Goal: Task Accomplishment & Management: Use online tool/utility

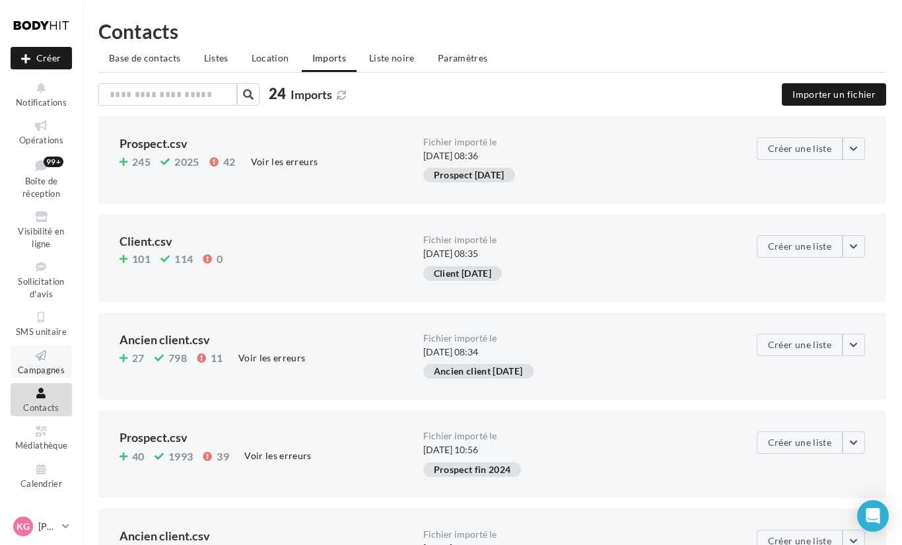
click at [38, 354] on icon at bounding box center [41, 355] width 53 height 15
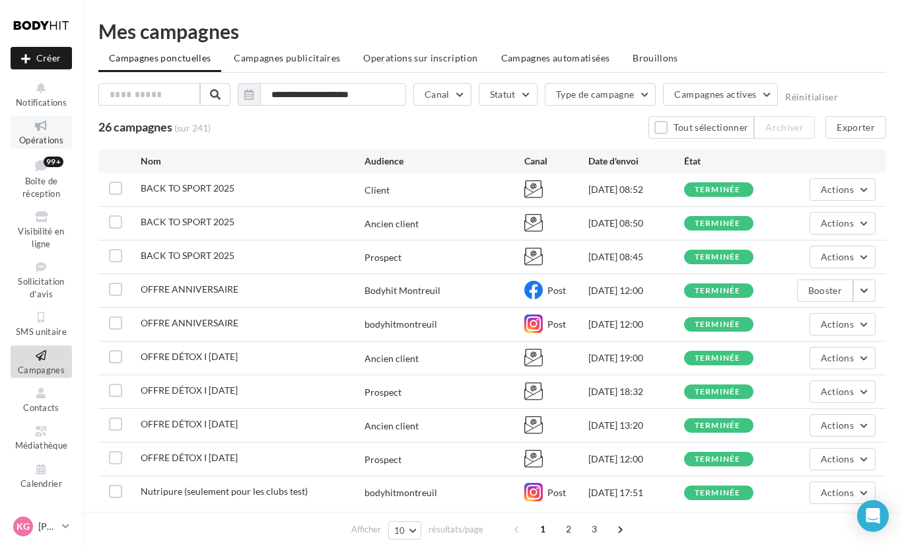
click at [27, 130] on icon at bounding box center [41, 125] width 53 height 15
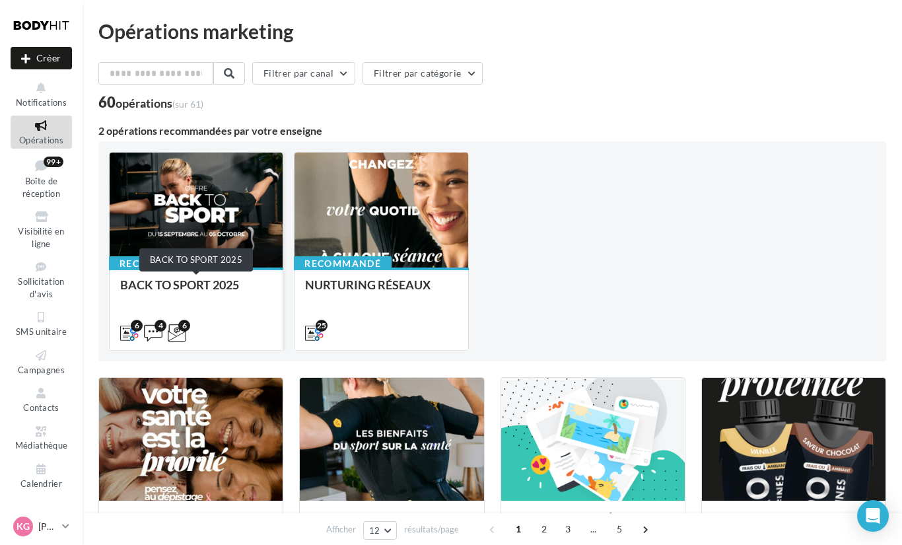
click at [235, 298] on div "BACK TO SPORT 2025" at bounding box center [196, 291] width 152 height 26
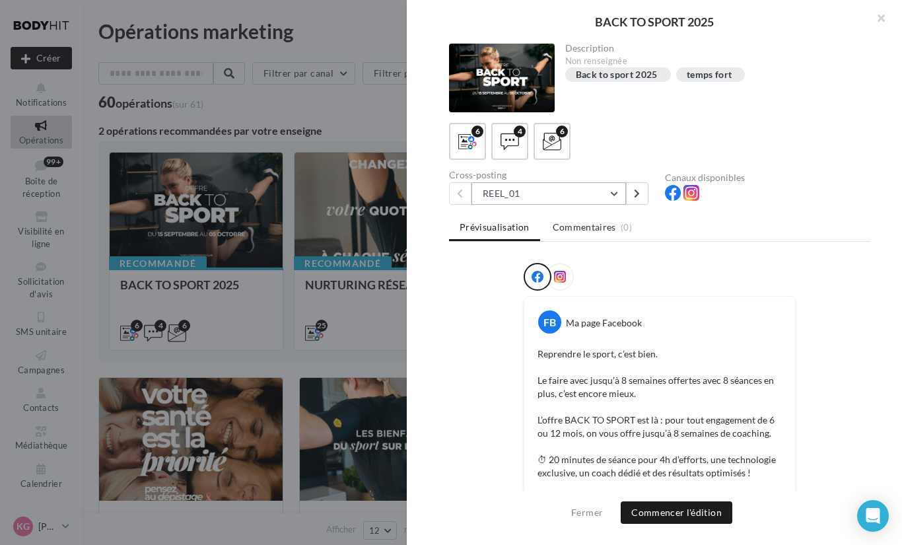
click at [522, 193] on button "REEL_01" at bounding box center [548, 193] width 155 height 22
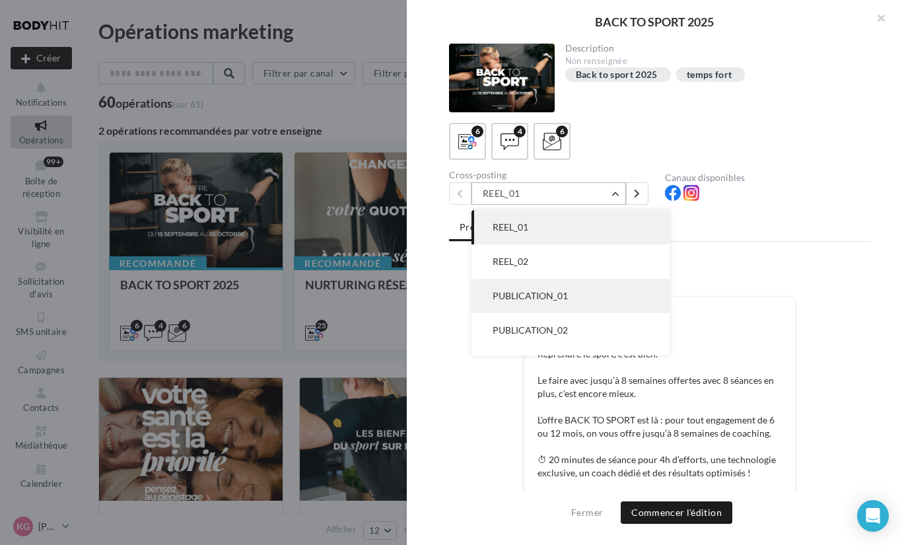
scroll to position [61, 0]
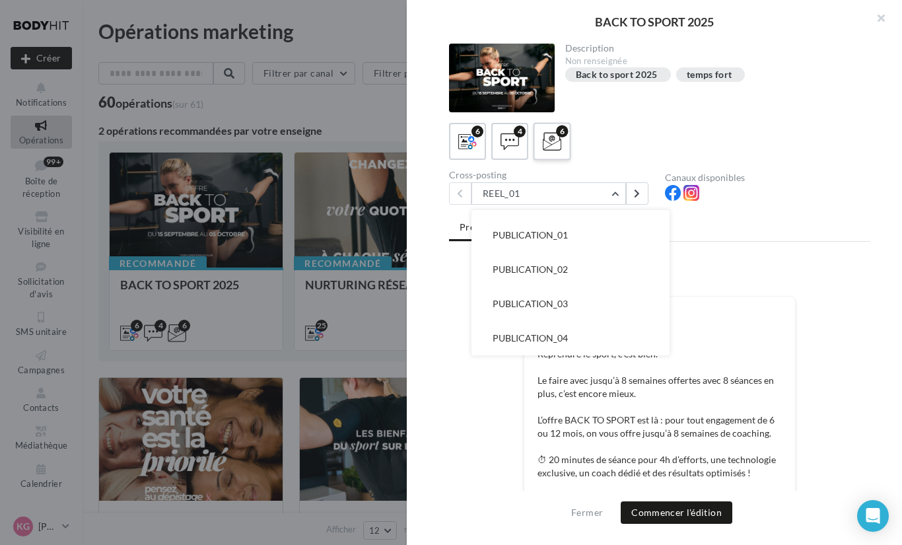
click at [563, 145] on div "6" at bounding box center [552, 141] width 24 height 24
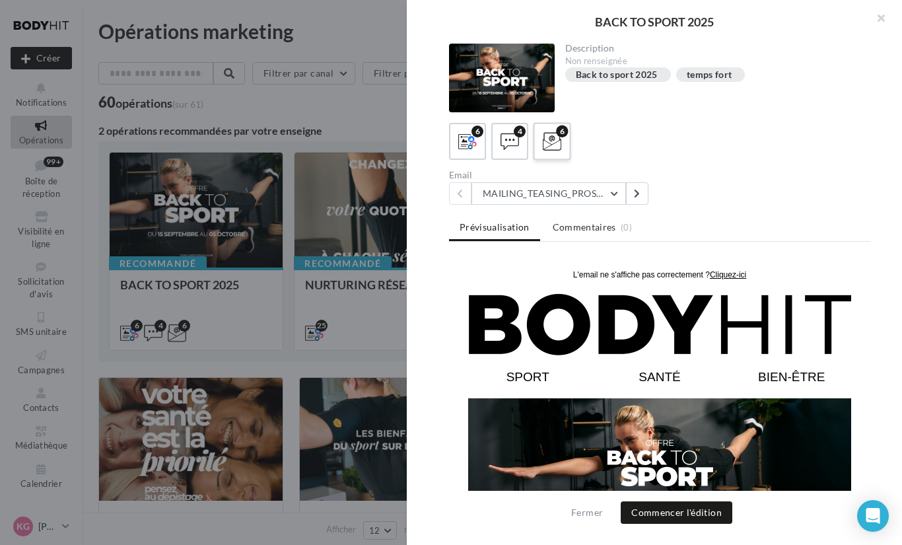
scroll to position [0, 0]
click at [560, 197] on button "MAILING_TEASING_PROSPECTS/ANCIENSCLIENTS" at bounding box center [548, 193] width 155 height 22
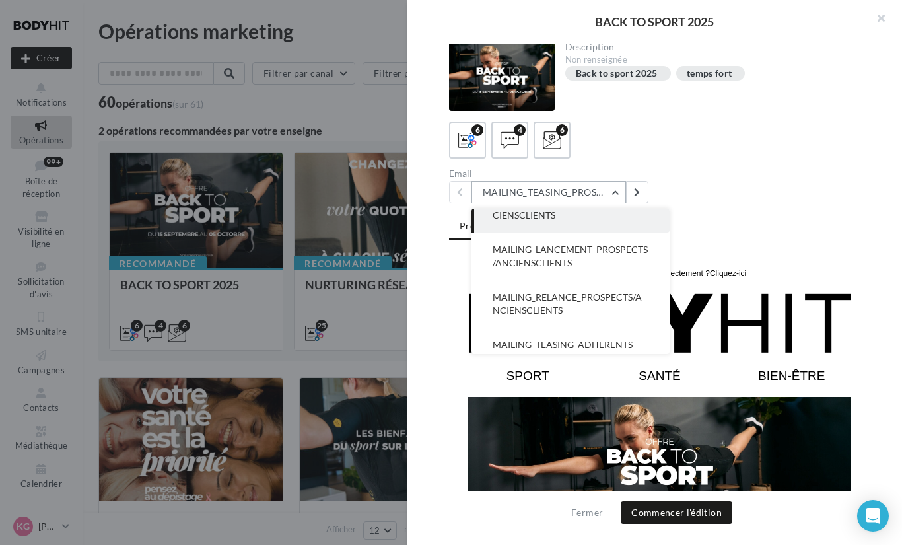
scroll to position [26, 0]
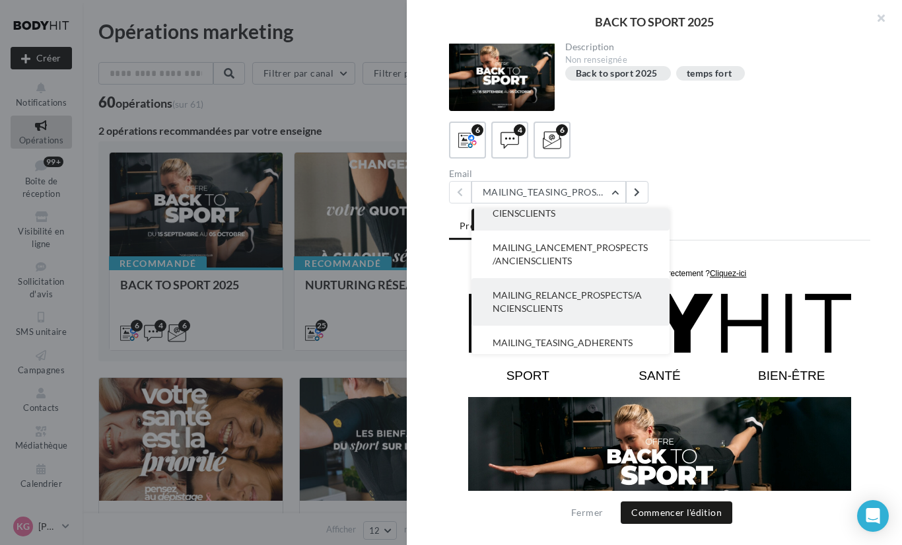
click at [568, 312] on span "MAILING_RELANCE_PROSPECTS/ANCIENSCLIENTS" at bounding box center [567, 301] width 149 height 24
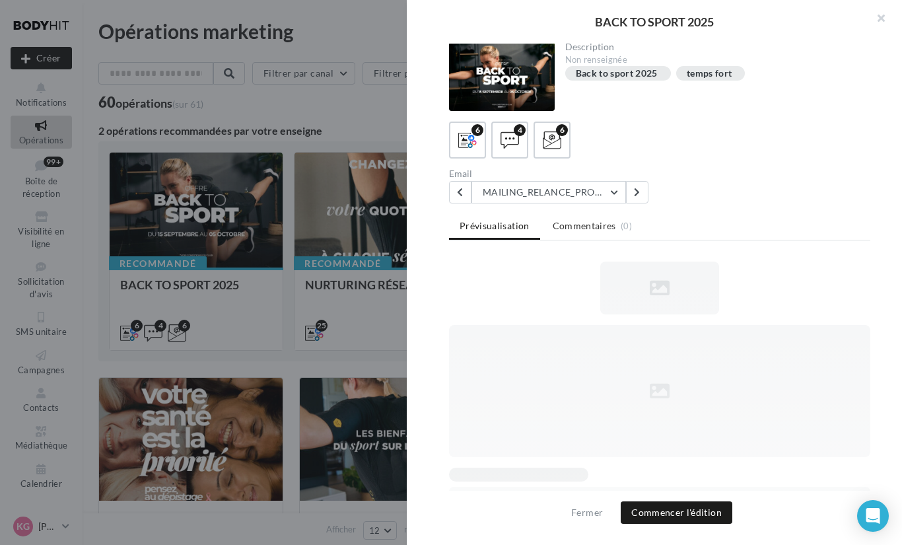
scroll to position [0, 0]
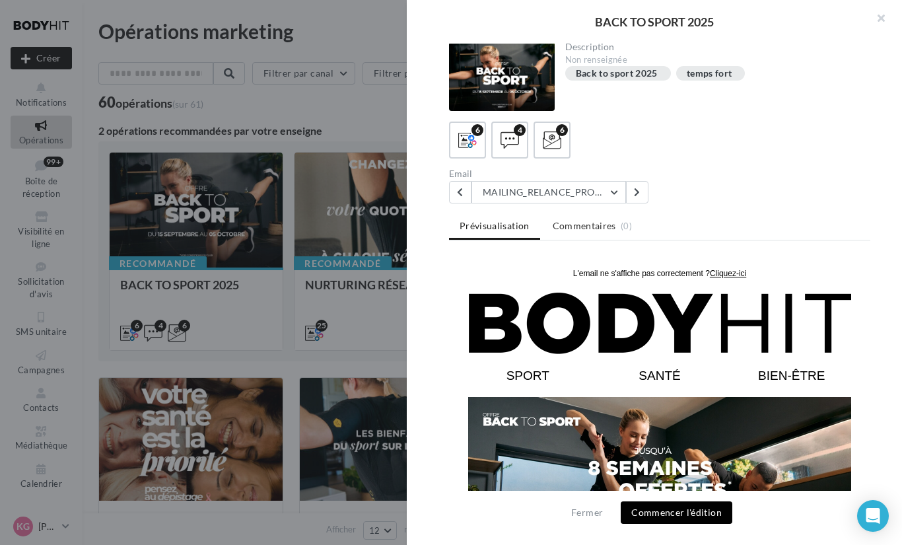
click at [682, 512] on button "Commencer l'édition" at bounding box center [677, 512] width 112 height 22
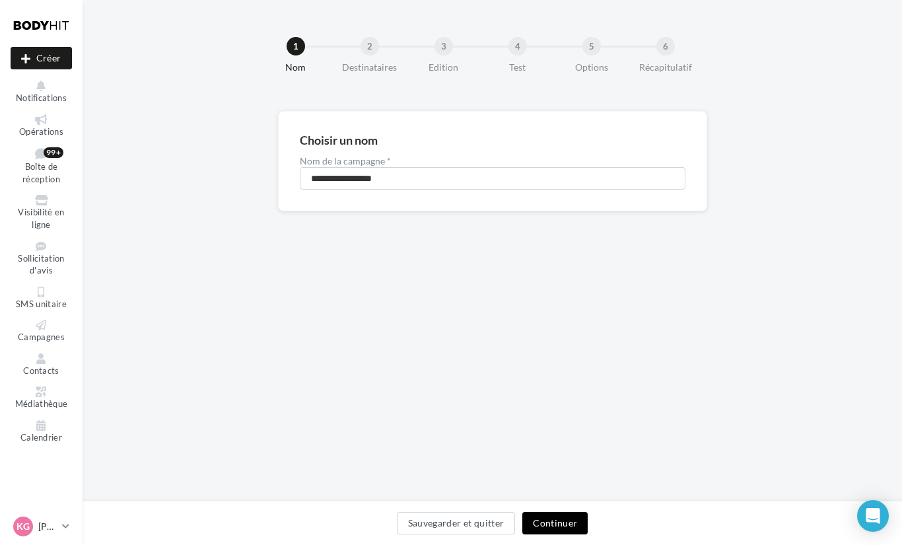
click at [575, 518] on button "Continuer" at bounding box center [554, 523] width 65 height 22
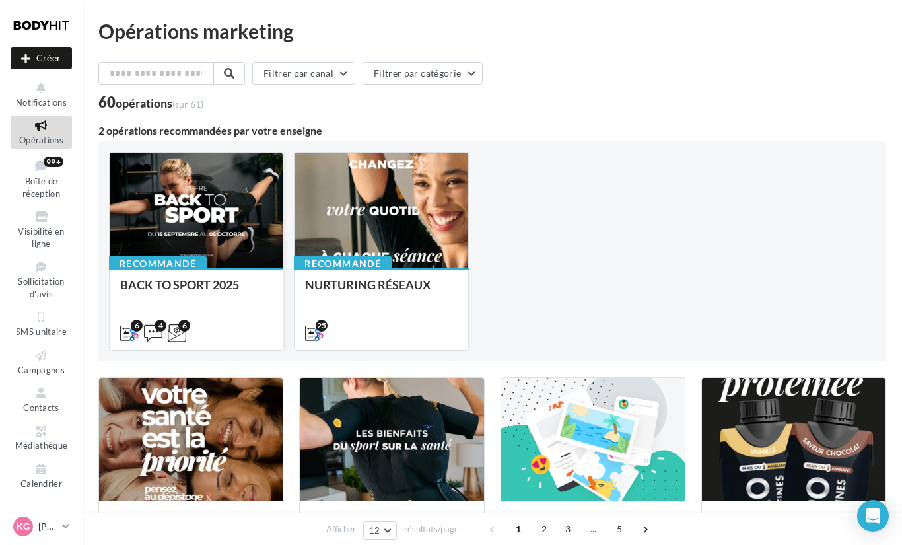
click at [240, 207] on div at bounding box center [196, 211] width 173 height 116
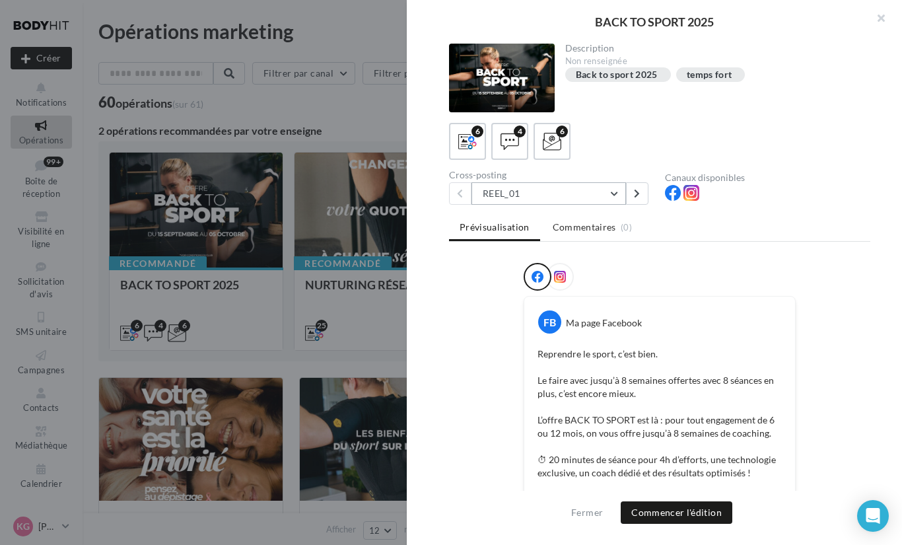
click at [536, 192] on button "REEL_01" at bounding box center [548, 193] width 155 height 22
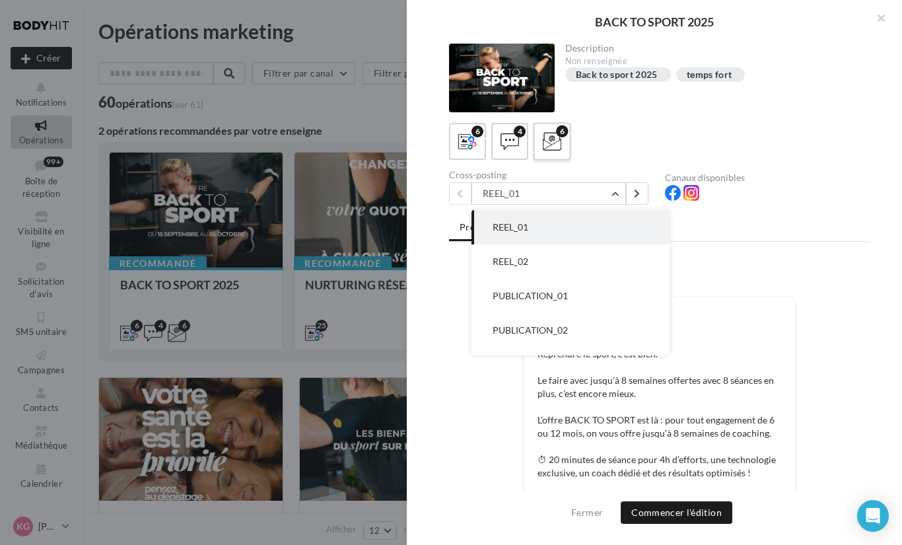
click at [567, 145] on label "6" at bounding box center [552, 141] width 38 height 38
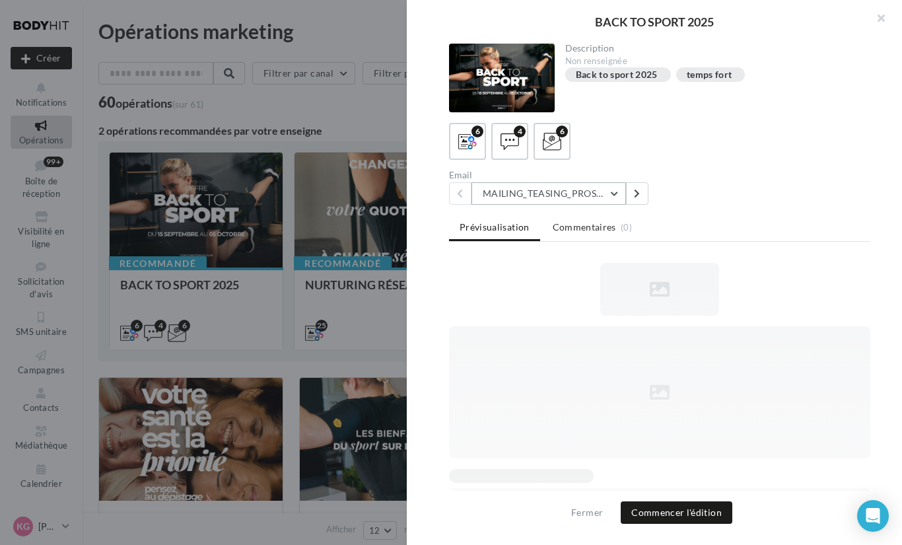
click at [540, 197] on button "MAILING_TEASING_PROSPECTS/ANCIENSCLIENTS" at bounding box center [548, 193] width 155 height 22
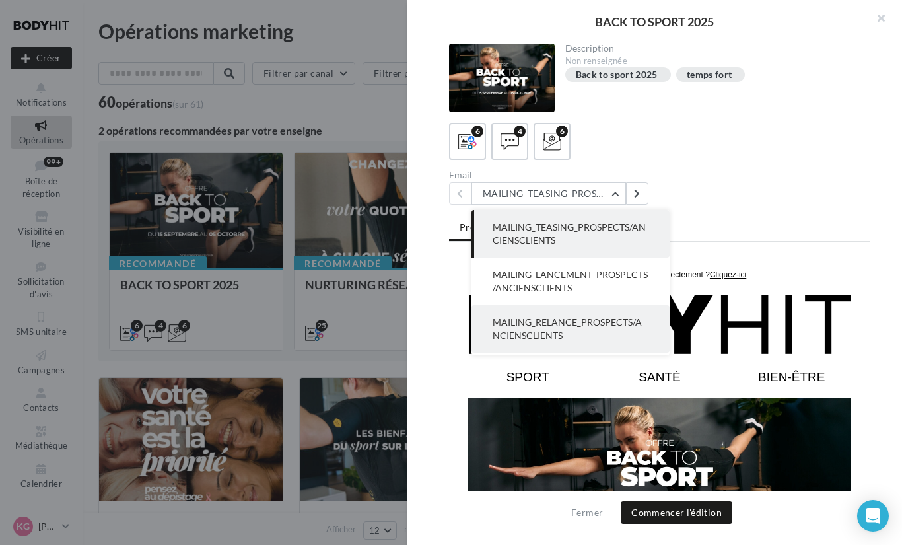
click at [549, 325] on span "MAILING_RELANCE_PROSPECTS/ANCIENSCLIENTS" at bounding box center [567, 328] width 149 height 24
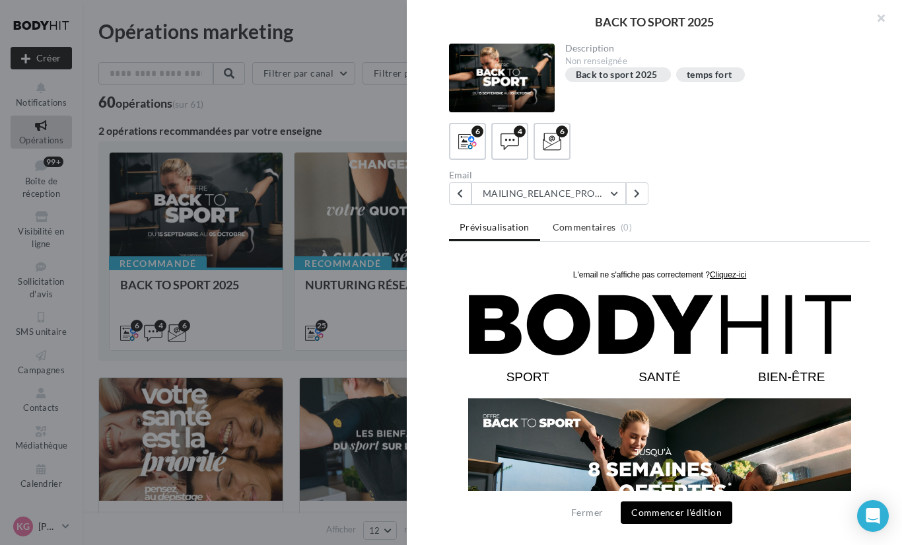
click at [650, 510] on button "Commencer l'édition" at bounding box center [677, 512] width 112 height 22
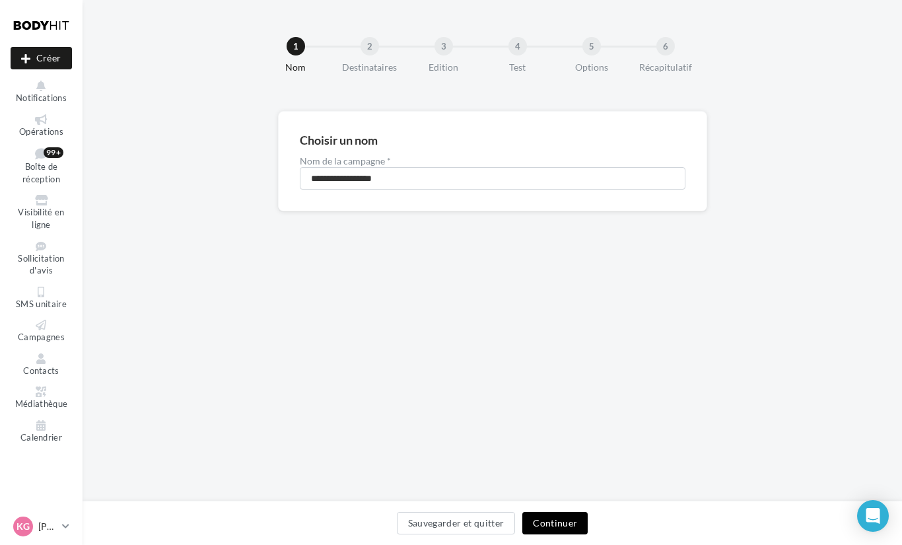
click at [549, 522] on button "Continuer" at bounding box center [554, 523] width 65 height 22
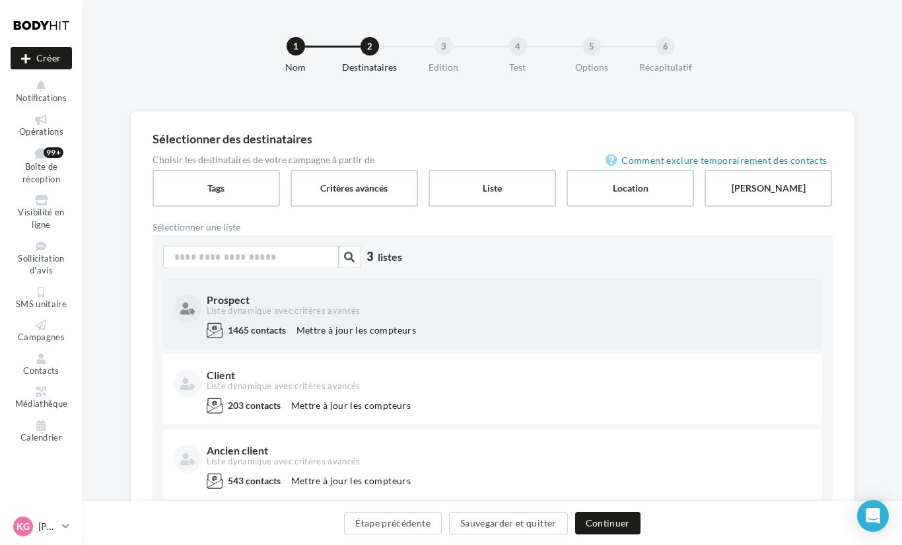
click at [425, 305] on div "Liste dynamique avec critères avancés" at bounding box center [508, 311] width 602 height 12
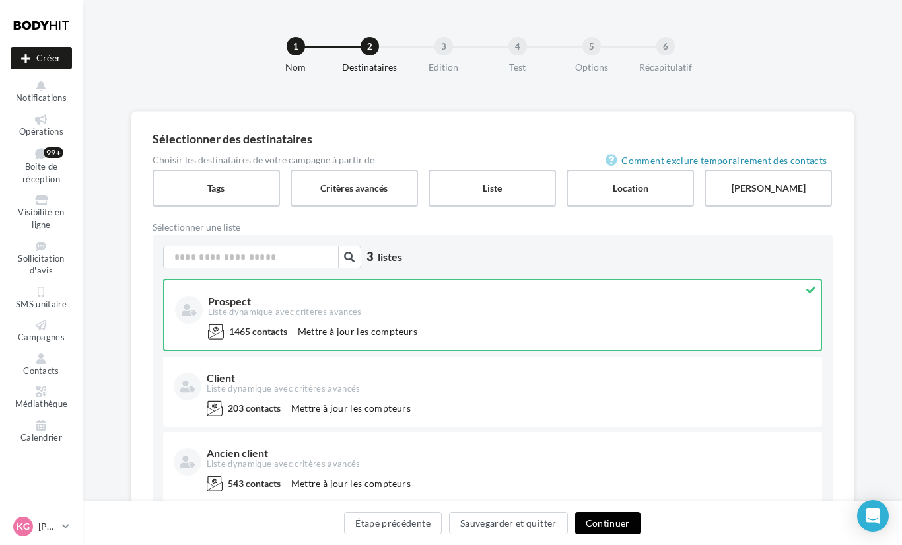
click at [621, 524] on button "Continuer" at bounding box center [607, 523] width 65 height 22
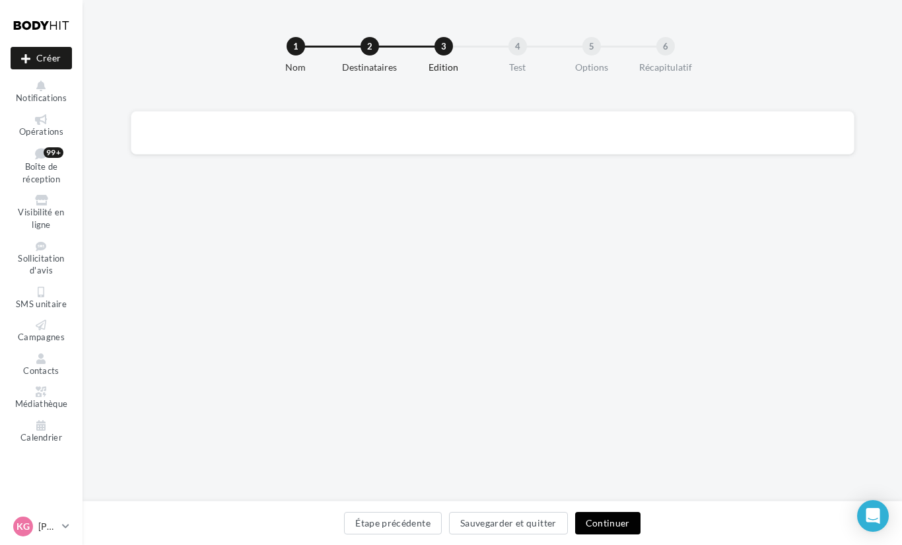
click at [602, 516] on button "Continuer" at bounding box center [607, 523] width 65 height 22
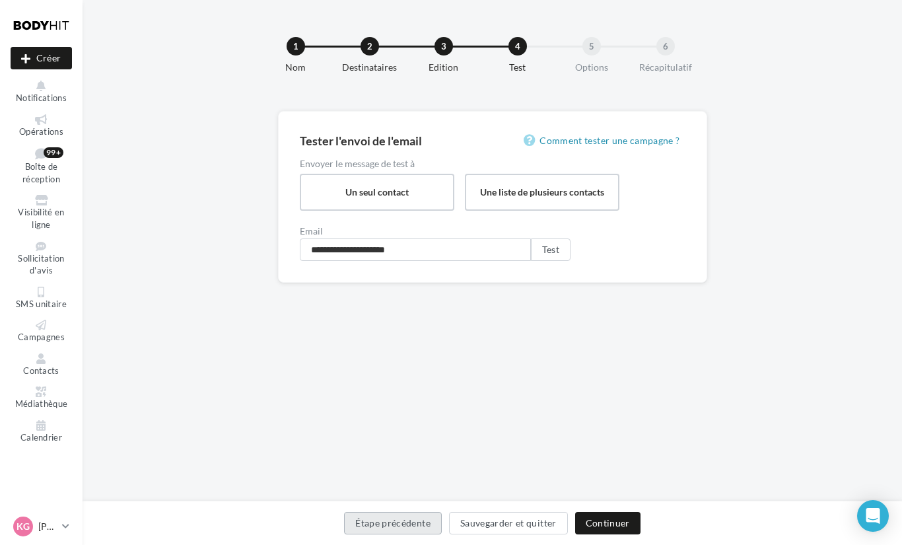
click at [413, 525] on button "Étape précédente" at bounding box center [393, 523] width 98 height 22
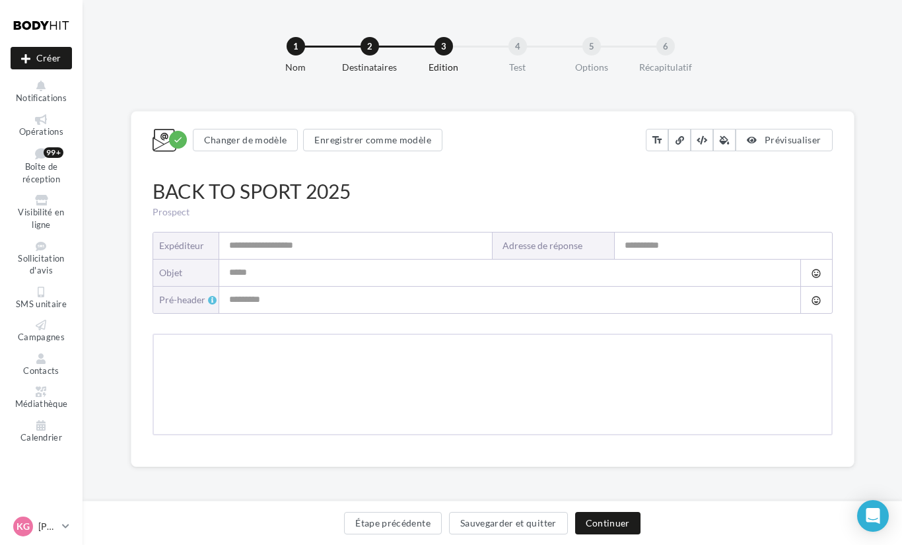
type input "**********"
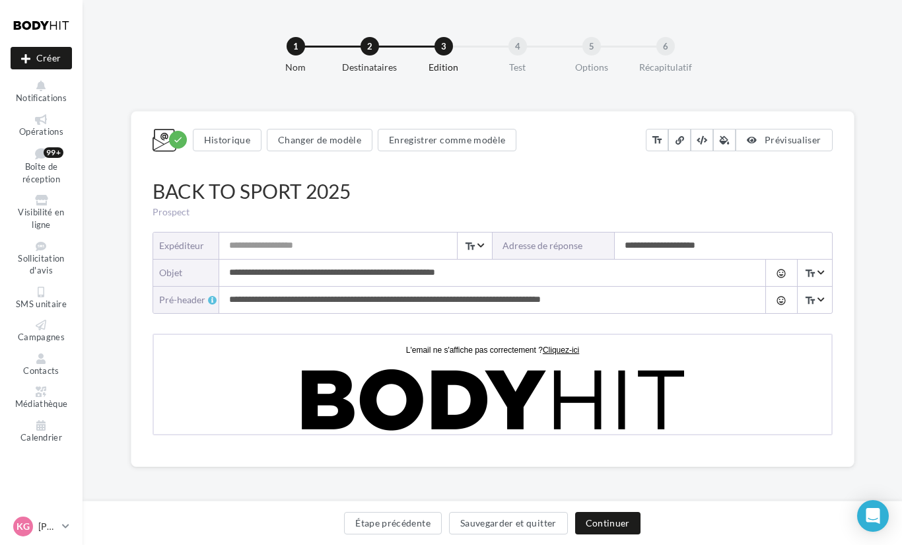
click at [343, 249] on input "Expéditeur" at bounding box center [355, 245] width 273 height 26
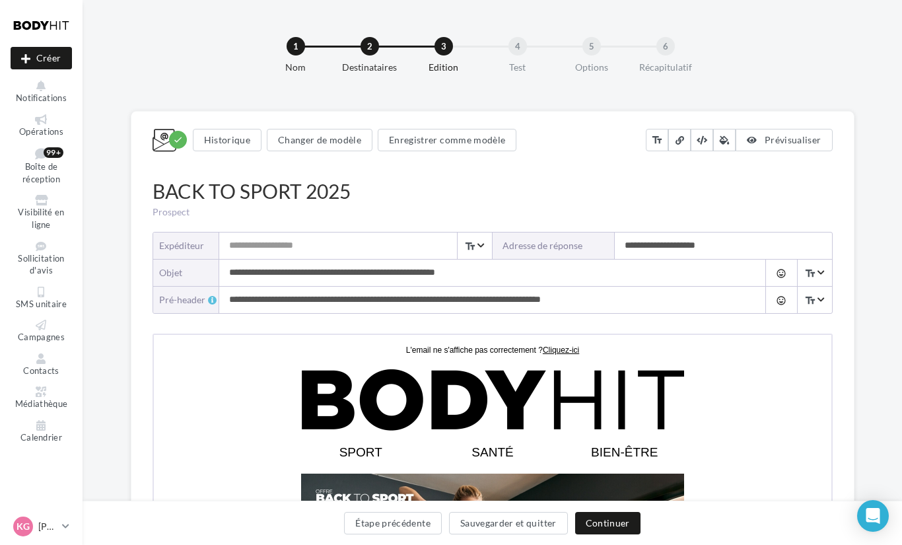
type input "**********"
click at [326, 271] on input "**********" at bounding box center [479, 273] width 520 height 26
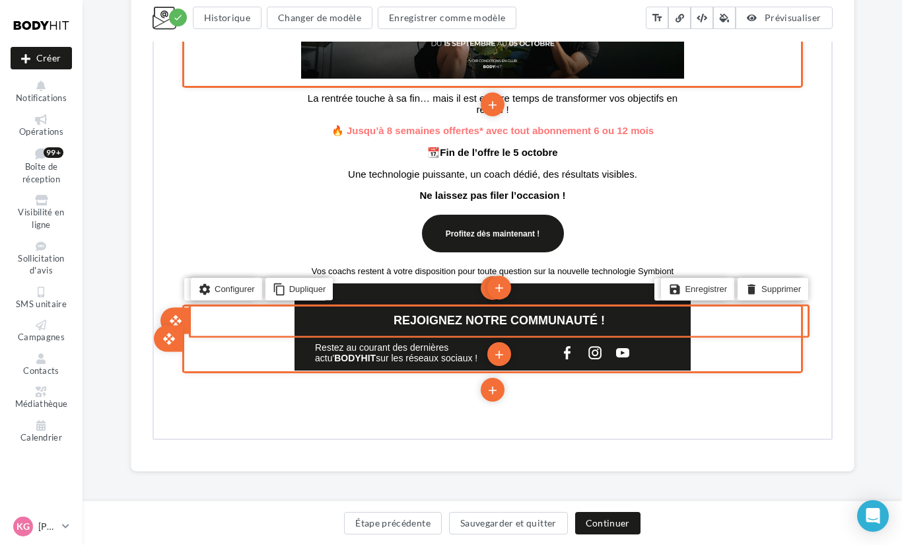
scroll to position [545, 0]
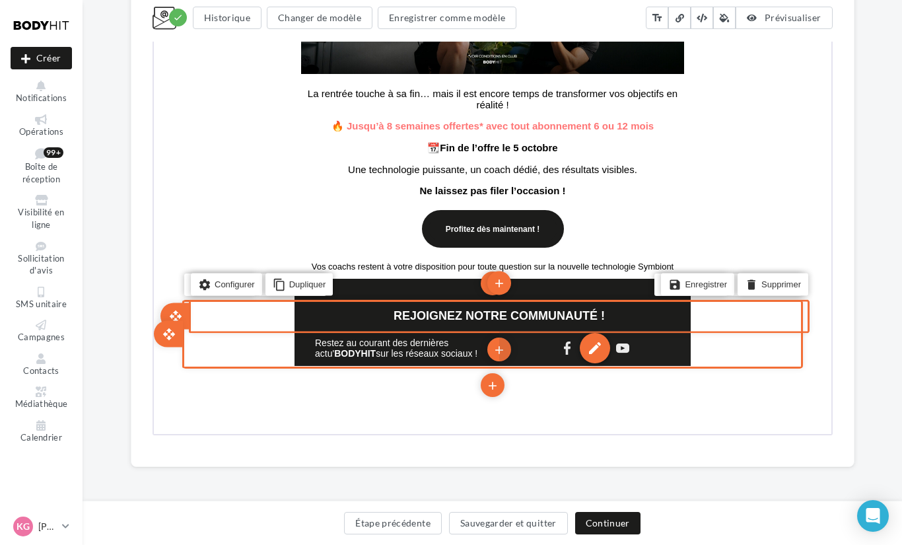
type input "**********"
click at [596, 352] on div "edit" at bounding box center [593, 346] width 30 height 30
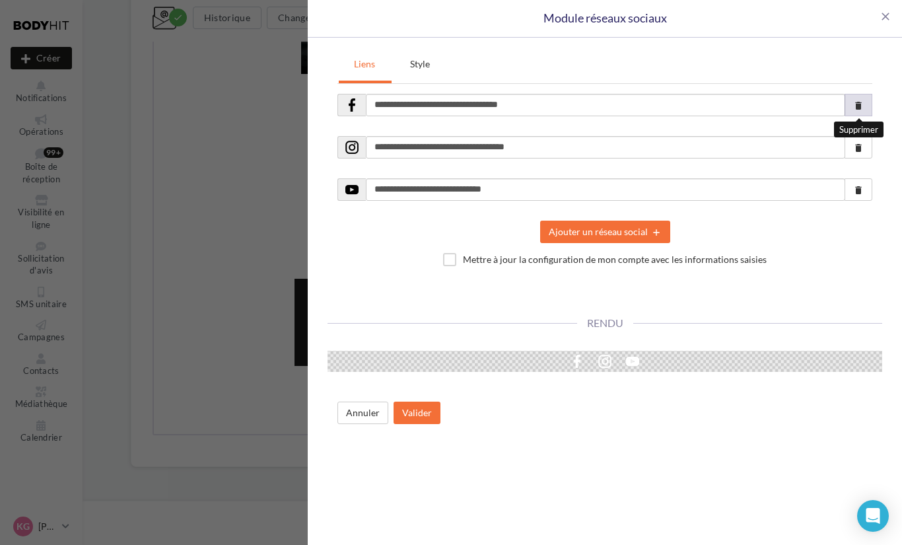
click at [858, 100] on icon "delete" at bounding box center [858, 105] width 11 height 11
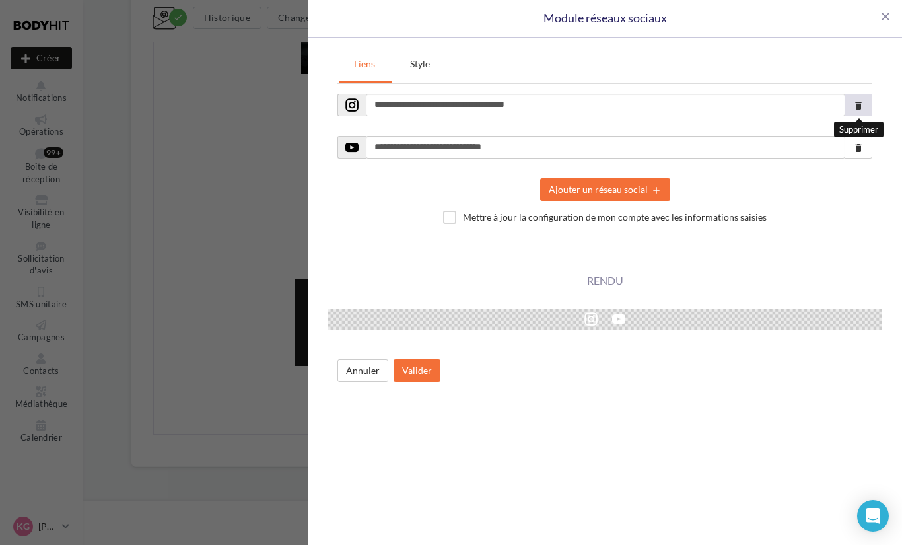
click at [858, 100] on icon "delete" at bounding box center [858, 105] width 11 height 11
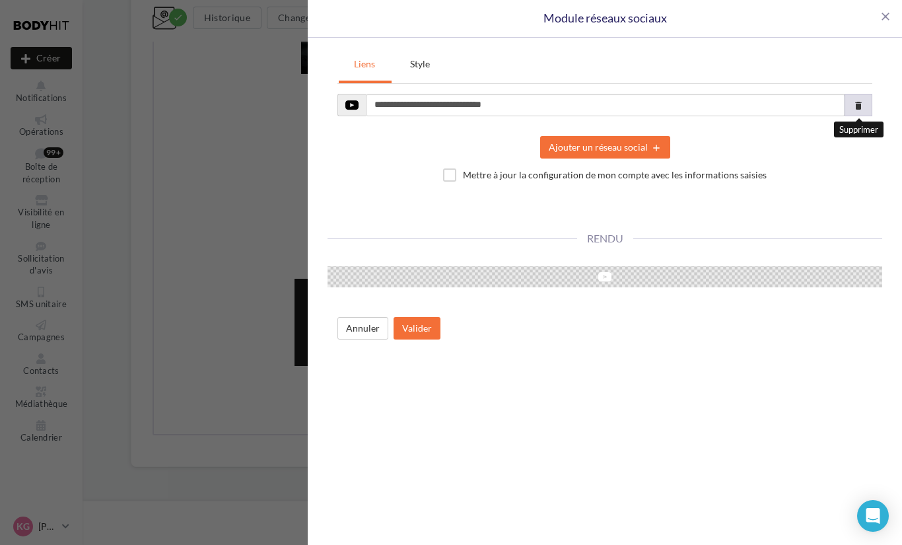
click at [858, 100] on icon "delete" at bounding box center [858, 105] width 11 height 11
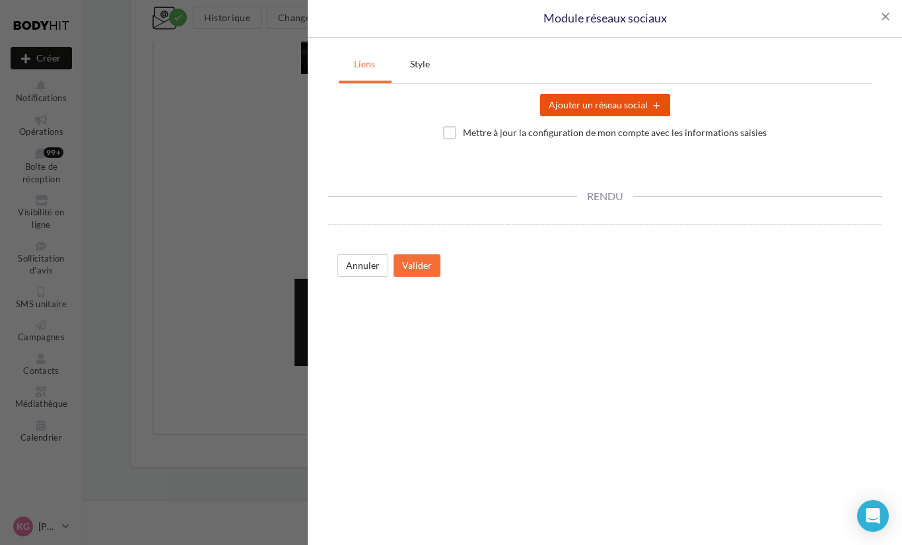
click at [629, 104] on button "Ajouter un réseau social add" at bounding box center [605, 105] width 130 height 22
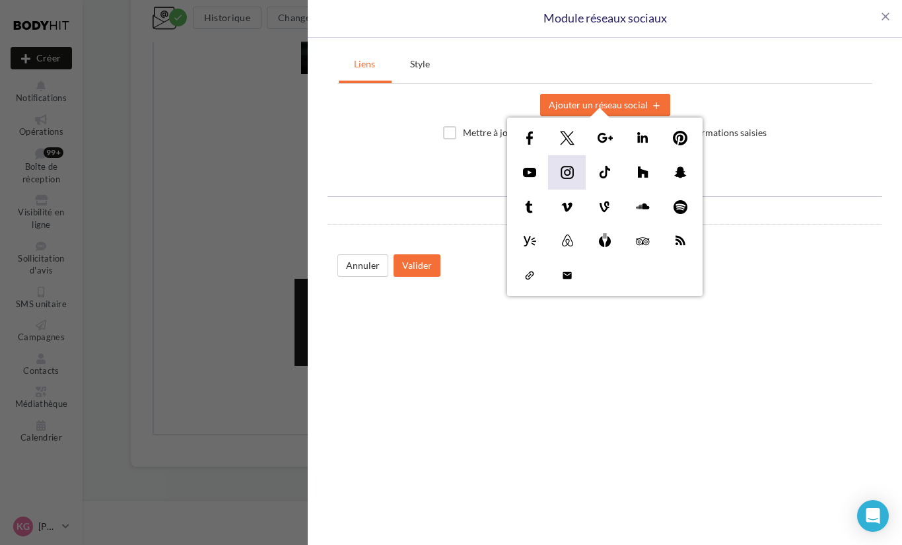
click at [576, 169] on img at bounding box center [567, 172] width 21 height 21
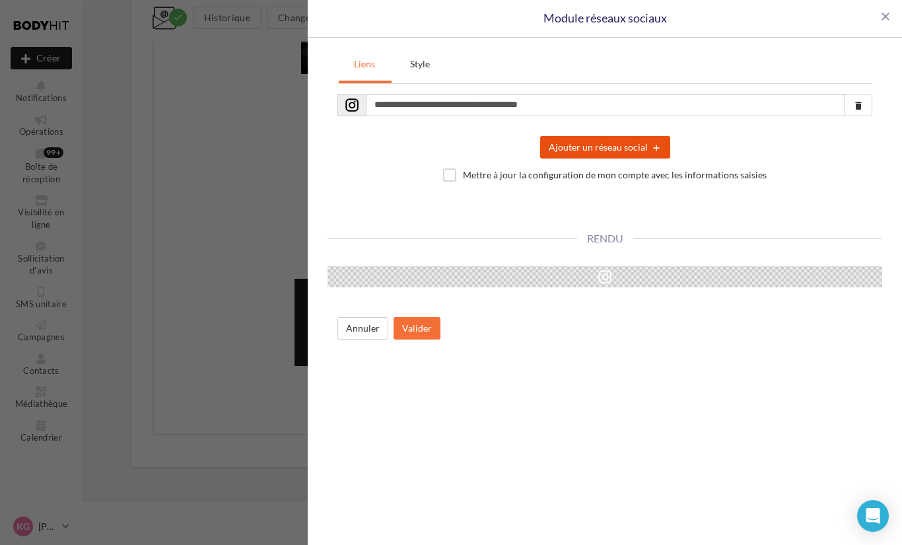
click at [577, 141] on button "Ajouter un réseau social add" at bounding box center [605, 147] width 130 height 22
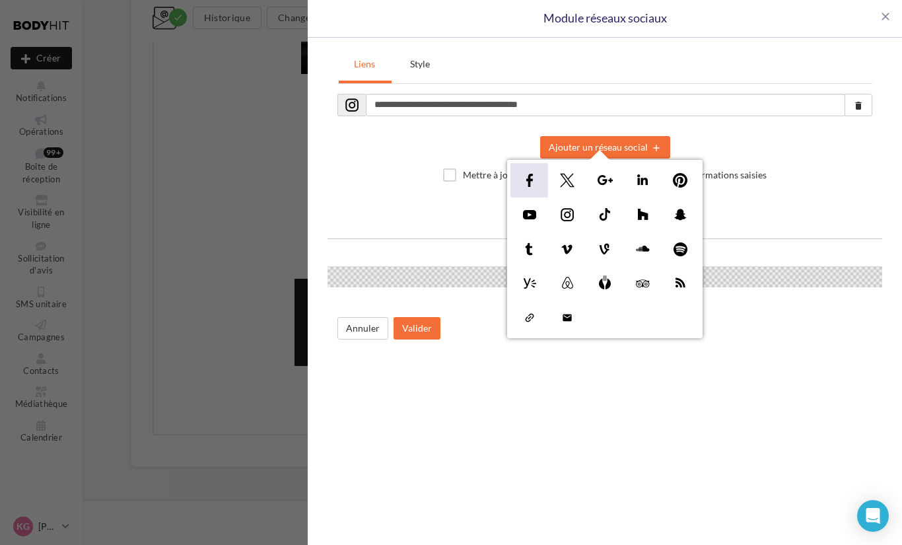
click at [524, 185] on img at bounding box center [529, 180] width 21 height 21
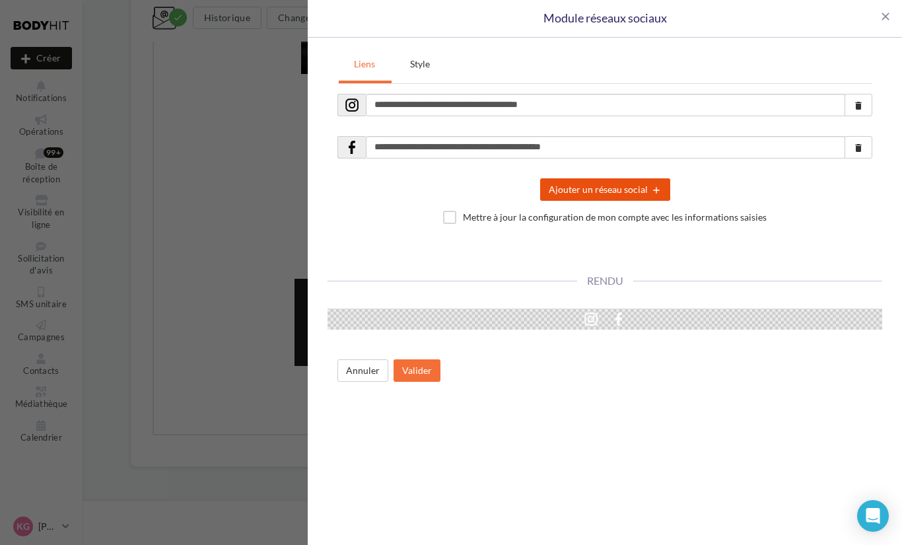
click at [580, 195] on button "Ajouter un réseau social add" at bounding box center [605, 189] width 130 height 22
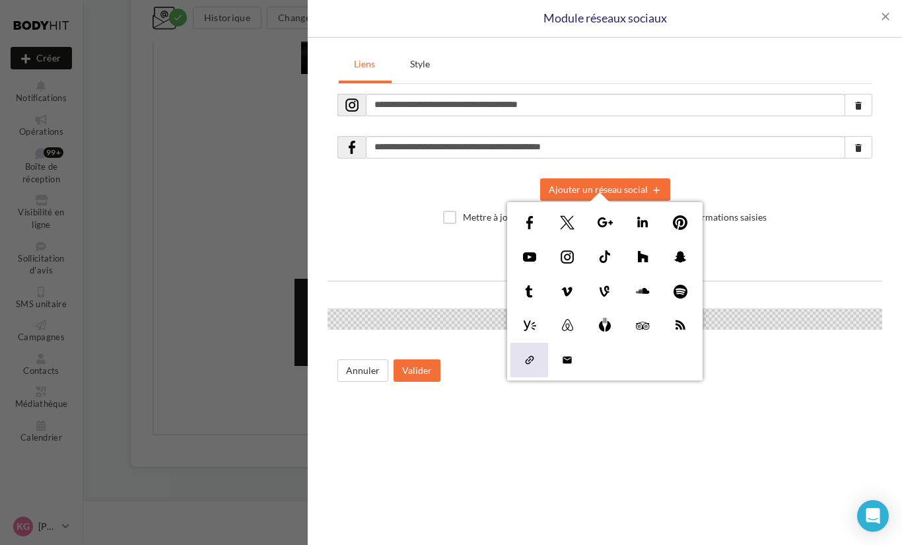
click at [530, 359] on img at bounding box center [529, 359] width 21 height 21
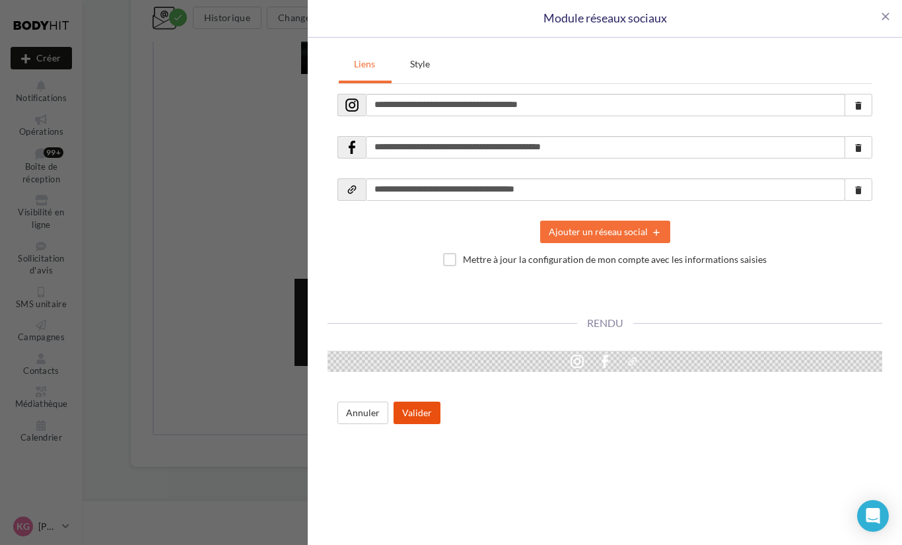
click at [419, 409] on button "Valider" at bounding box center [417, 412] width 47 height 22
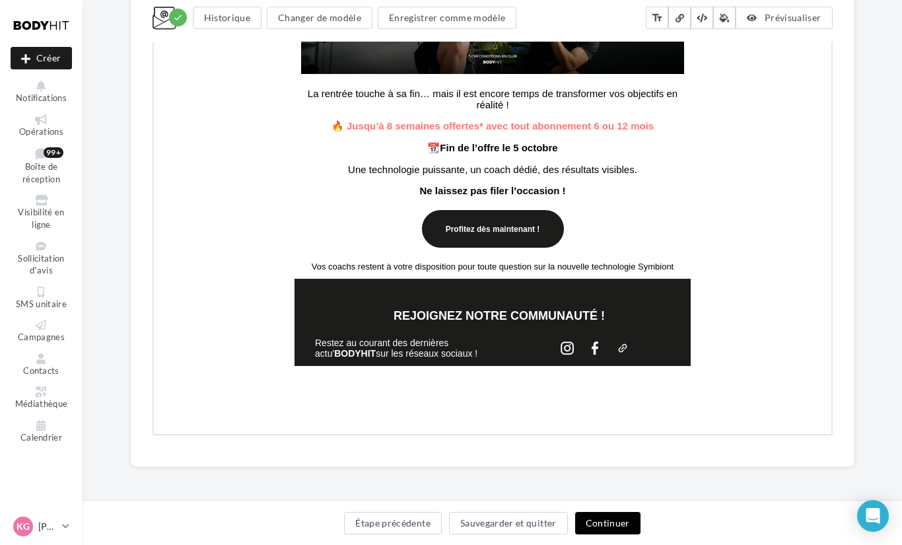
click at [629, 517] on button "Continuer" at bounding box center [607, 523] width 65 height 22
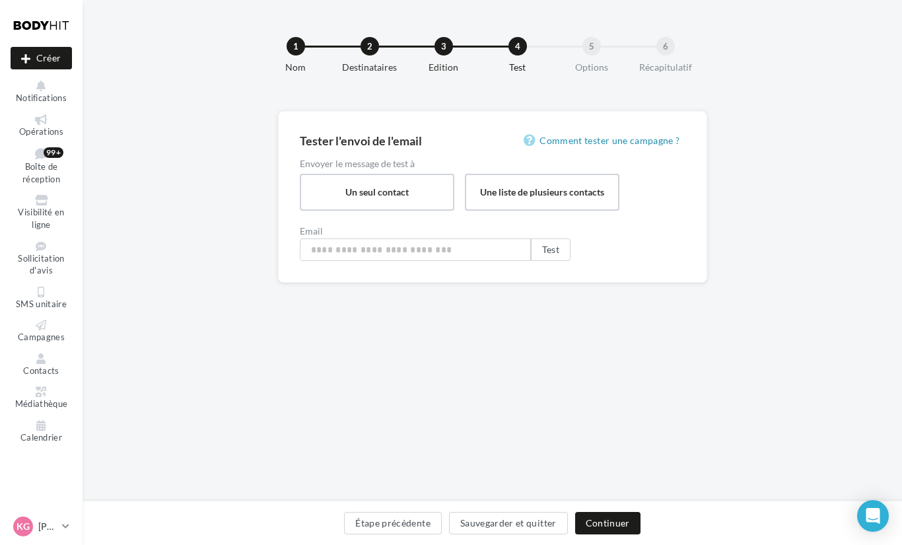
type input "**********"
click at [549, 258] on button "Test" at bounding box center [551, 249] width 40 height 22
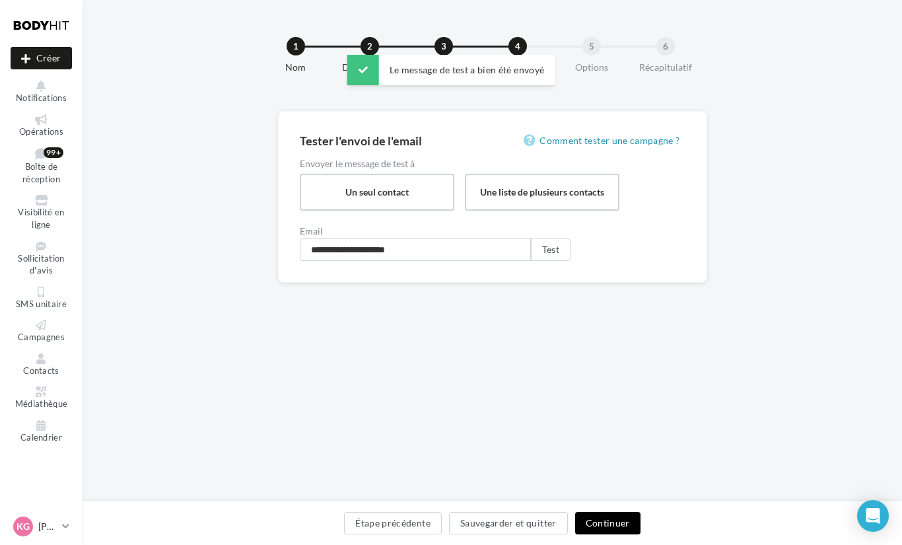
click at [621, 529] on button "Continuer" at bounding box center [607, 523] width 65 height 22
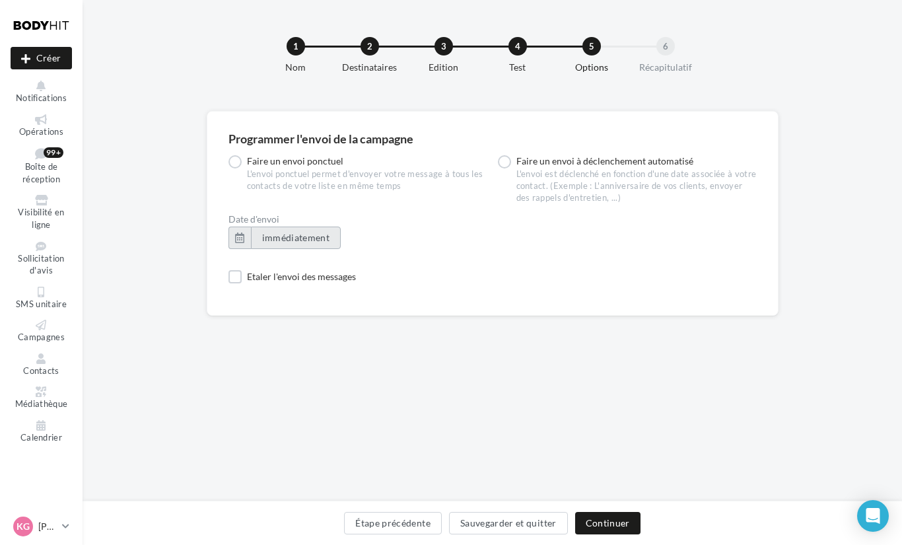
click at [310, 244] on button "immédiatement" at bounding box center [296, 238] width 90 height 22
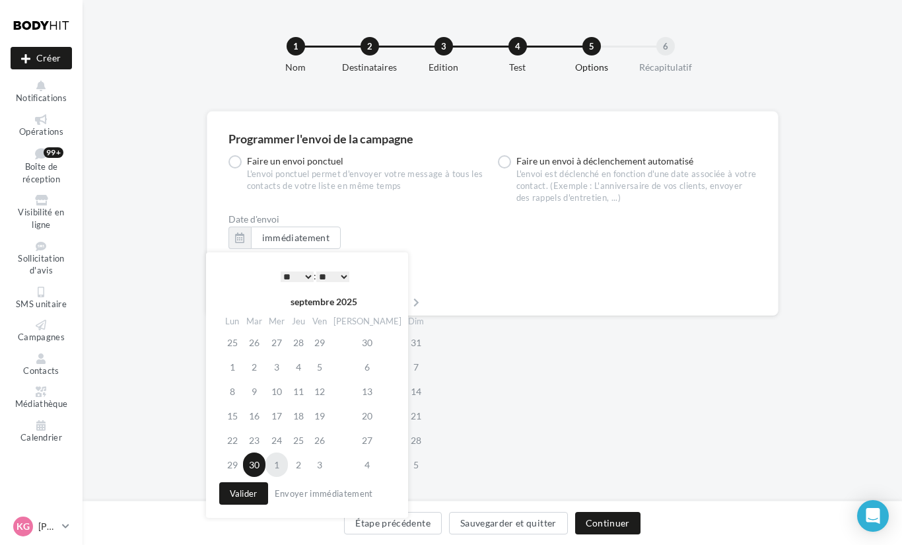
click at [278, 460] on td "1" at bounding box center [276, 464] width 22 height 24
click at [301, 273] on select "* * * * * * * * * * ** ** ** ** ** ** ** ** ** ** ** ** ** **" at bounding box center [297, 276] width 33 height 11
click at [335, 280] on select "** ** ** ** ** **" at bounding box center [332, 276] width 33 height 11
click at [250, 494] on button "Valider" at bounding box center [243, 493] width 49 height 22
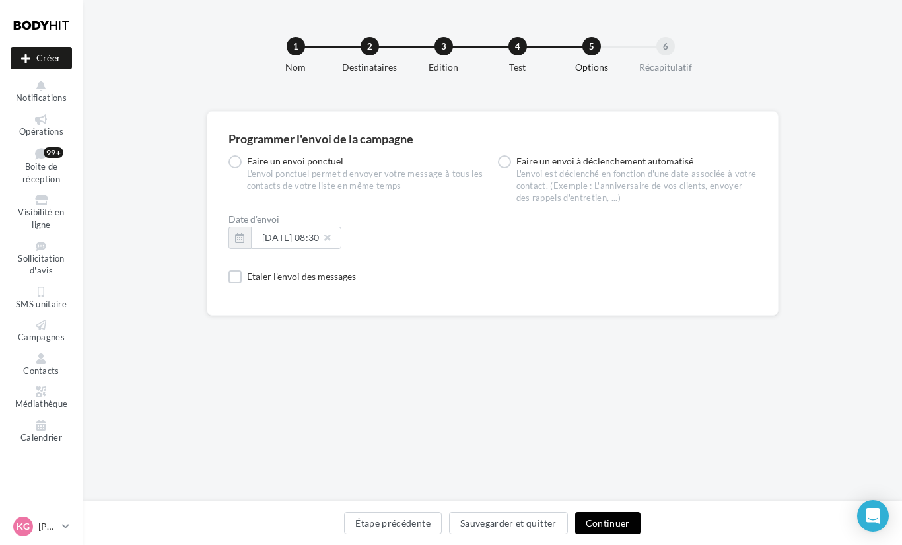
click at [598, 520] on button "Continuer" at bounding box center [607, 523] width 65 height 22
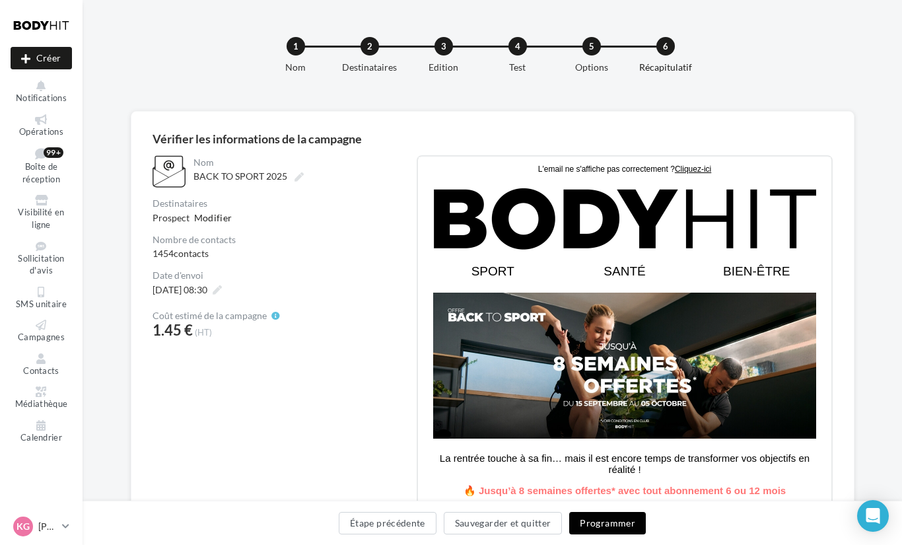
click at [604, 520] on button "Programmer" at bounding box center [607, 523] width 77 height 22
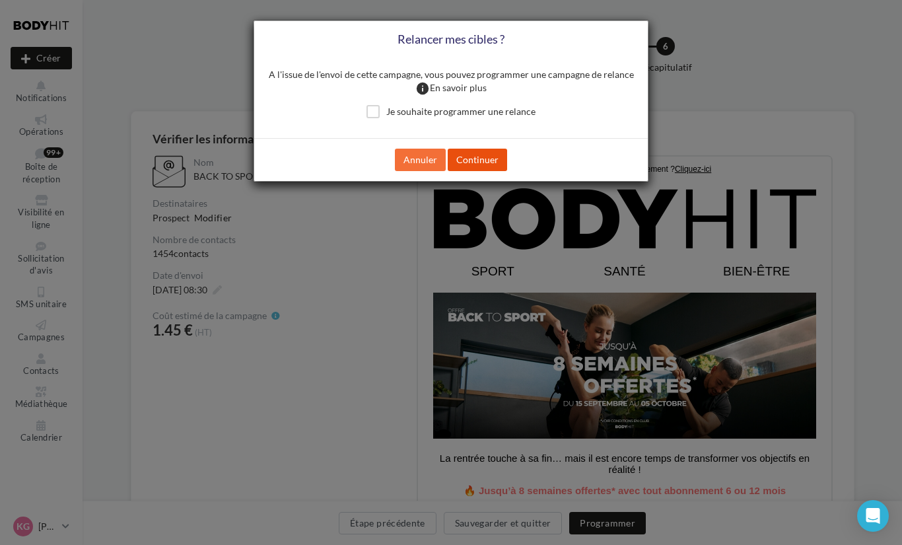
click at [471, 171] on button "Continuer" at bounding box center [477, 160] width 59 height 22
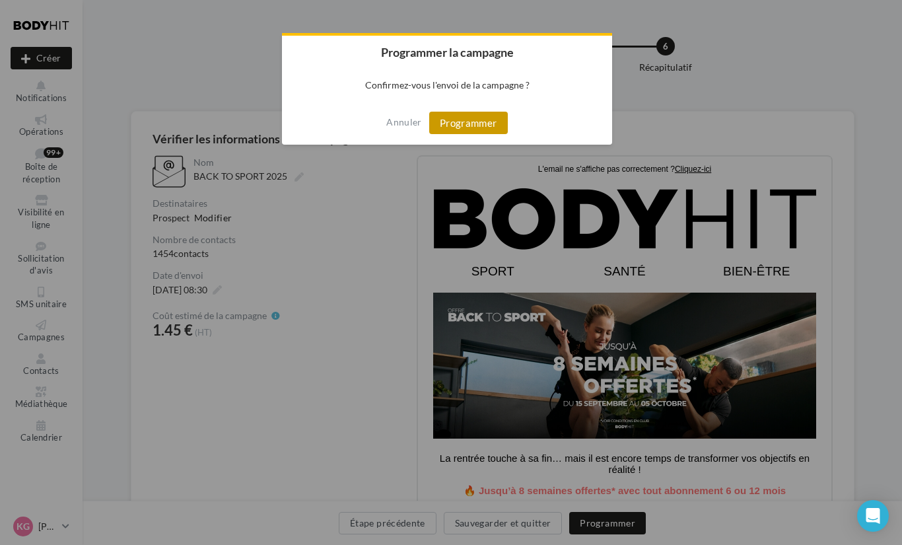
click at [450, 122] on button "Programmer" at bounding box center [468, 123] width 79 height 22
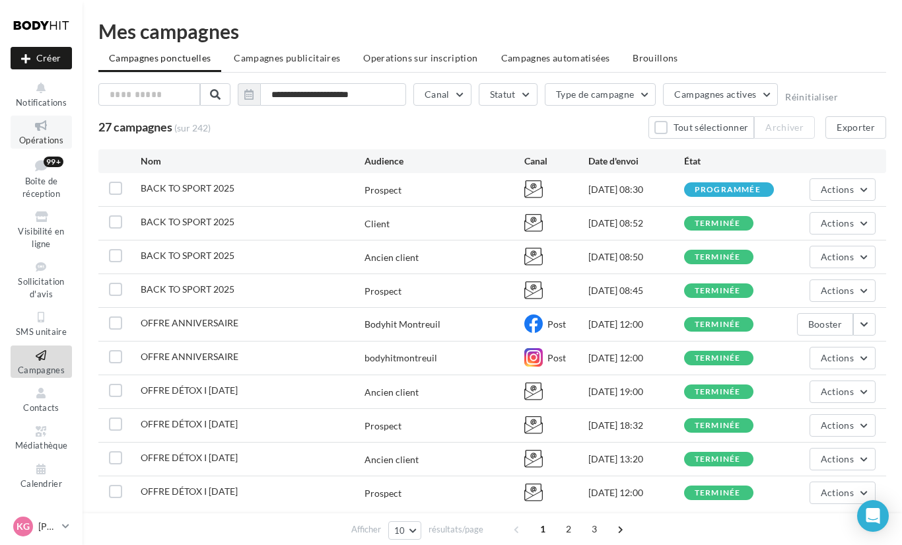
click at [39, 135] on span "Opérations" at bounding box center [41, 140] width 44 height 11
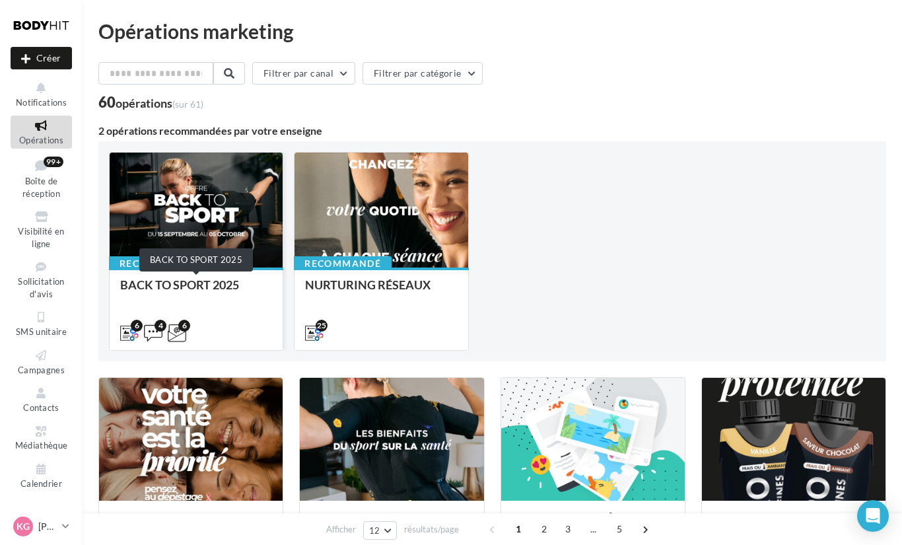
click at [226, 292] on div "BACK TO SPORT 2025" at bounding box center [196, 291] width 152 height 26
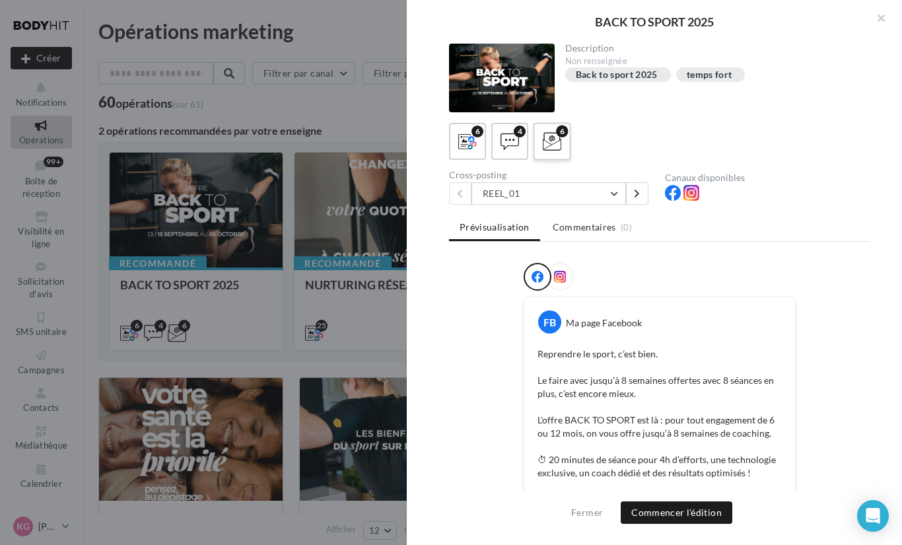
click at [543, 151] on icon at bounding box center [552, 141] width 19 height 19
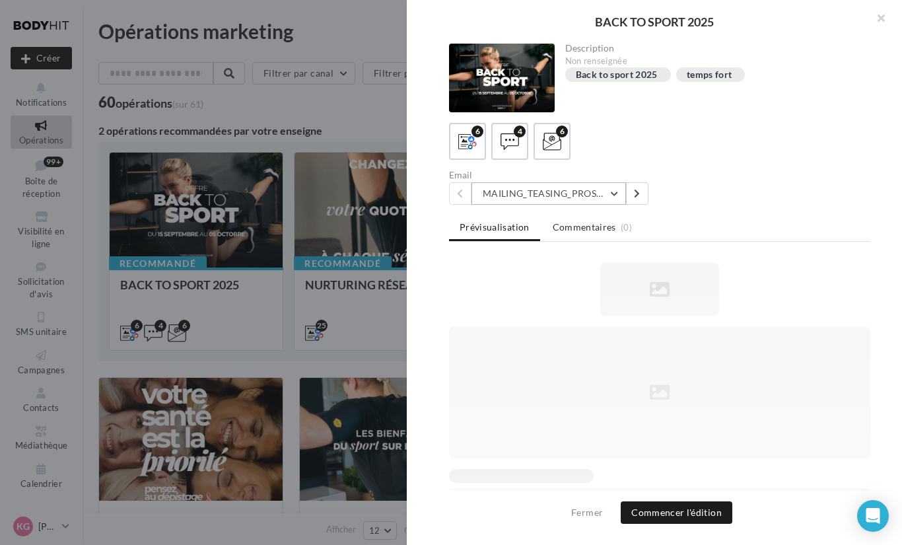
click at [540, 195] on button "MAILING_TEASING_PROSPECTS/ANCIENSCLIENTS" at bounding box center [548, 193] width 155 height 22
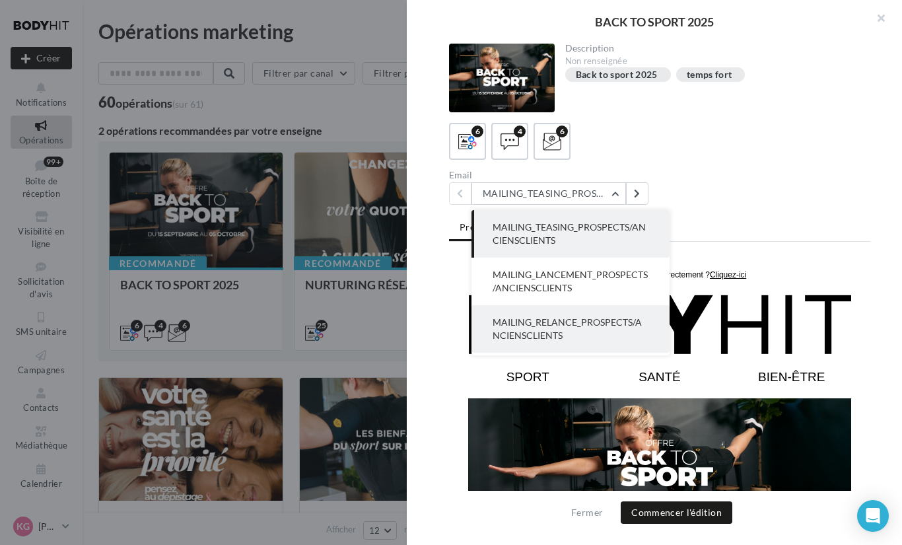
click at [589, 330] on button "MAILING_RELANCE_PROSPECTS/ANCIENSCLIENTS" at bounding box center [570, 329] width 198 height 48
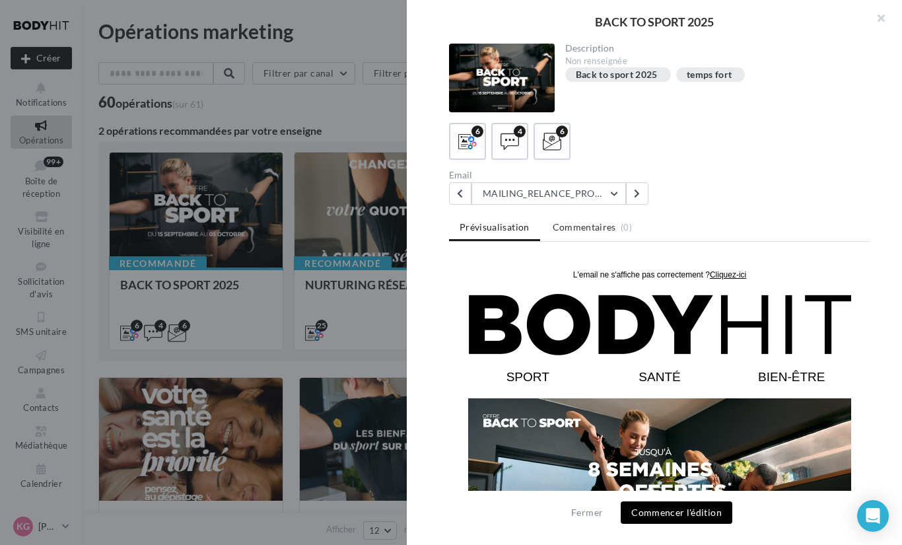
click at [672, 510] on button "Commencer l'édition" at bounding box center [677, 512] width 112 height 22
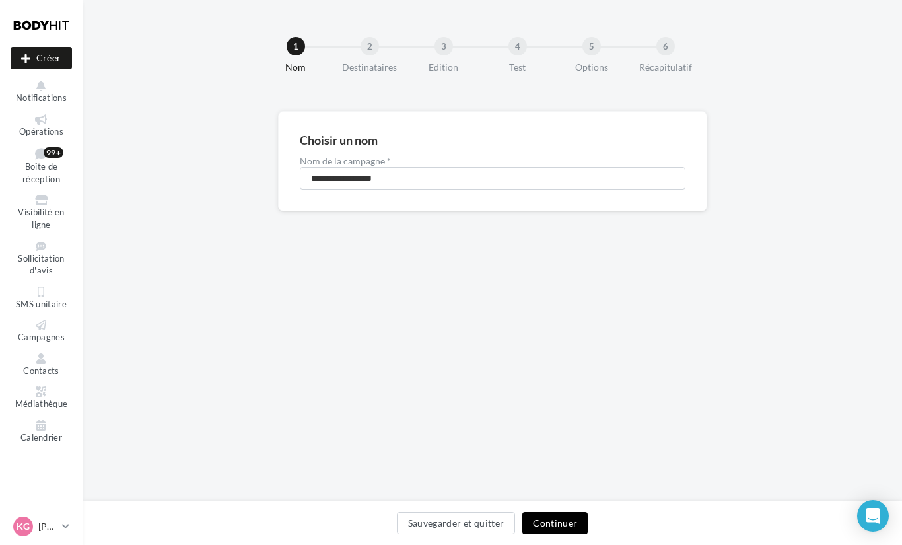
click at [572, 524] on button "Continuer" at bounding box center [554, 523] width 65 height 22
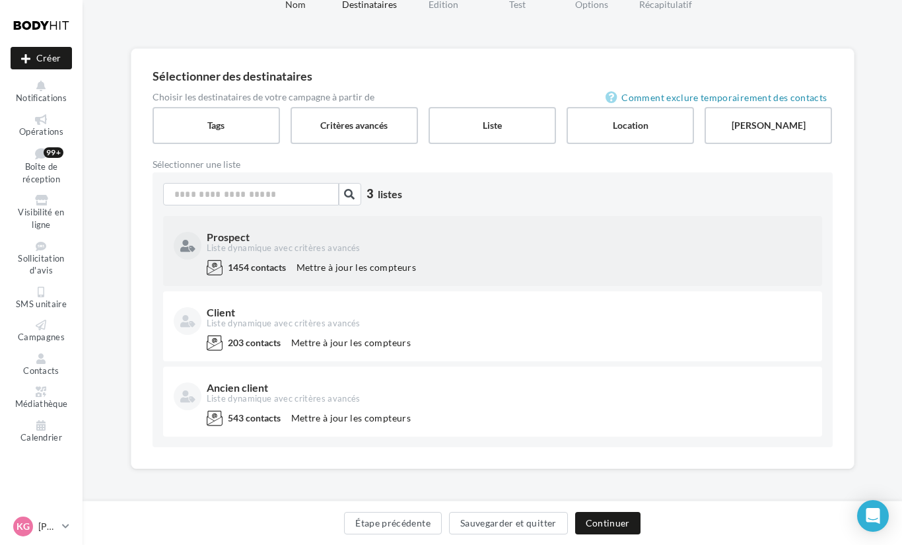
scroll to position [65, 0]
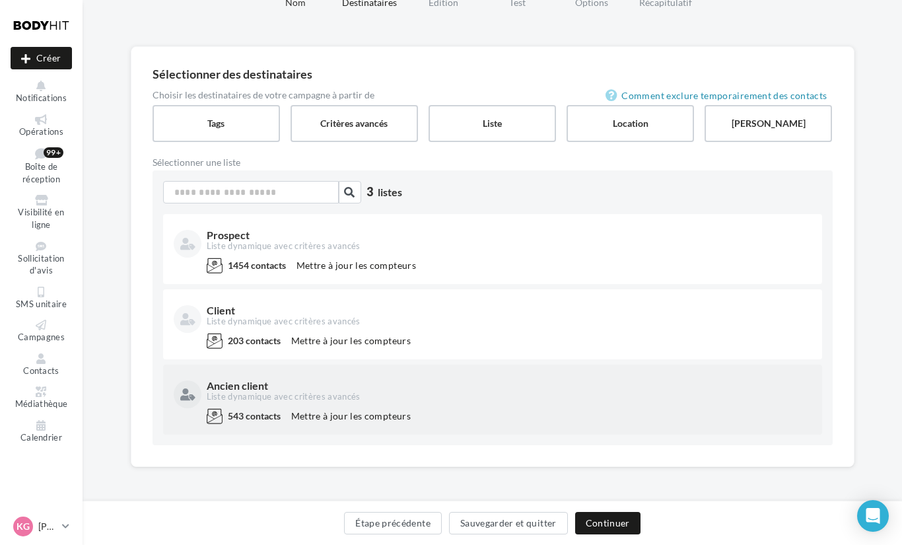
click at [479, 405] on div "Ancien client Liste dynamique avec critères avancés" at bounding box center [493, 391] width 638 height 33
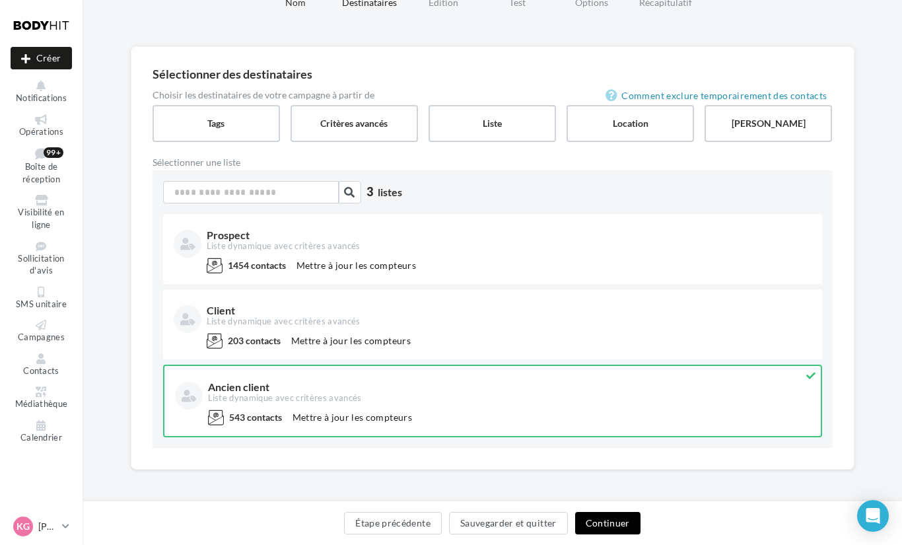
click at [604, 518] on button "Continuer" at bounding box center [607, 523] width 65 height 22
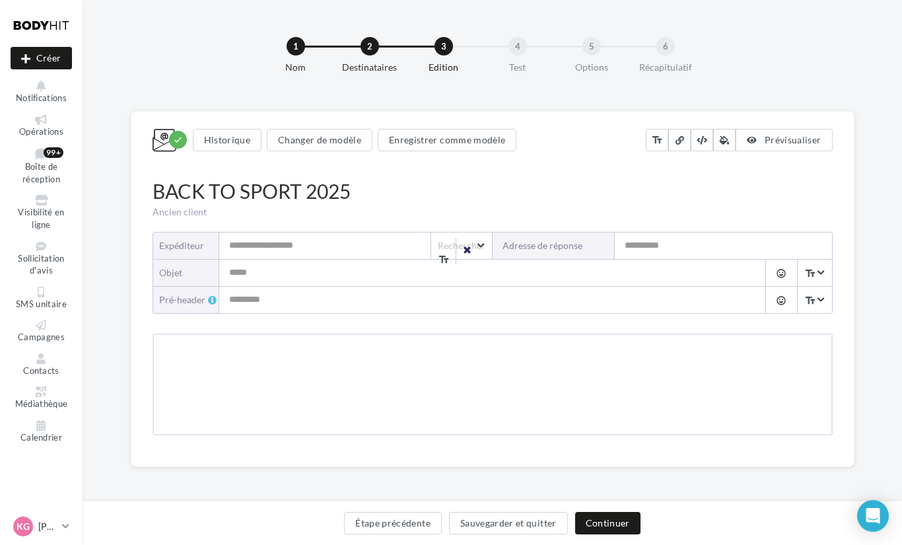
type input "**********"
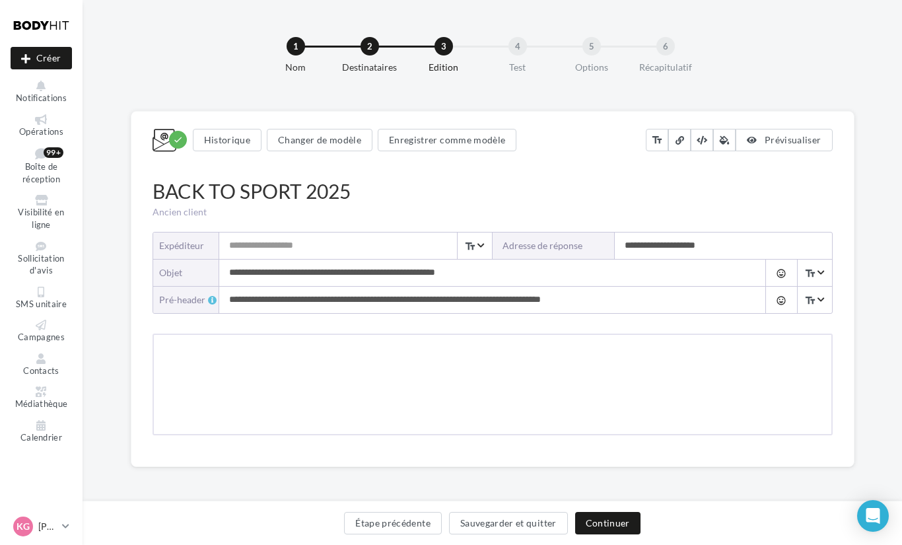
click at [349, 250] on input "Expéditeur" at bounding box center [355, 245] width 273 height 26
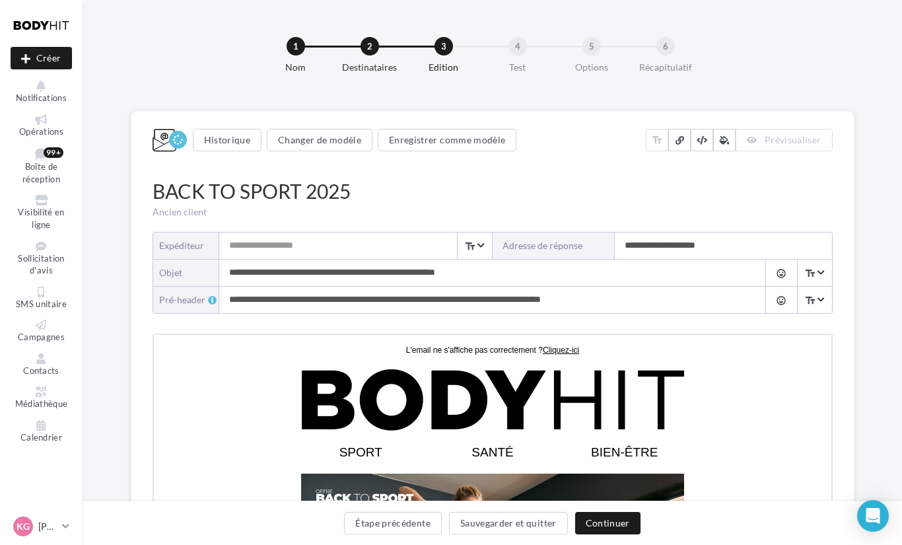
type input "**********"
click at [326, 271] on input "**********" at bounding box center [479, 273] width 520 height 26
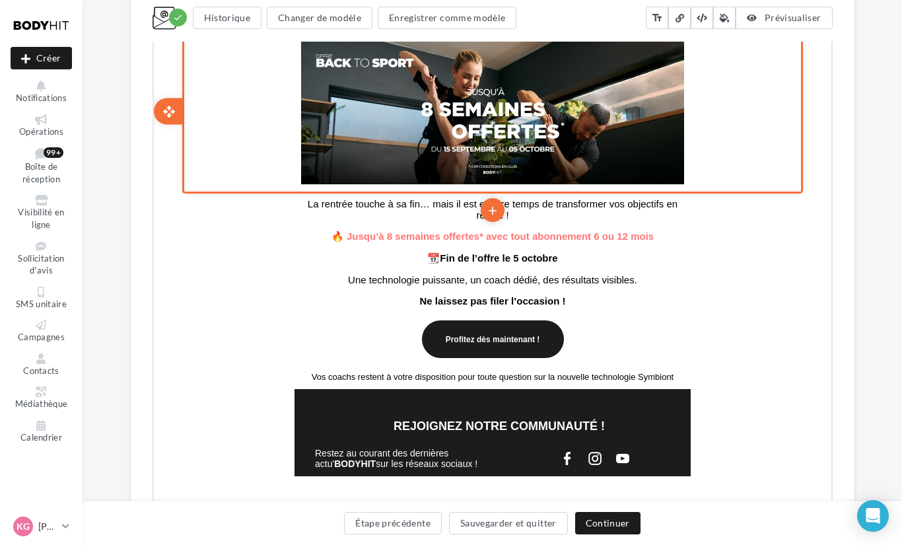
scroll to position [462, 0]
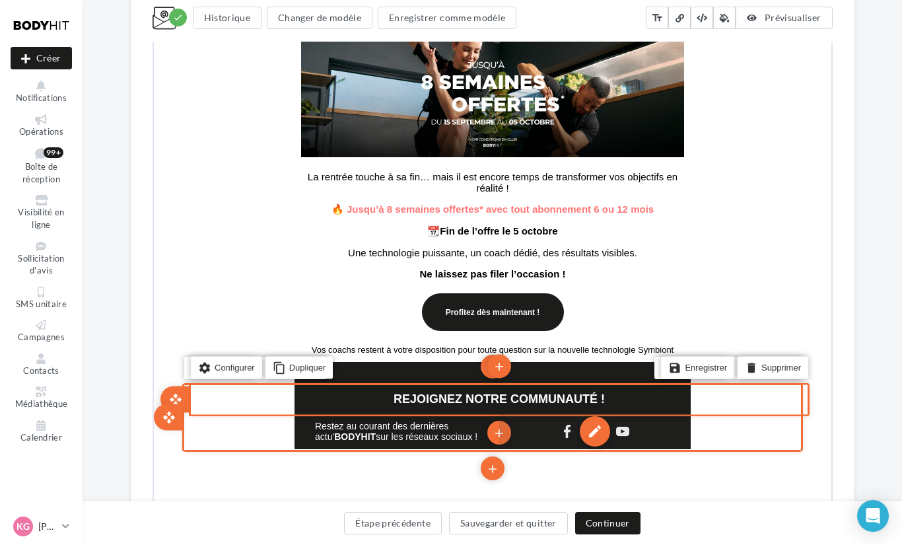
type input "**********"
click at [595, 436] on div "edit" at bounding box center [593, 430] width 30 height 30
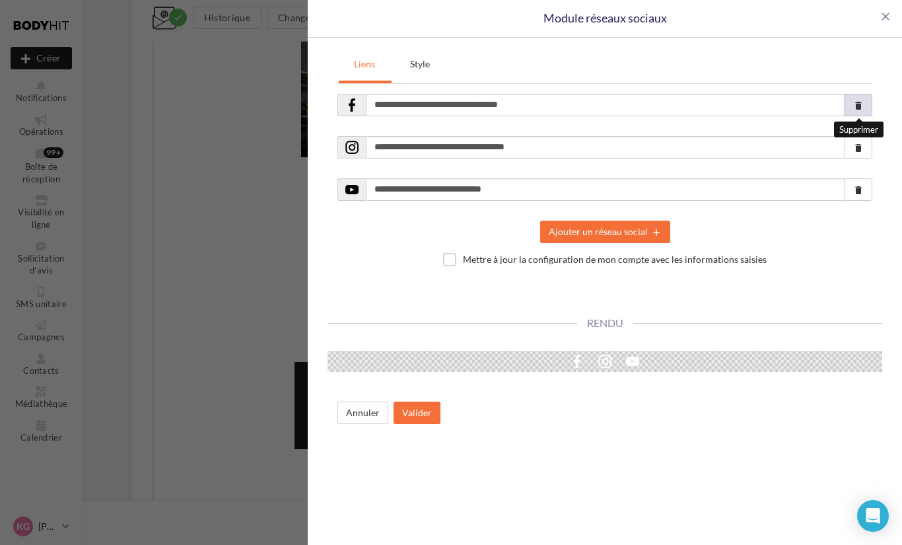
click at [866, 102] on button "delete" at bounding box center [859, 105] width 28 height 22
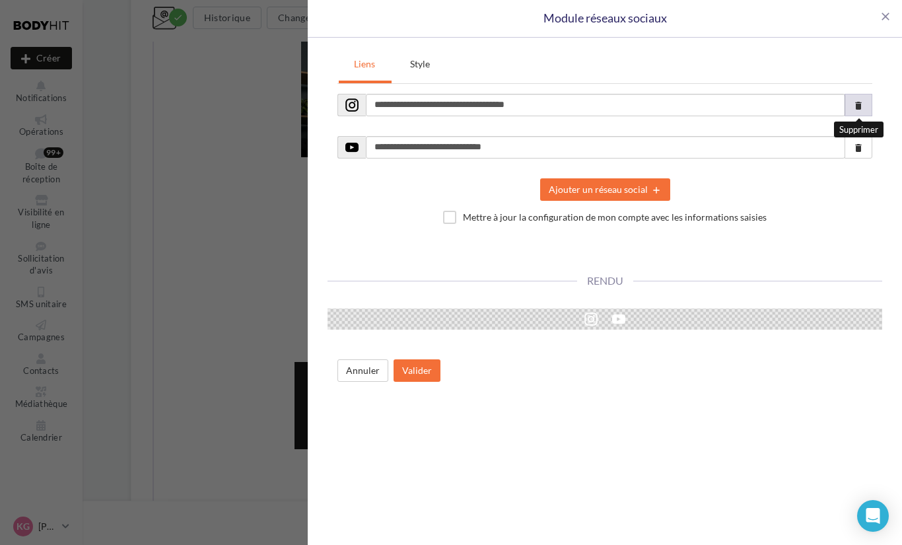
click at [866, 102] on button "delete" at bounding box center [859, 105] width 28 height 22
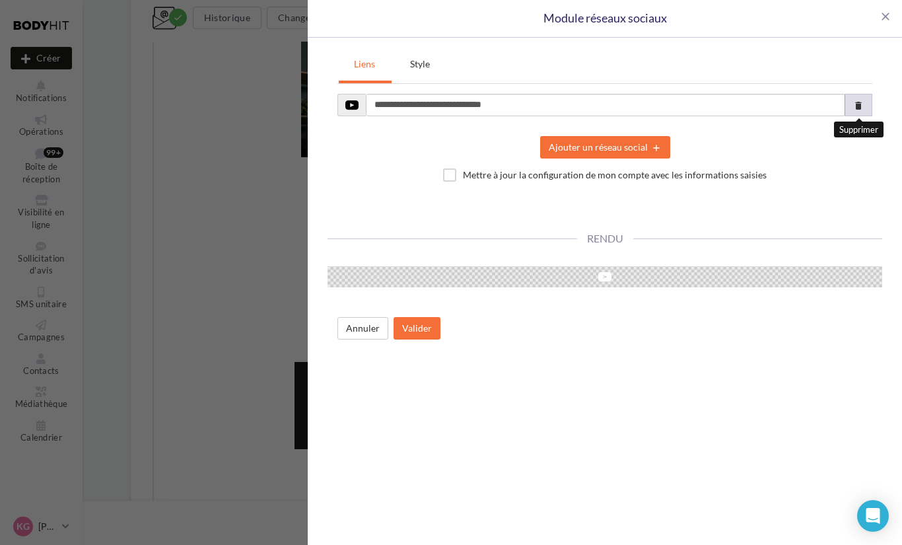
click at [866, 102] on button "delete" at bounding box center [859, 105] width 28 height 22
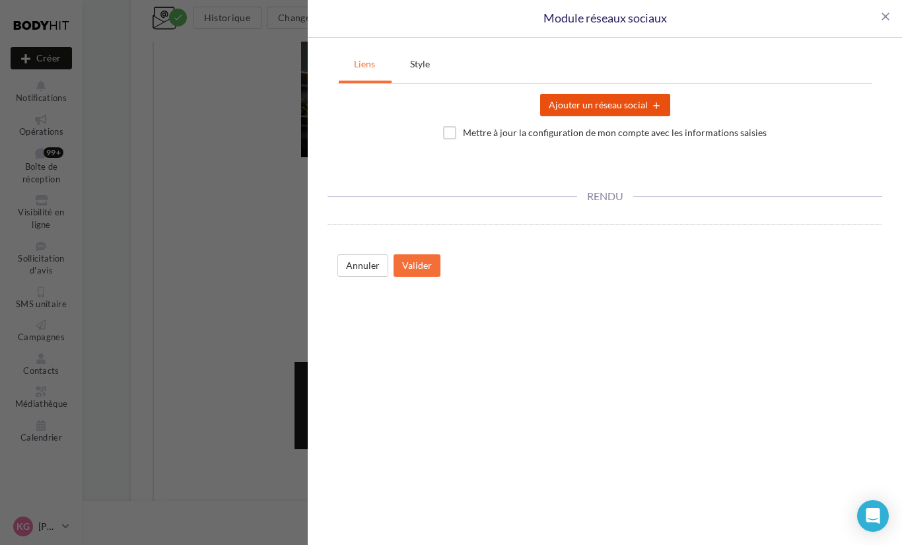
click at [652, 100] on icon "add" at bounding box center [655, 105] width 14 height 11
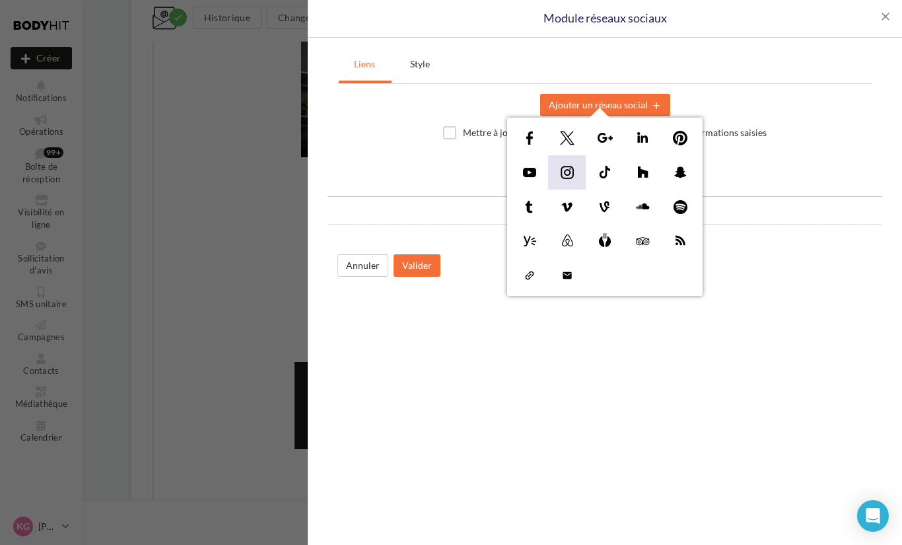
click at [563, 166] on img at bounding box center [567, 172] width 21 height 21
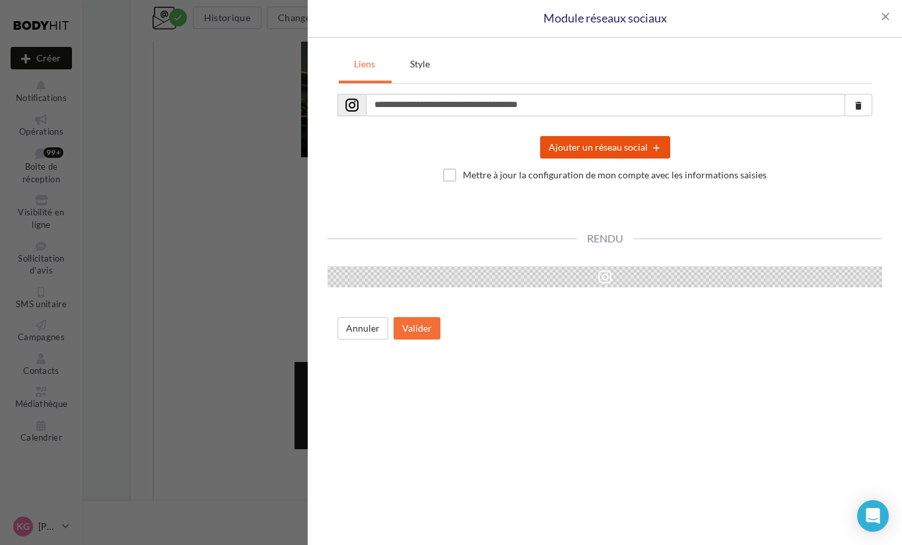
click at [586, 149] on button "Ajouter un réseau social add" at bounding box center [605, 147] width 130 height 22
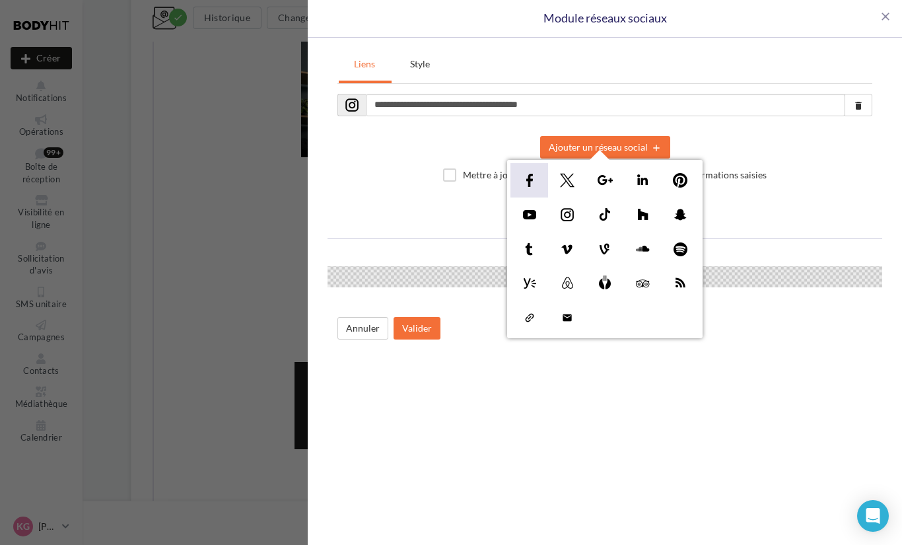
click at [524, 180] on img at bounding box center [529, 180] width 21 height 21
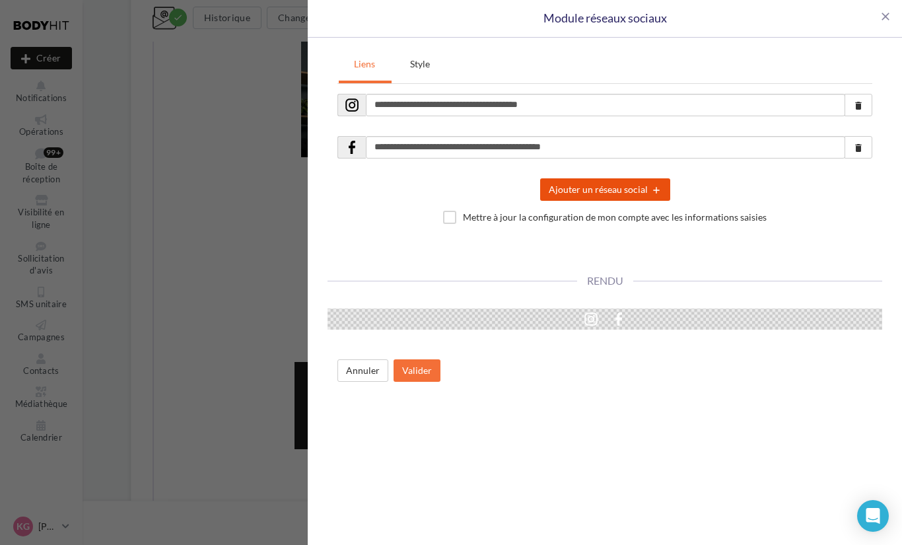
click at [569, 192] on button "Ajouter un réseau social add" at bounding box center [605, 189] width 130 height 22
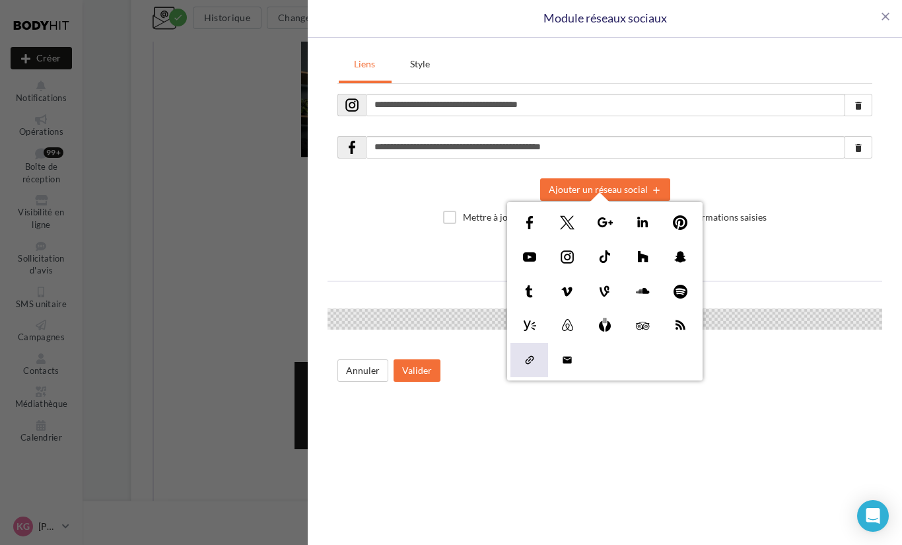
click at [524, 358] on img at bounding box center [529, 359] width 21 height 21
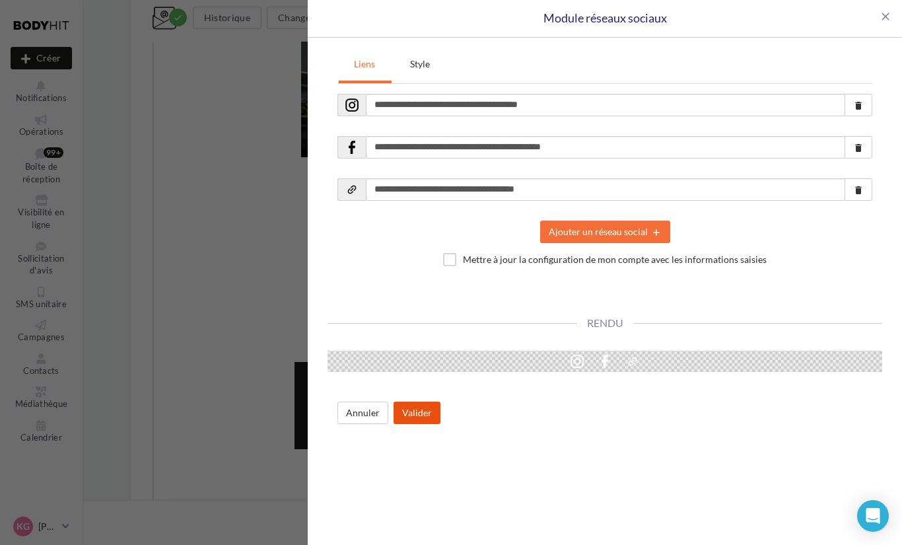
click at [417, 410] on button "Valider" at bounding box center [417, 412] width 47 height 22
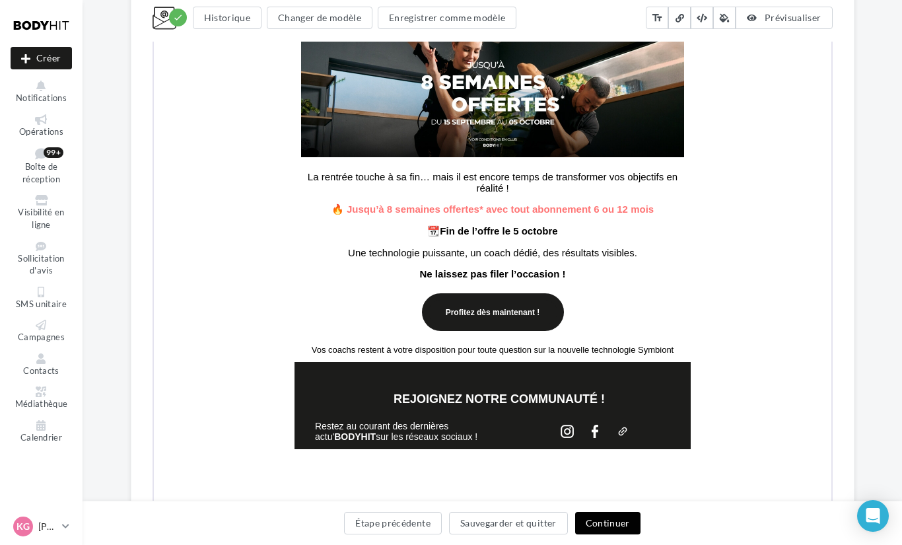
click at [606, 524] on button "Continuer" at bounding box center [607, 523] width 65 height 22
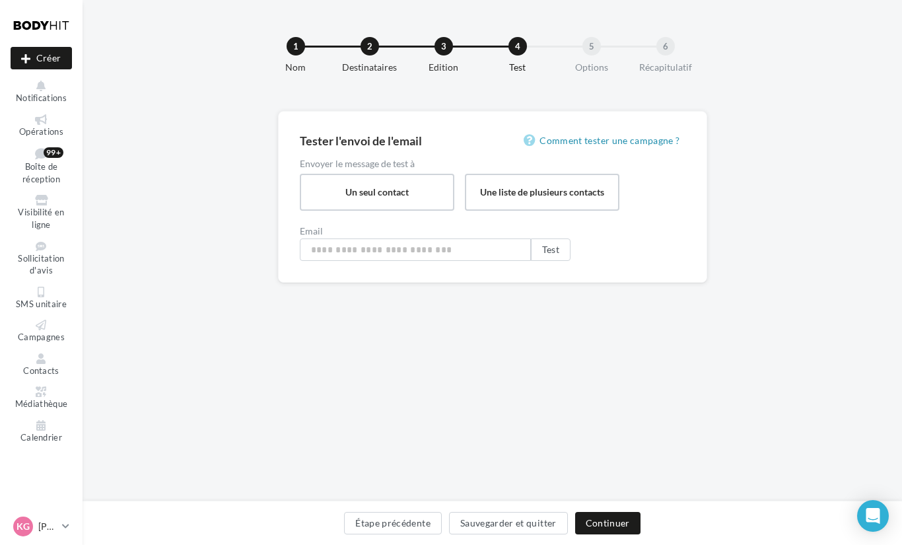
type input "**********"
click at [610, 519] on button "Continuer" at bounding box center [607, 523] width 65 height 22
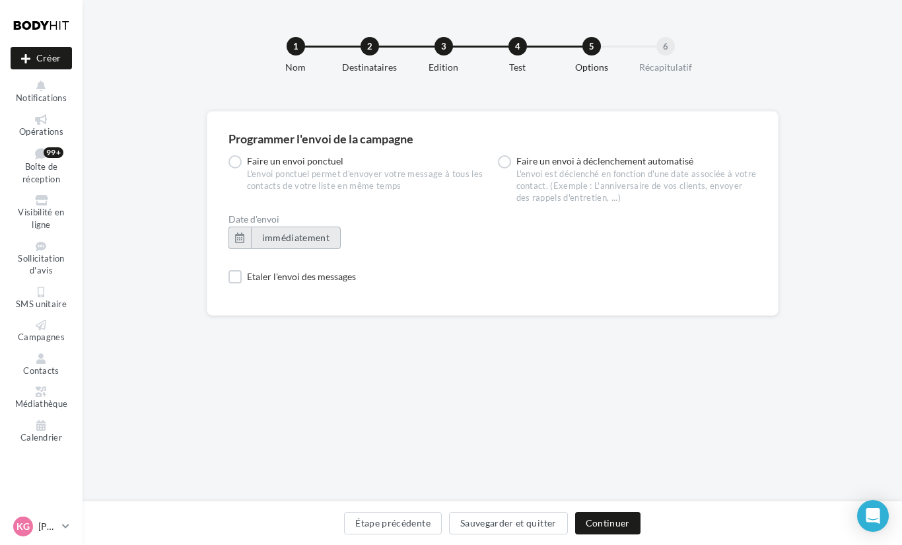
click at [285, 234] on span "immédiatement" at bounding box center [296, 237] width 68 height 11
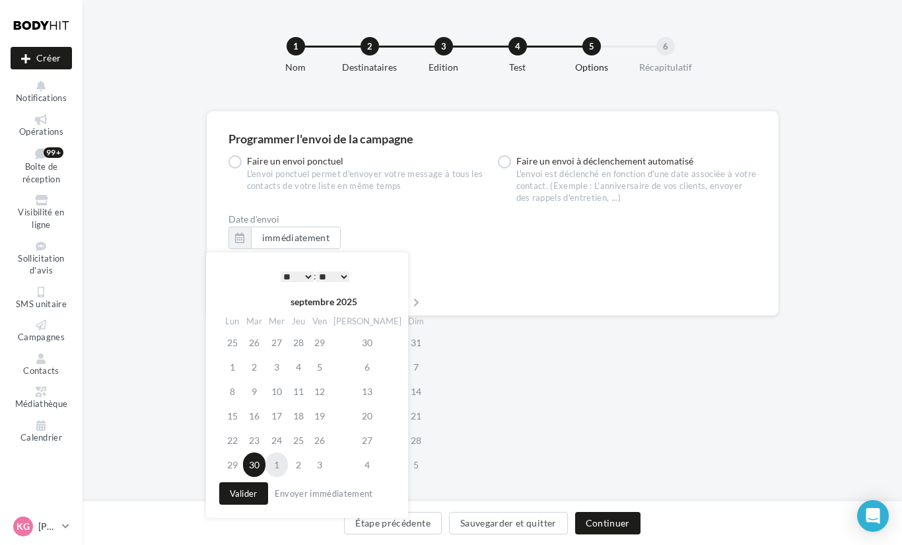
click at [282, 468] on td "1" at bounding box center [276, 464] width 22 height 24
click at [304, 273] on select "* * * * * * * * * * ** ** ** ** ** ** ** ** ** ** ** ** ** **" at bounding box center [297, 276] width 33 height 11
click at [338, 279] on select "** ** ** ** ** **" at bounding box center [332, 276] width 33 height 11
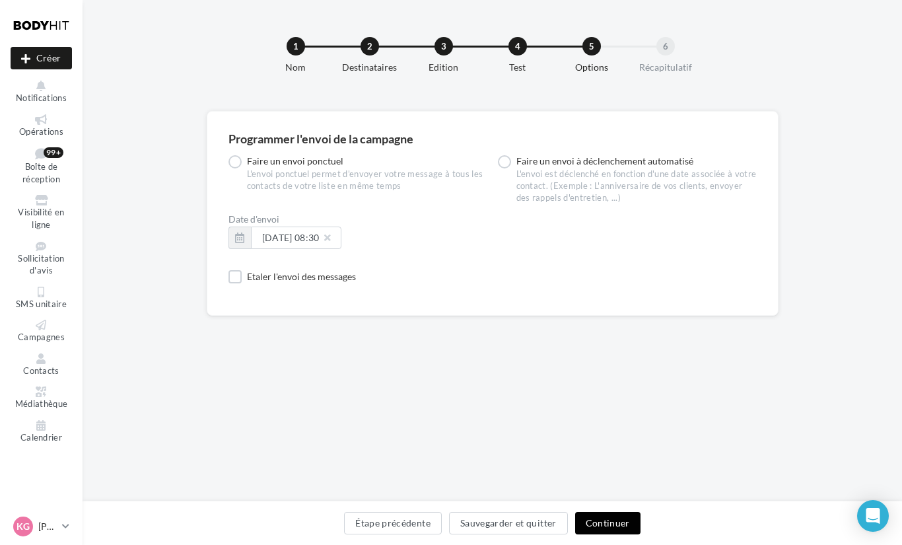
click at [607, 517] on button "Continuer" at bounding box center [607, 523] width 65 height 22
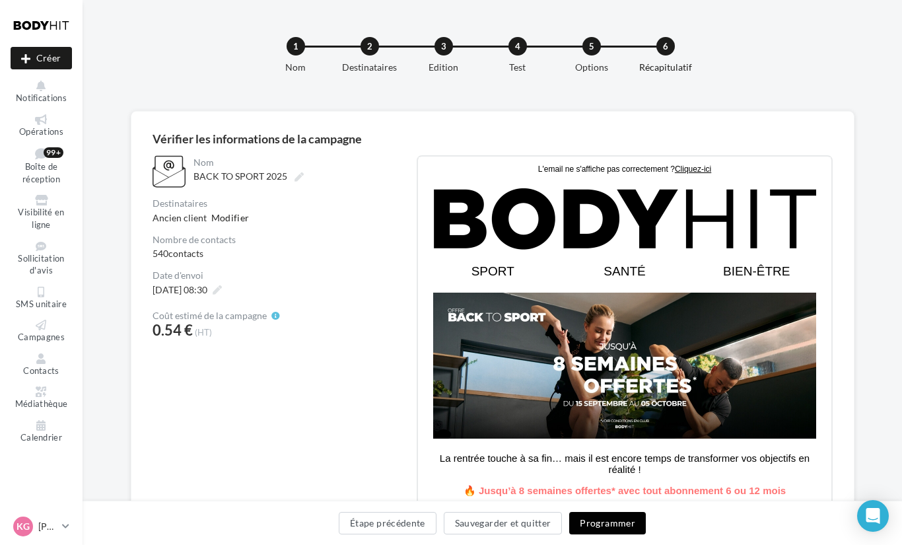
click at [609, 523] on button "Programmer" at bounding box center [607, 523] width 77 height 22
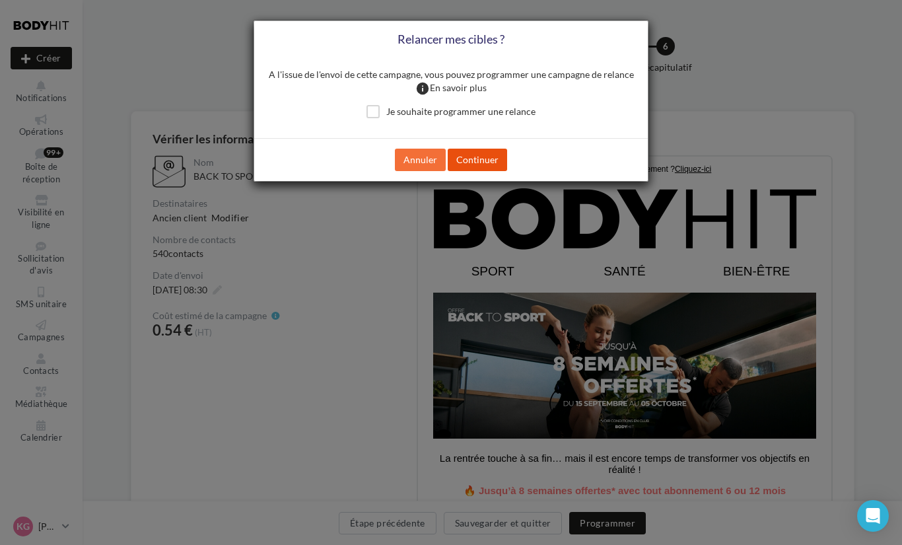
click at [466, 171] on button "Continuer" at bounding box center [477, 160] width 59 height 22
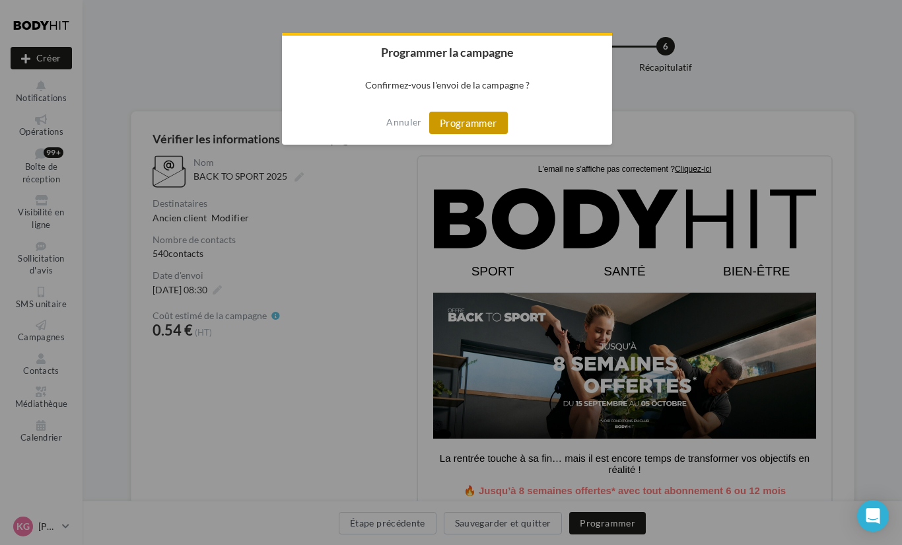
click at [461, 128] on button "Programmer" at bounding box center [468, 123] width 79 height 22
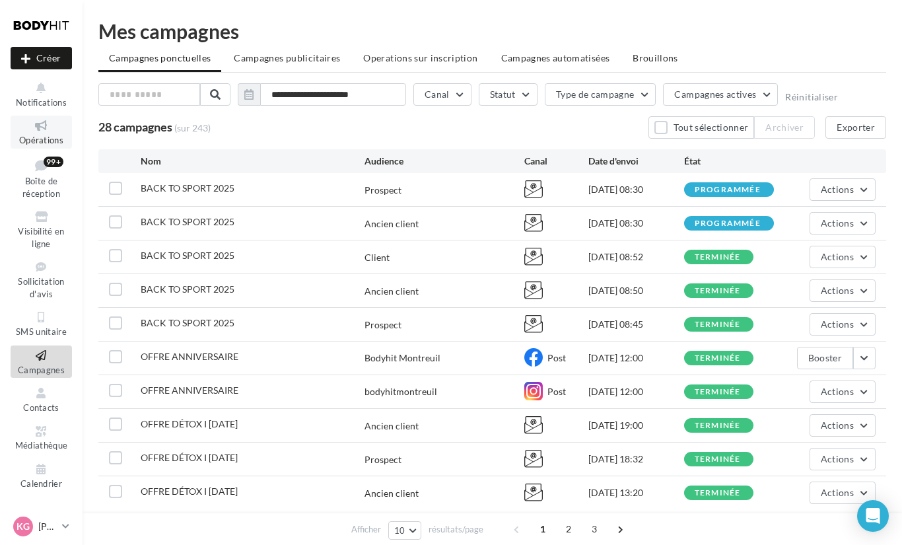
click at [47, 132] on icon at bounding box center [41, 125] width 53 height 15
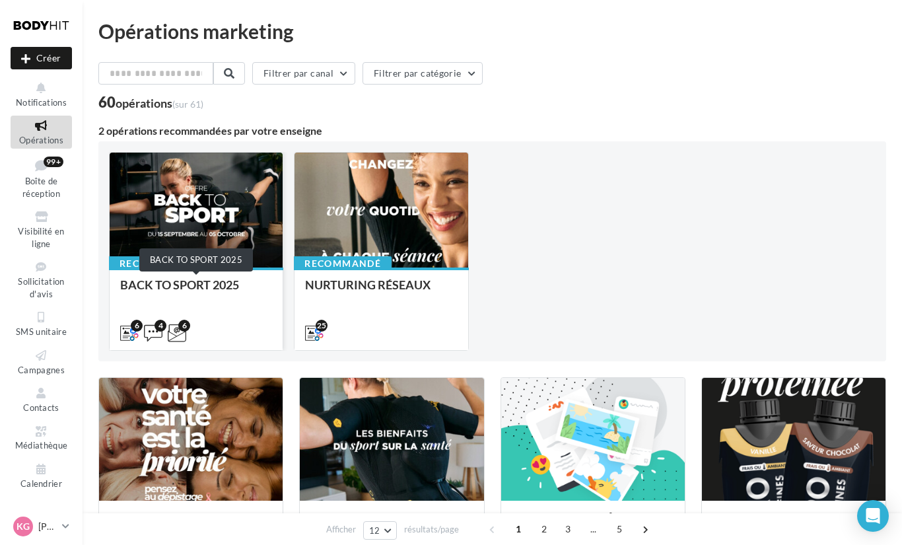
click at [236, 291] on div "BACK TO SPORT 2025" at bounding box center [196, 291] width 152 height 26
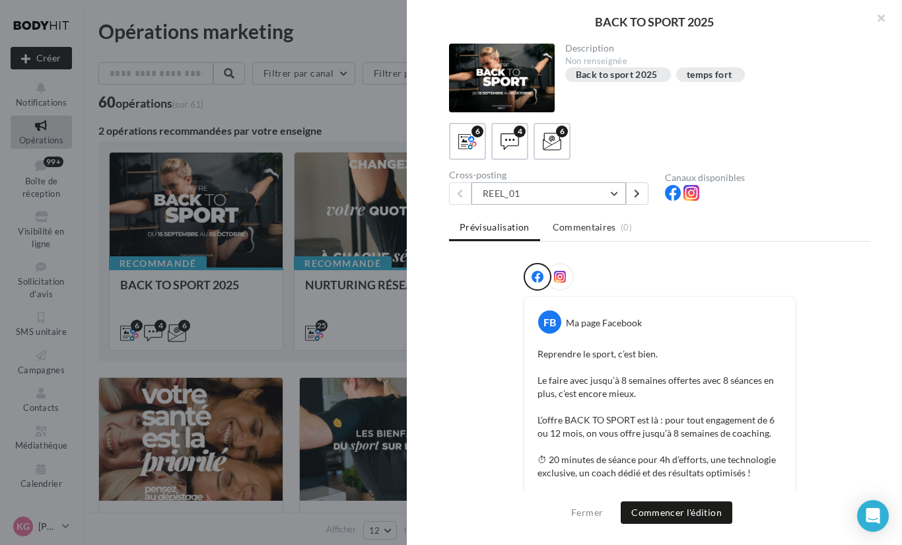
click at [526, 195] on button "REEL_01" at bounding box center [548, 193] width 155 height 22
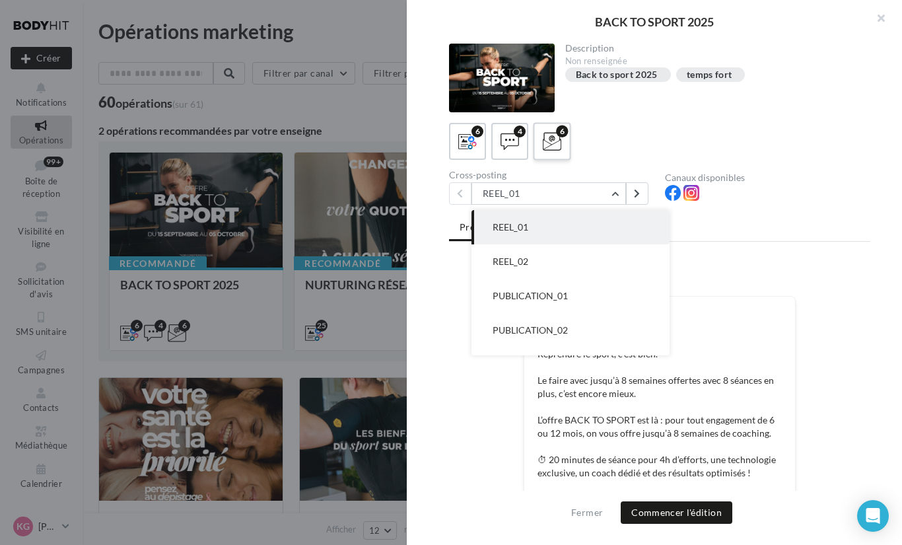
click at [541, 152] on div "6" at bounding box center [552, 141] width 24 height 24
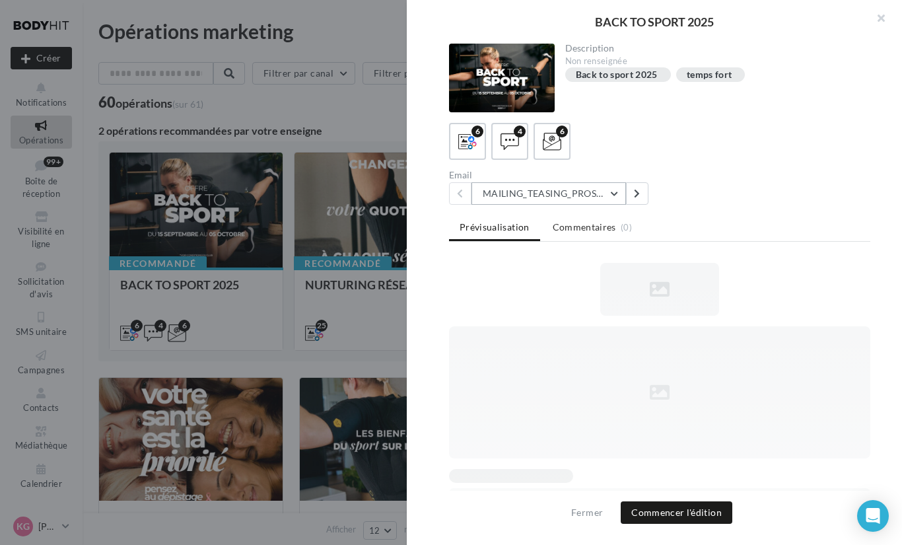
click at [547, 190] on button "MAILING_TEASING_PROSPECTS/ANCIENSCLIENTS" at bounding box center [548, 193] width 155 height 22
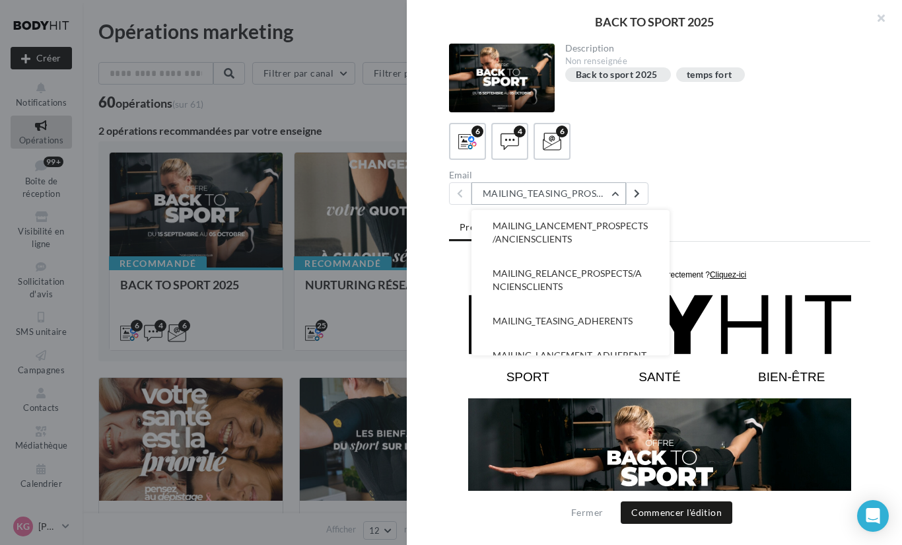
scroll to position [114, 0]
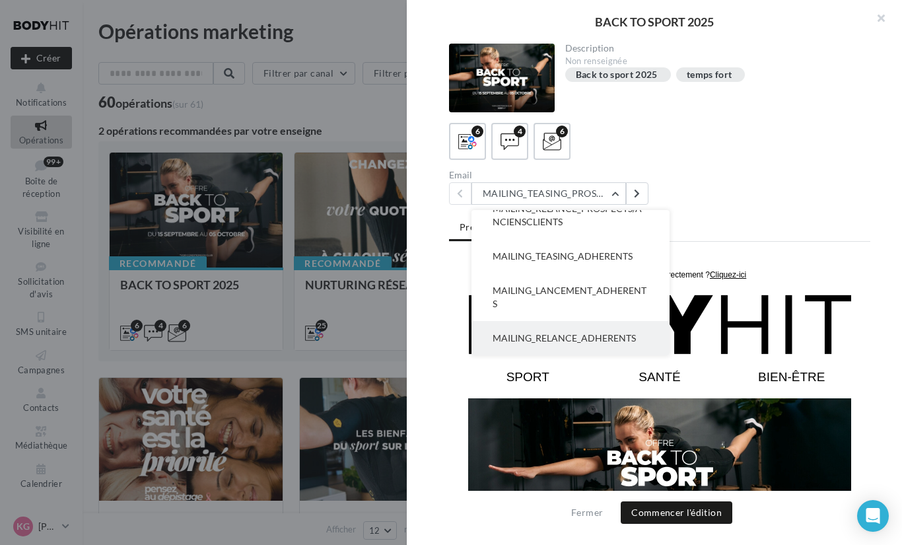
click at [565, 341] on span "MAILING_RELANCE_ADHERENTS" at bounding box center [564, 337] width 143 height 11
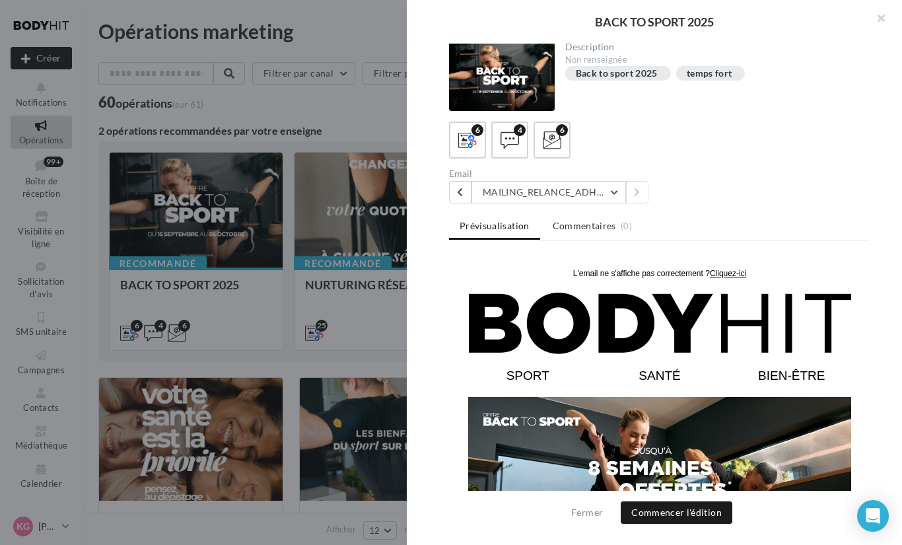
scroll to position [0, 0]
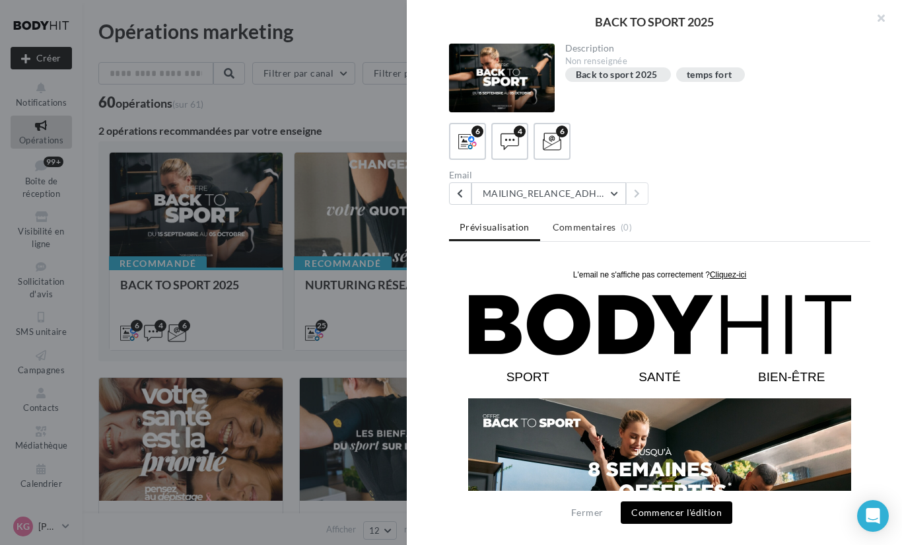
click at [690, 515] on button "Commencer l'édition" at bounding box center [677, 512] width 112 height 22
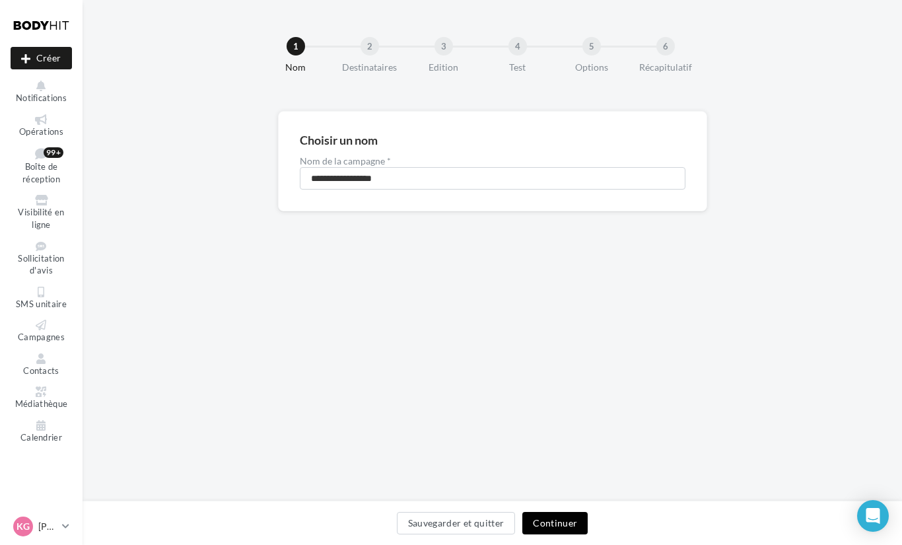
click at [547, 526] on button "Continuer" at bounding box center [554, 523] width 65 height 22
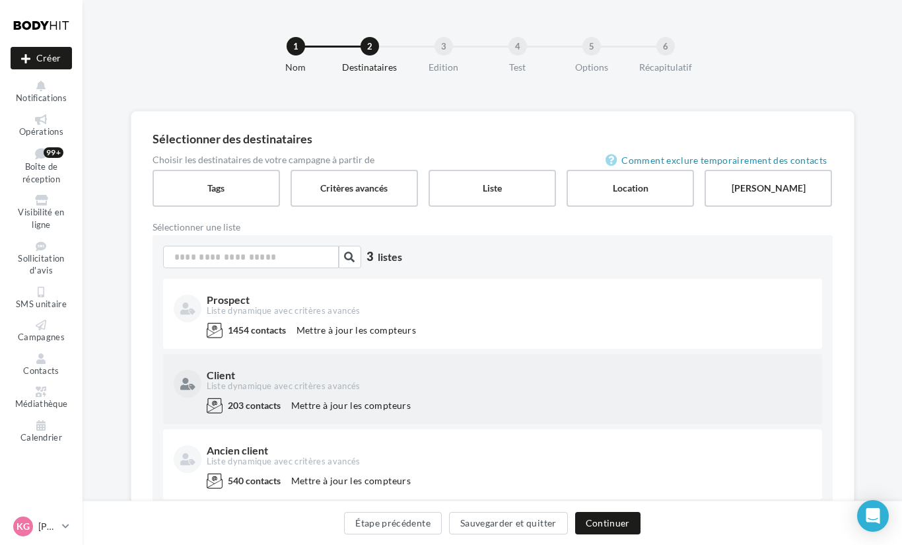
click at [469, 397] on div "Client Liste dynamique avec critères avancés" at bounding box center [493, 381] width 638 height 33
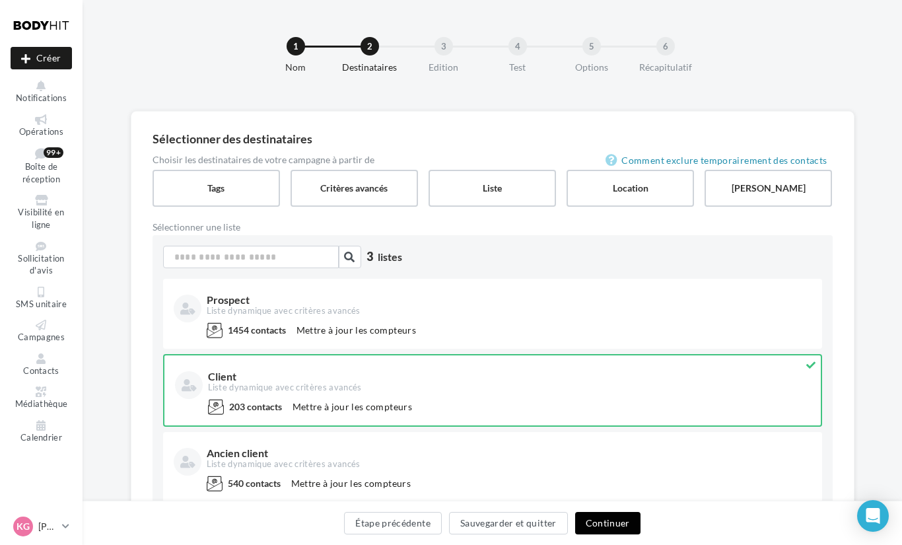
click at [600, 524] on button "Continuer" at bounding box center [607, 523] width 65 height 22
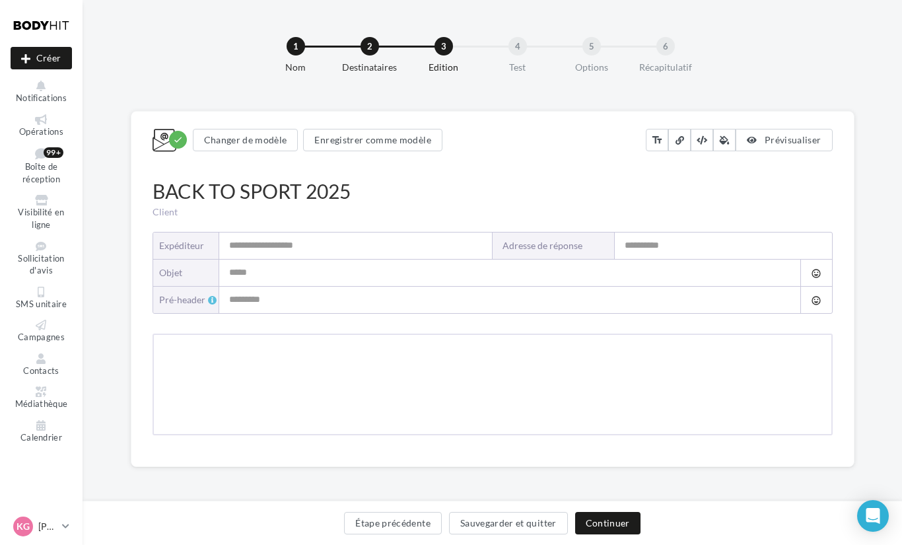
type input "**********"
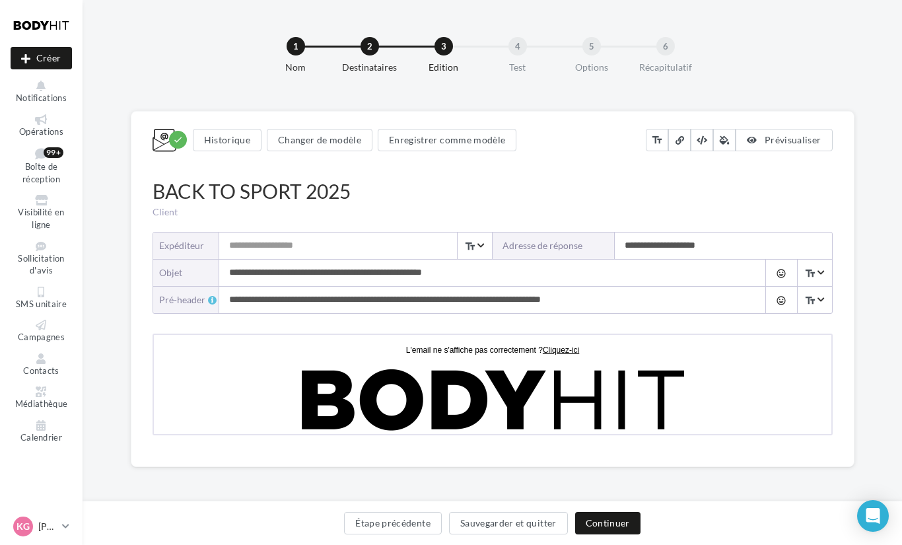
click at [318, 239] on input "Expéditeur" at bounding box center [355, 245] width 273 height 26
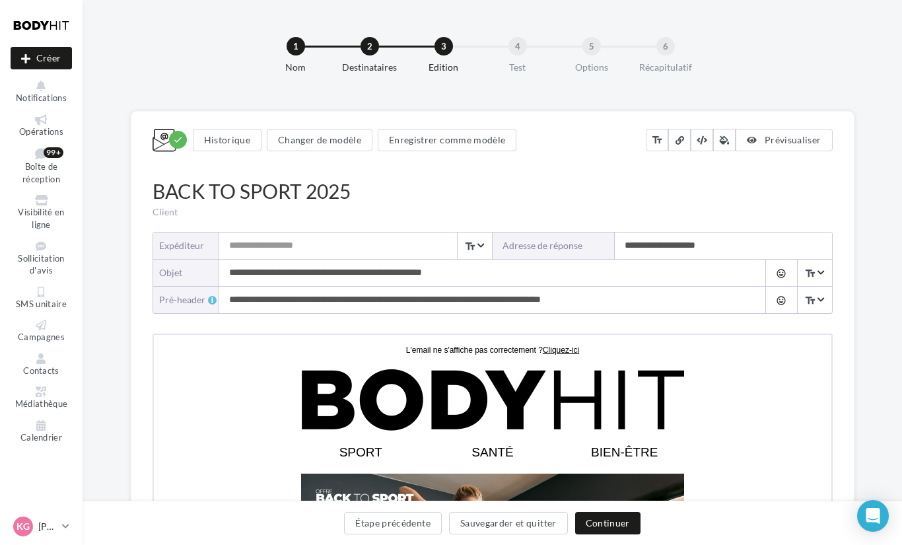
type input "**********"
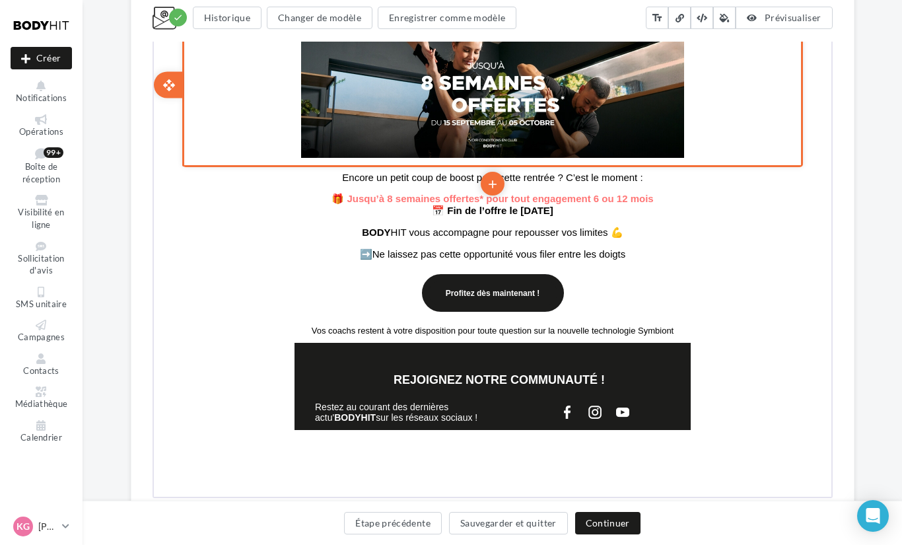
scroll to position [524, 0]
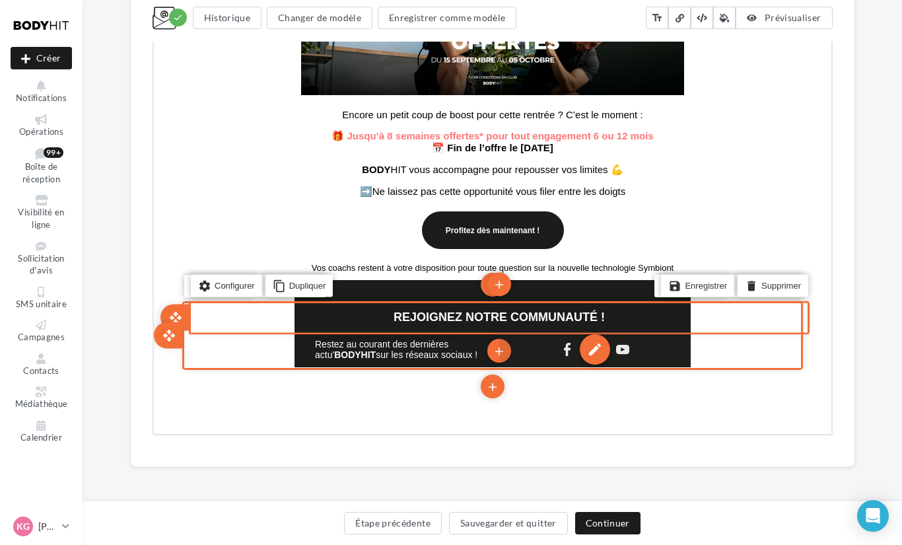
click at [588, 355] on div "edit" at bounding box center [593, 348] width 30 height 30
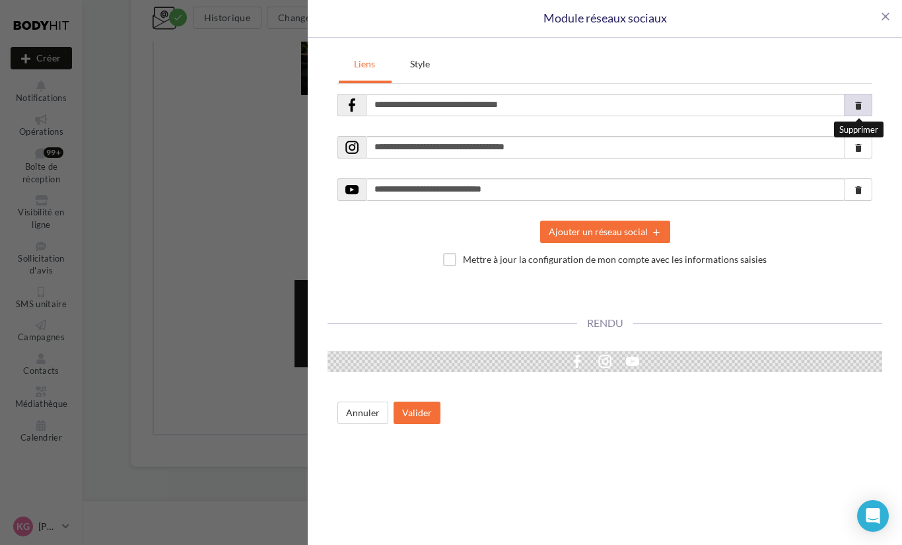
click at [856, 108] on icon "delete" at bounding box center [858, 105] width 11 height 11
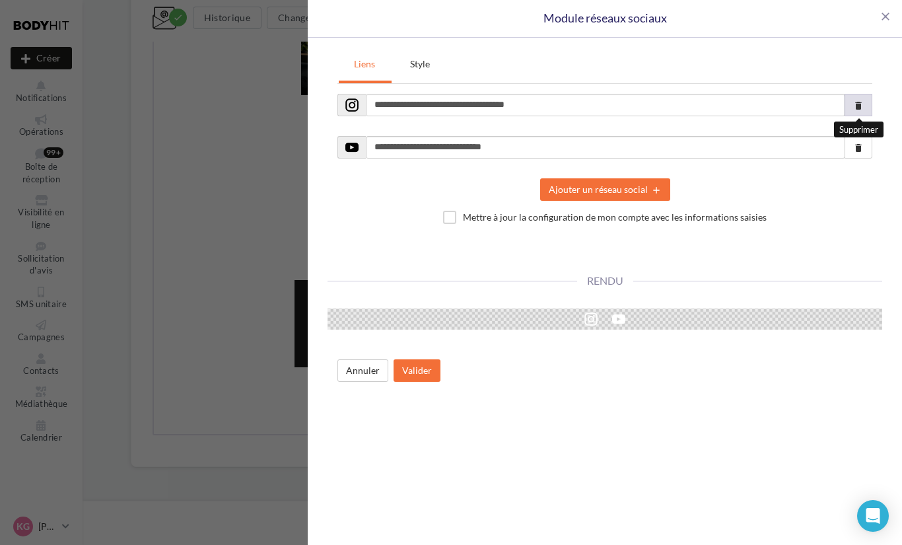
click at [856, 108] on icon "delete" at bounding box center [858, 105] width 11 height 11
click at [856, 143] on icon "delete" at bounding box center [858, 148] width 11 height 11
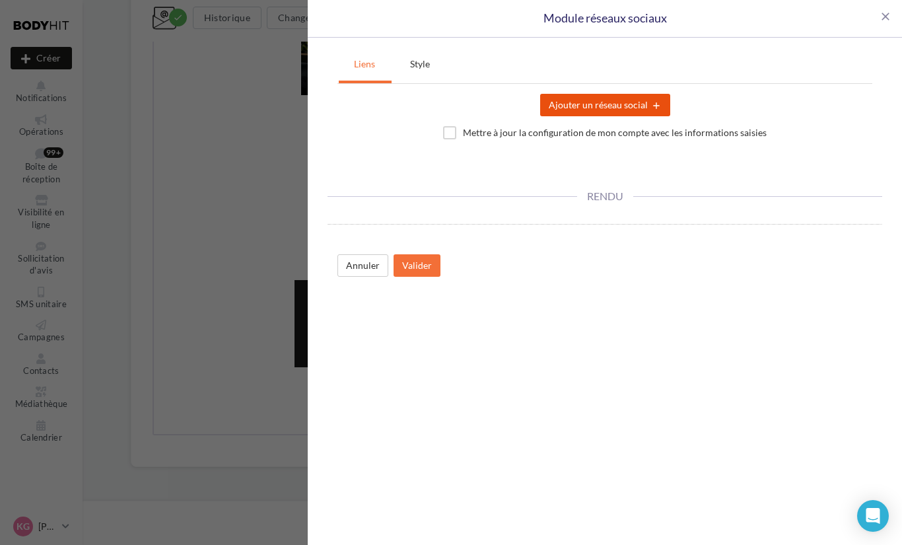
click at [613, 107] on button "Ajouter un réseau social add" at bounding box center [605, 105] width 130 height 22
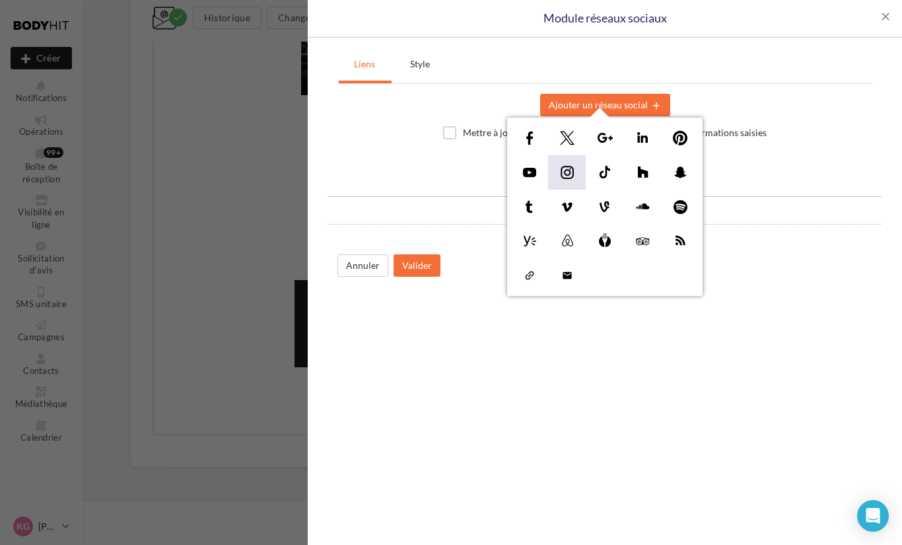
click at [563, 172] on img at bounding box center [567, 172] width 21 height 21
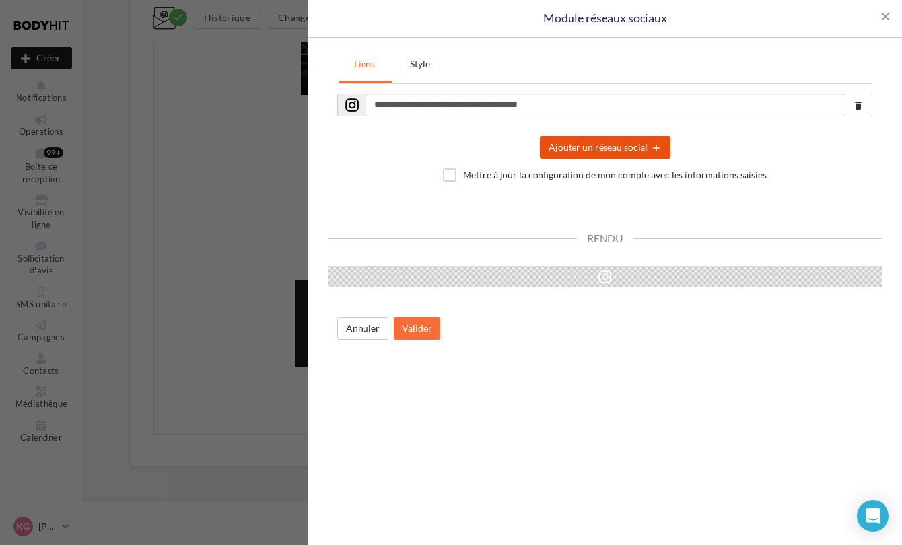
click at [597, 149] on button "Ajouter un réseau social add" at bounding box center [605, 147] width 130 height 22
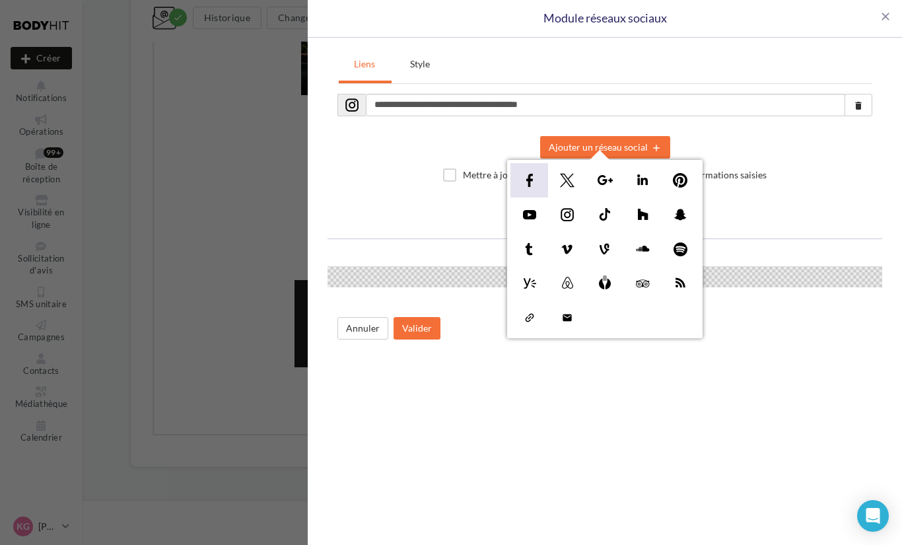
click at [521, 179] on img at bounding box center [529, 180] width 21 height 21
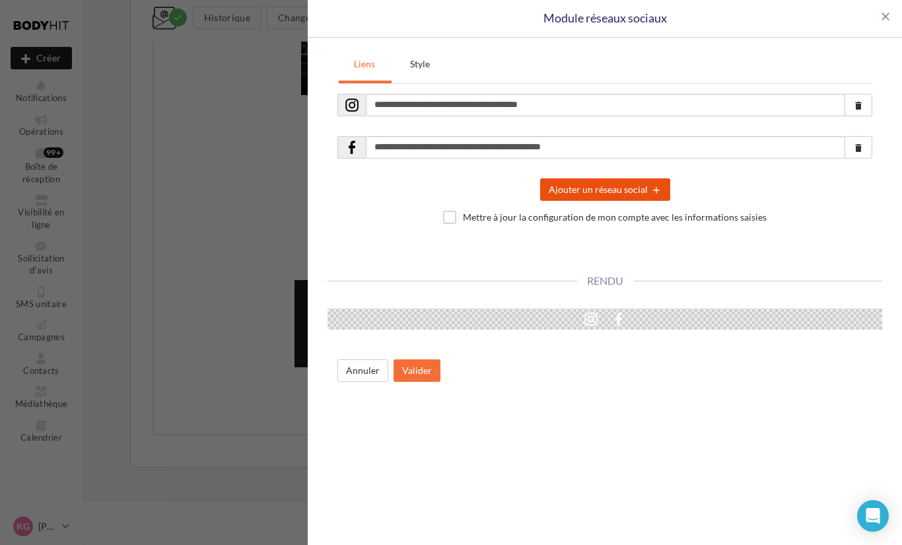
click at [554, 192] on button "Ajouter un réseau social add" at bounding box center [605, 189] width 130 height 22
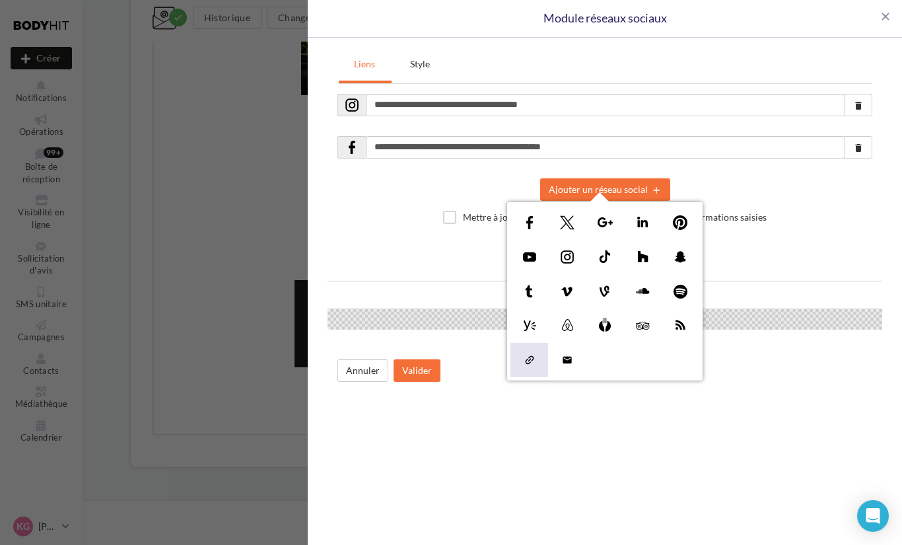
click at [526, 359] on img at bounding box center [529, 359] width 21 height 21
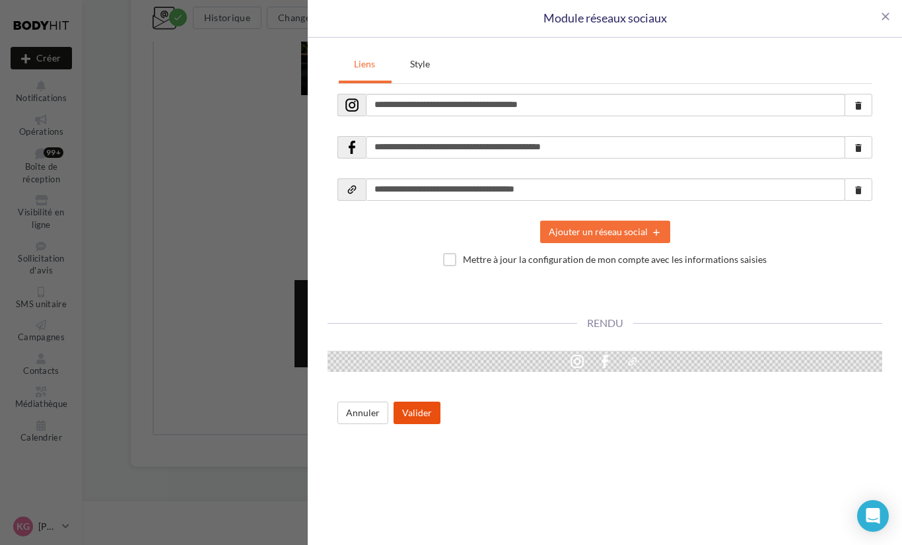
click at [431, 413] on button "Valider" at bounding box center [417, 412] width 47 height 22
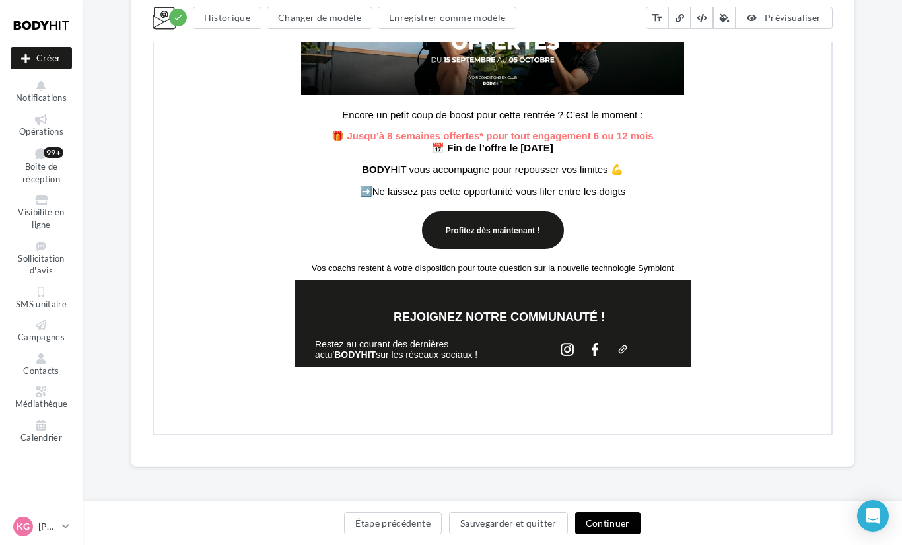
click at [615, 519] on button "Continuer" at bounding box center [607, 523] width 65 height 22
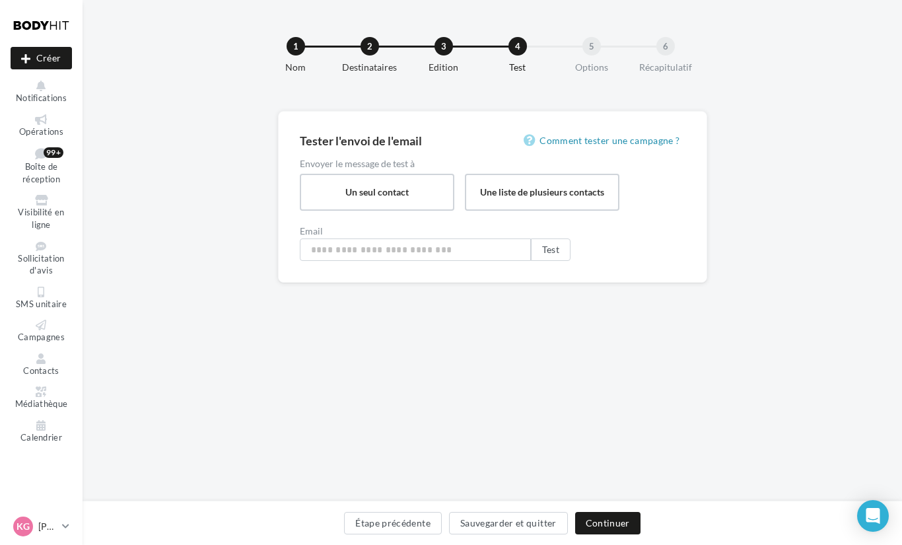
type input "**********"
click at [615, 519] on button "Continuer" at bounding box center [607, 523] width 65 height 22
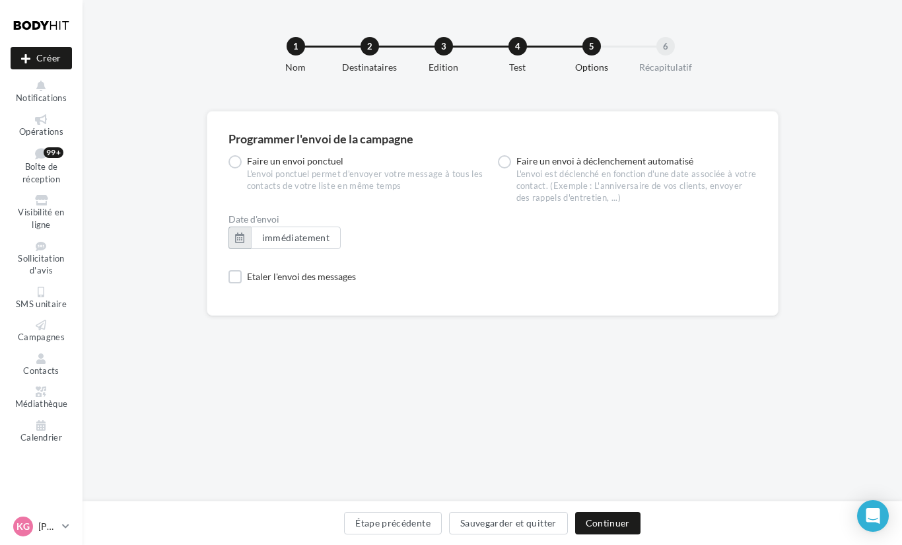
click at [248, 237] on button "button" at bounding box center [239, 238] width 22 height 22
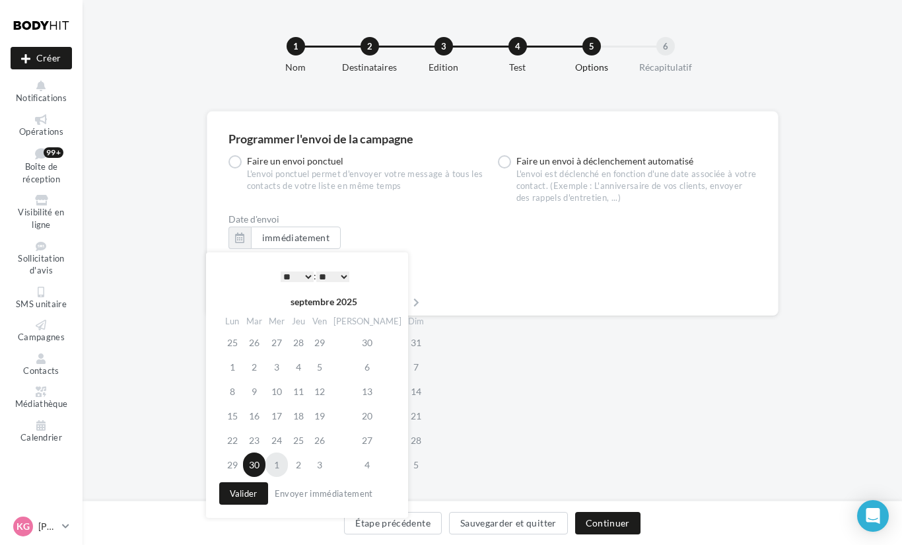
click at [283, 459] on td "1" at bounding box center [276, 464] width 22 height 24
click at [299, 275] on select "* * * * * * * * * * ** ** ** ** ** ** ** ** ** ** ** ** ** **" at bounding box center [297, 276] width 33 height 11
click at [335, 274] on select "** ** ** ** ** **" at bounding box center [332, 276] width 33 height 11
click at [605, 524] on button "Continuer" at bounding box center [607, 523] width 65 height 22
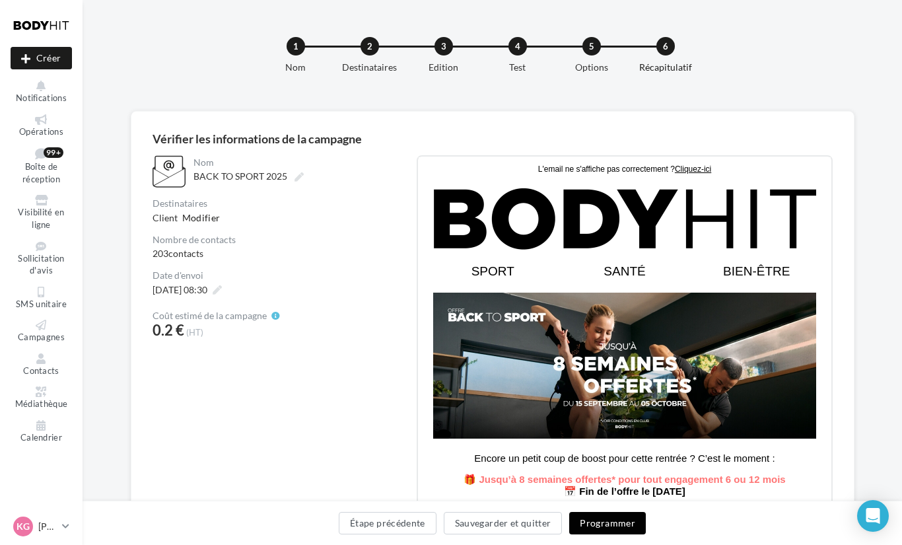
click at [611, 524] on button "Programmer" at bounding box center [607, 523] width 77 height 22
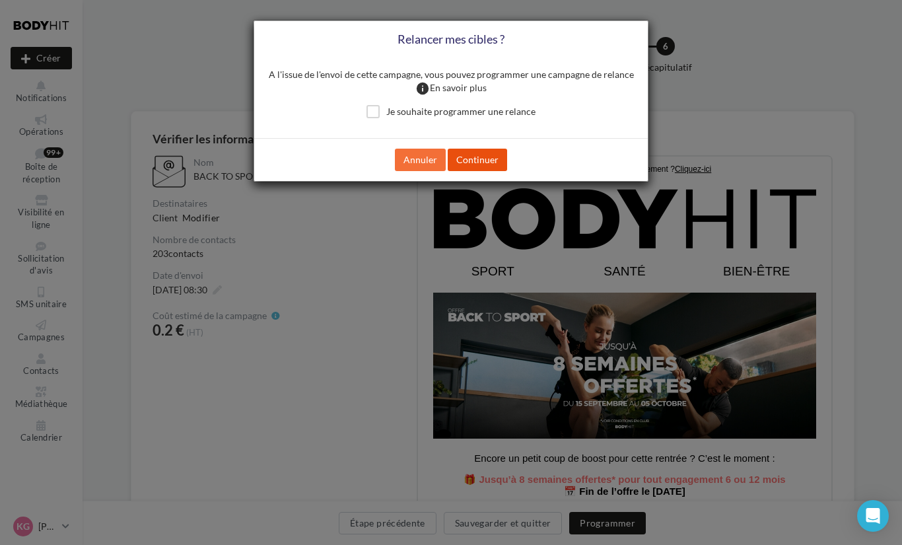
click at [485, 171] on button "Continuer" at bounding box center [477, 160] width 59 height 22
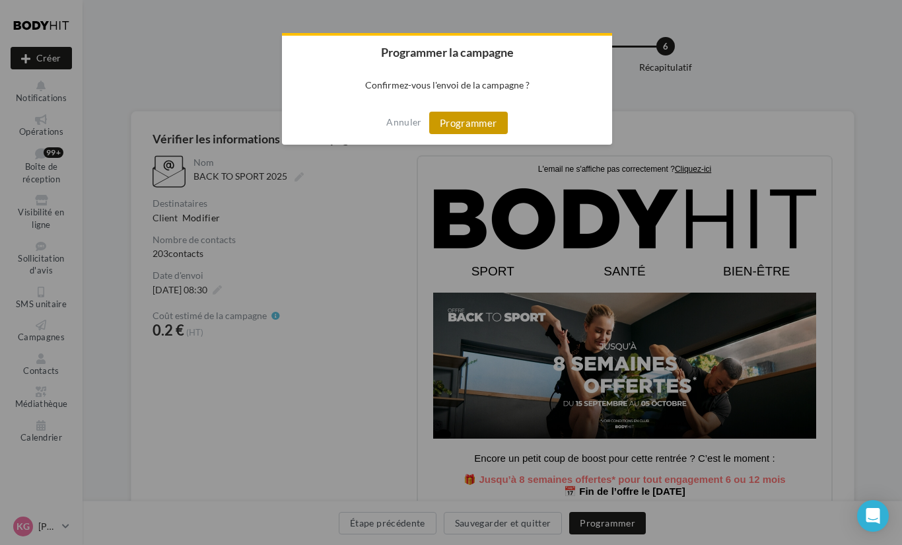
click at [463, 131] on button "Programmer" at bounding box center [468, 123] width 79 height 22
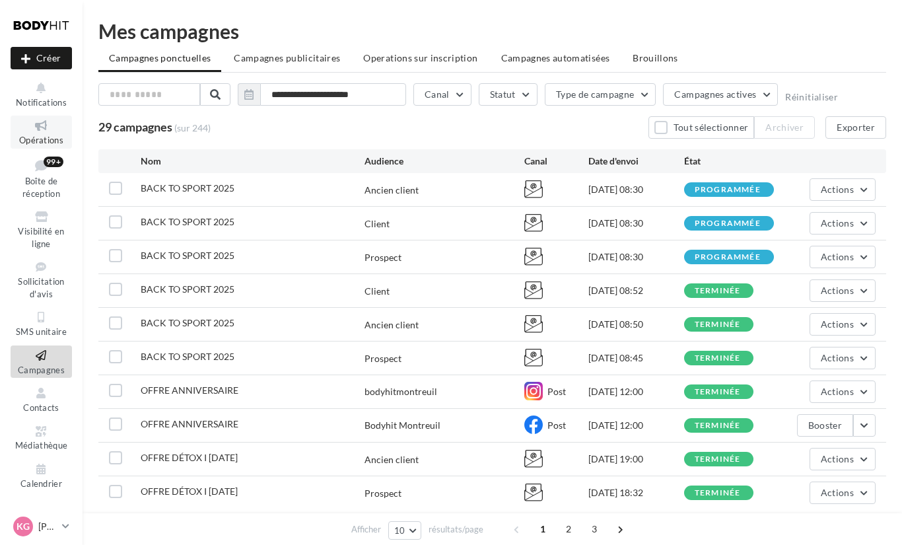
click at [27, 137] on span "Opérations" at bounding box center [41, 140] width 44 height 11
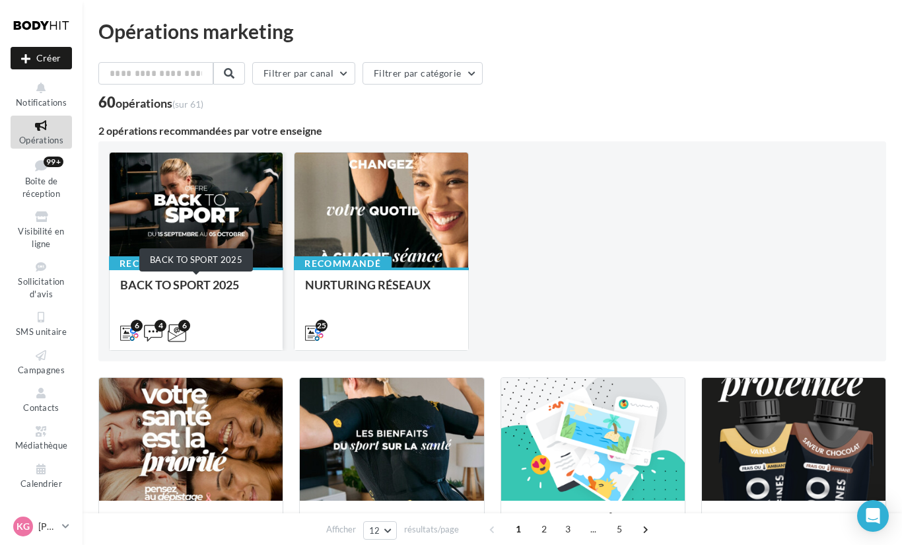
click at [215, 279] on div "BACK TO SPORT 2025" at bounding box center [196, 291] width 152 height 26
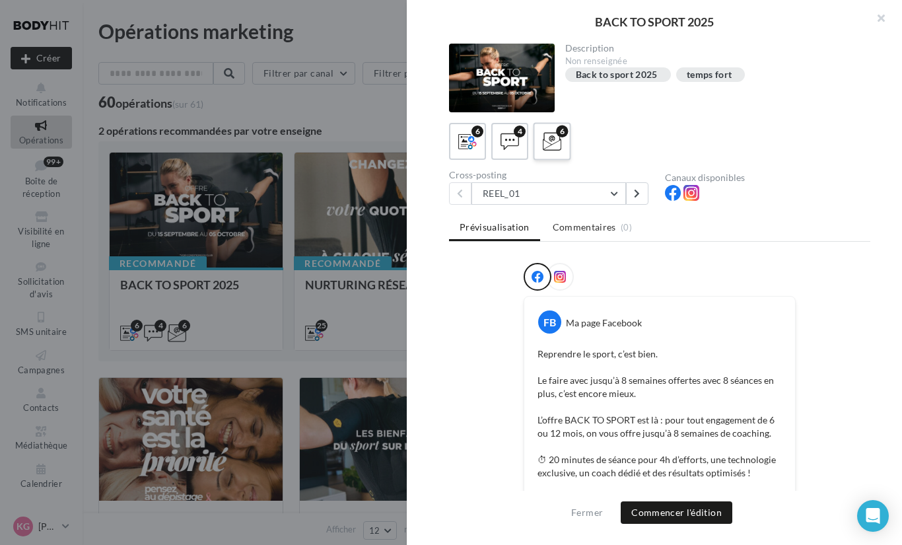
click at [555, 137] on icon at bounding box center [552, 141] width 19 height 19
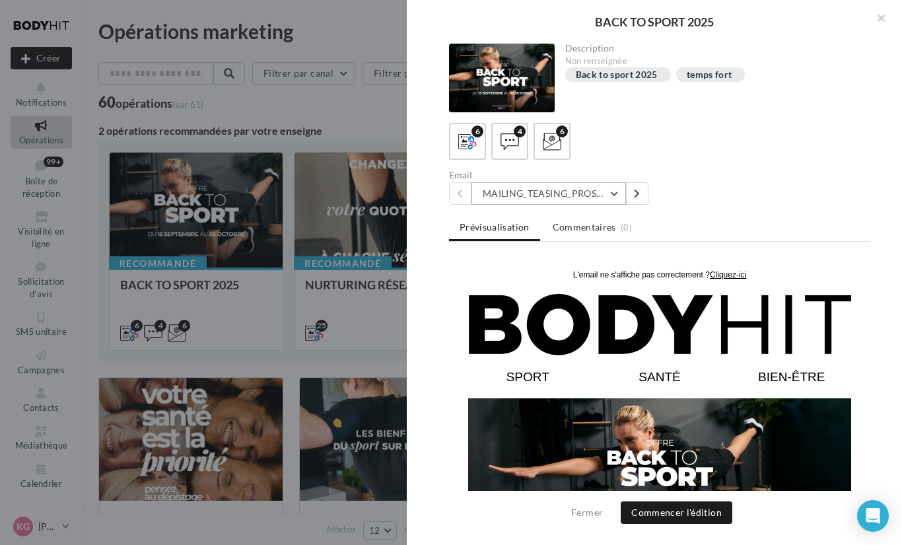
click at [526, 192] on button "MAILING_TEASING_PROSPECTS/ANCIENSCLIENTS" at bounding box center [548, 193] width 155 height 22
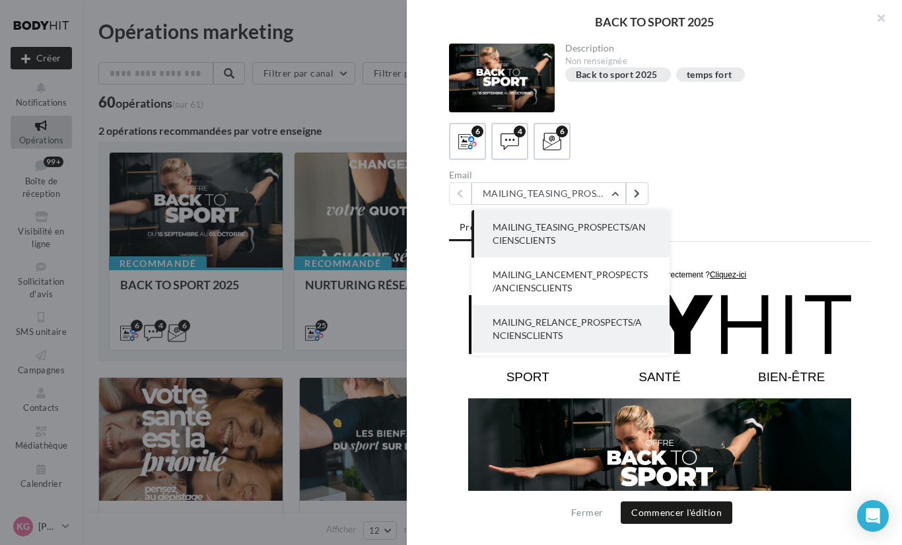
click at [561, 315] on button "MAILING_RELANCE_PROSPECTS/ANCIENSCLIENTS" at bounding box center [570, 329] width 198 height 48
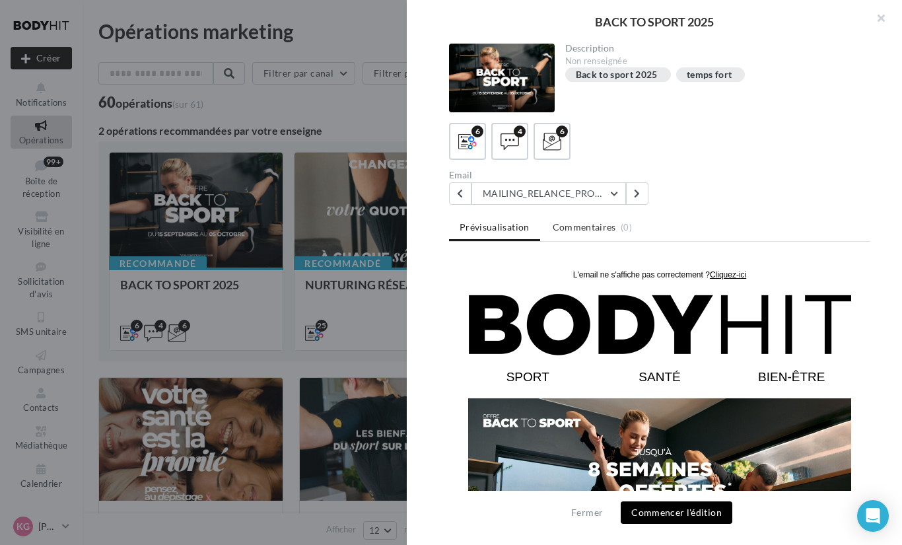
click at [660, 507] on button "Commencer l'édition" at bounding box center [677, 512] width 112 height 22
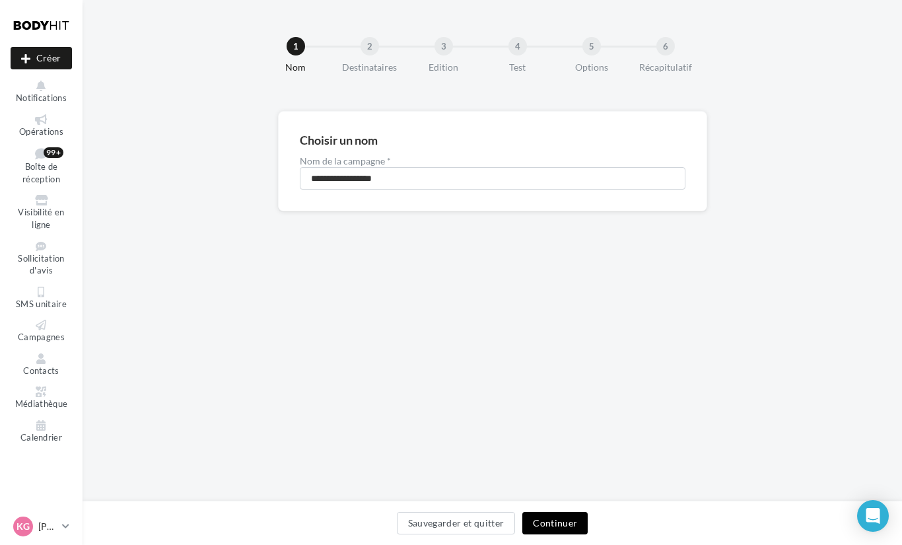
click at [542, 516] on button "Continuer" at bounding box center [554, 523] width 65 height 22
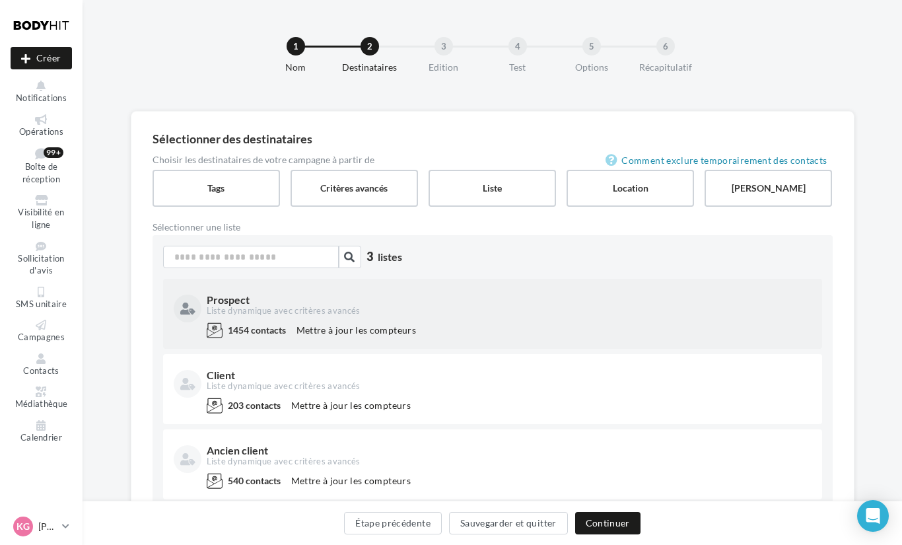
click at [551, 323] on div "1454 contacts Mettre à jour les compteurs" at bounding box center [493, 332] width 638 height 21
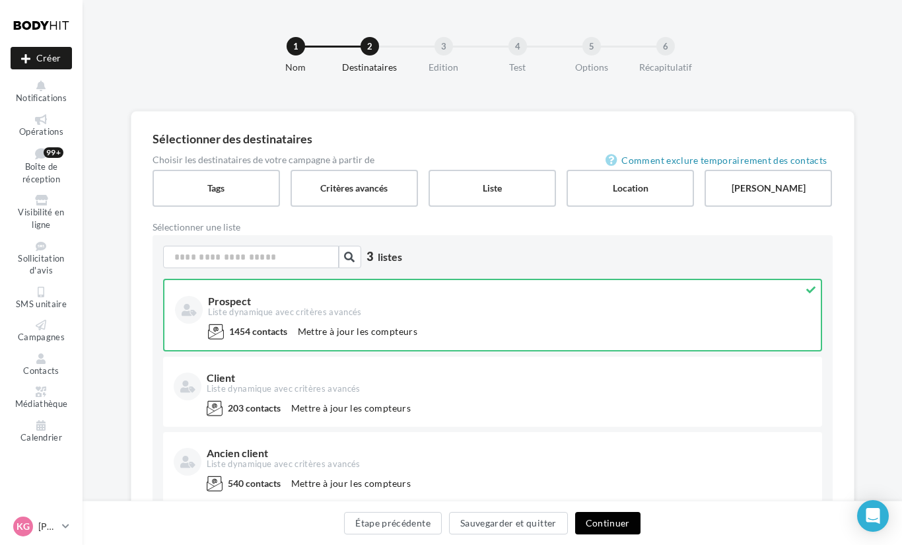
click at [605, 522] on button "Continuer" at bounding box center [607, 523] width 65 height 22
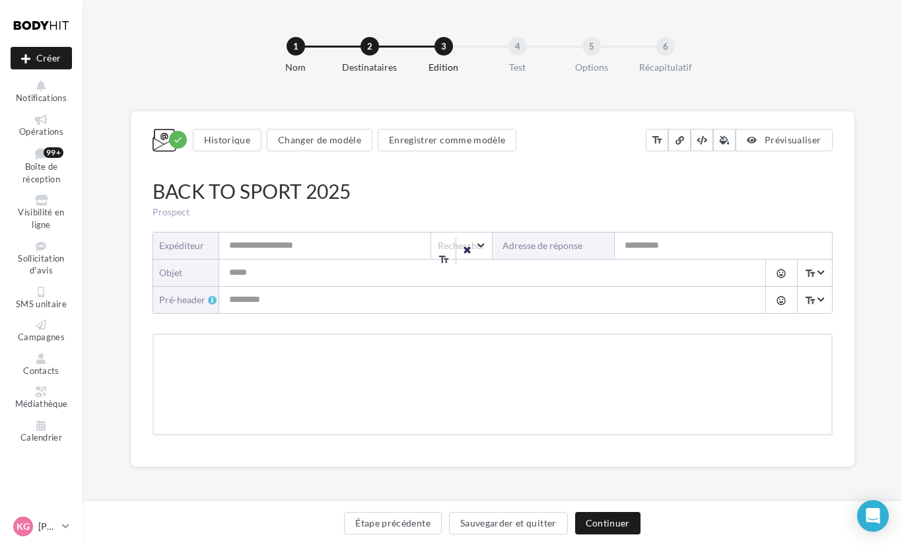
type input "**********"
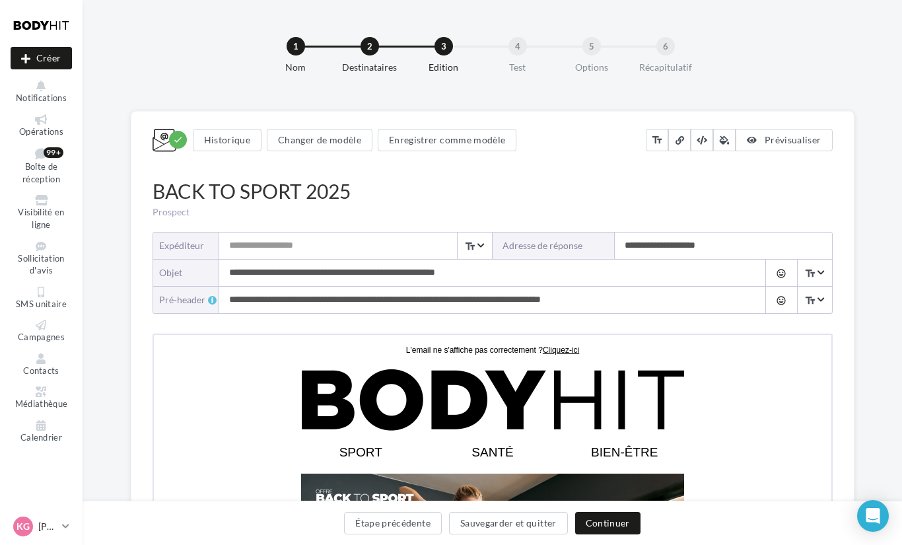
click at [382, 250] on input "Expéditeur" at bounding box center [355, 245] width 273 height 26
type input "**********"
drag, startPoint x: 507, startPoint y: 276, endPoint x: 219, endPoint y: 263, distance: 288.8
click at [219, 263] on input "**********" at bounding box center [479, 273] width 520 height 26
type input "*"
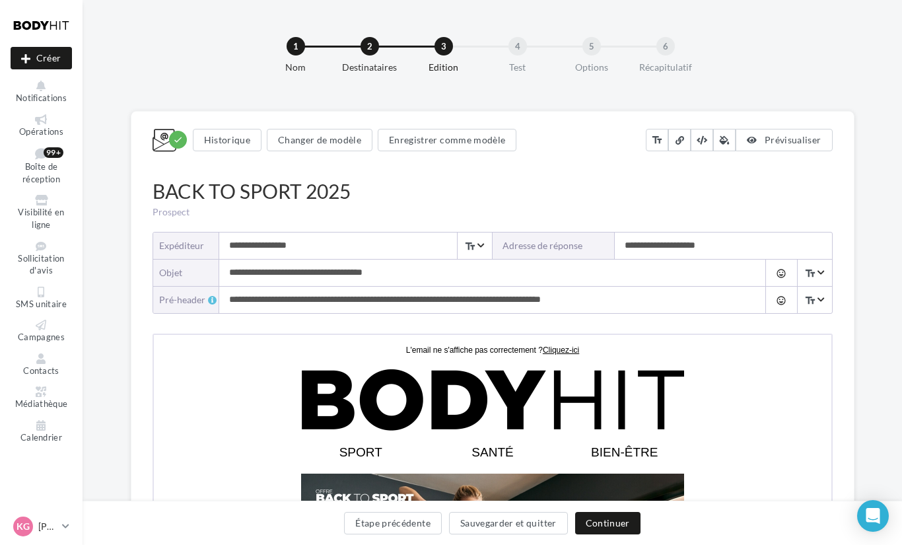
click at [225, 272] on input "**********" at bounding box center [479, 273] width 520 height 26
type input "**********"
click at [478, 174] on div "BACK TO SPORT 2025 Prospect" at bounding box center [493, 201] width 700 height 55
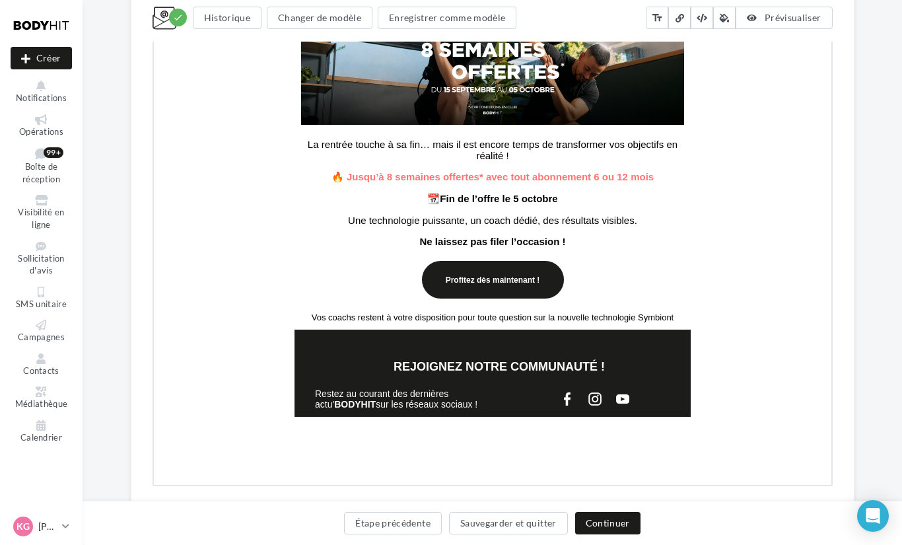
scroll to position [545, 0]
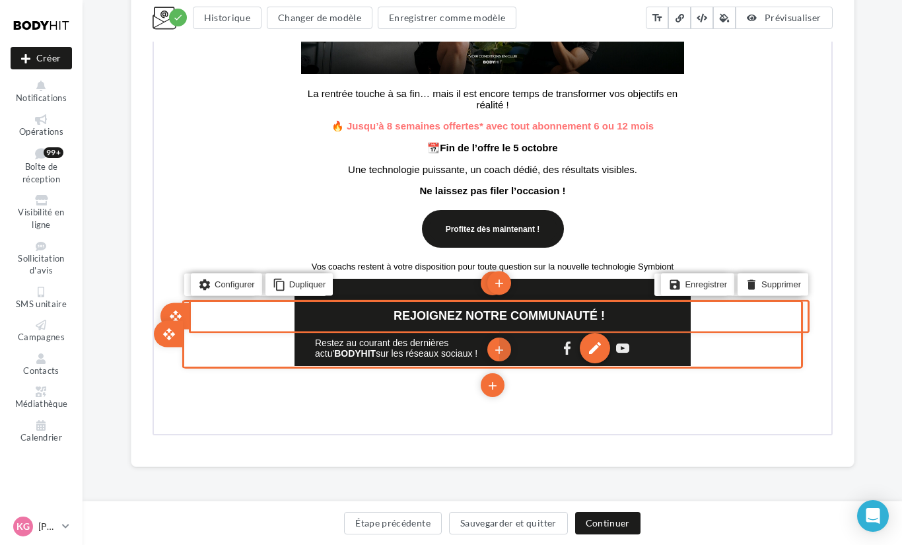
click at [600, 358] on div "edit" at bounding box center [593, 346] width 30 height 30
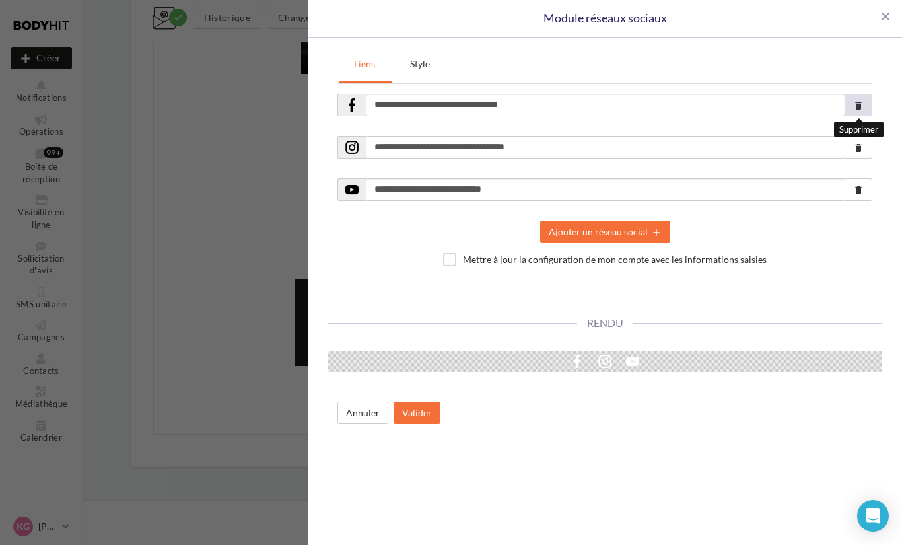
click at [862, 109] on icon "delete" at bounding box center [858, 105] width 11 height 11
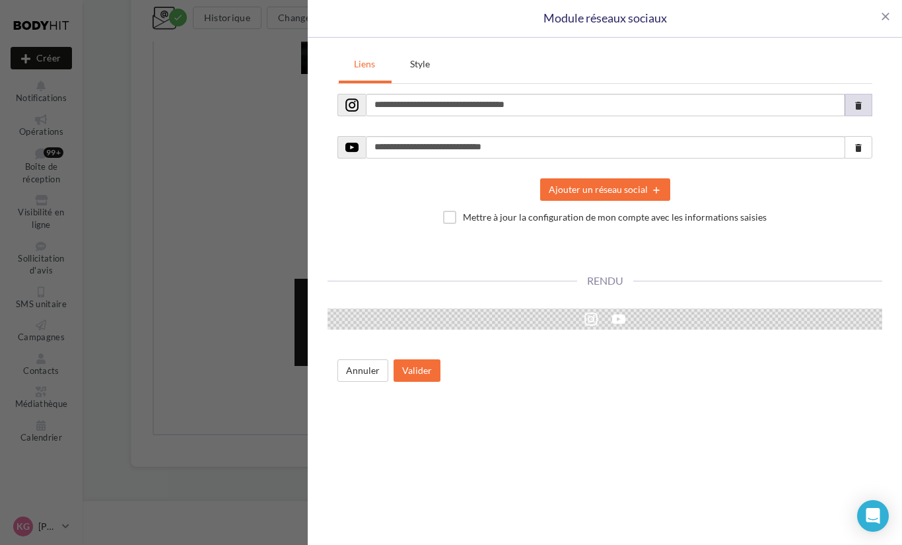
click at [862, 109] on icon "delete" at bounding box center [858, 105] width 11 height 11
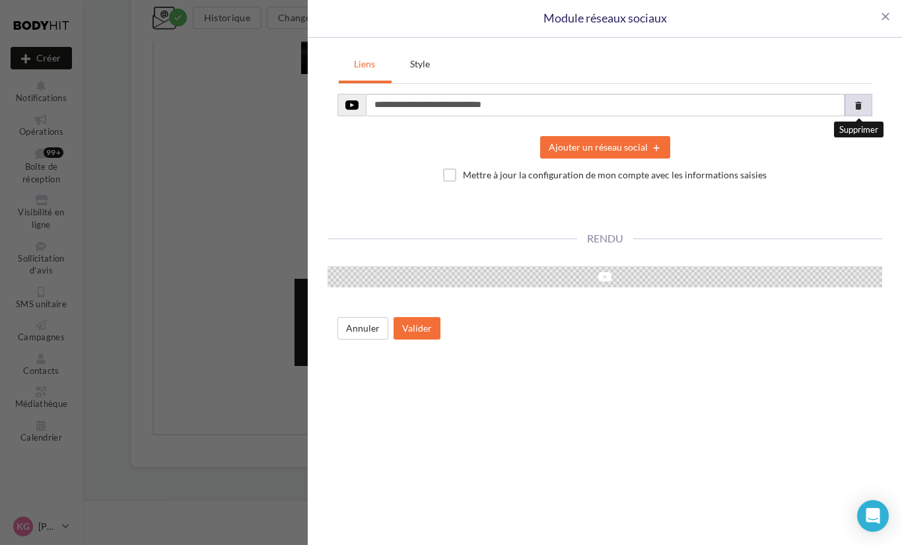
click at [862, 109] on icon "delete" at bounding box center [858, 105] width 11 height 11
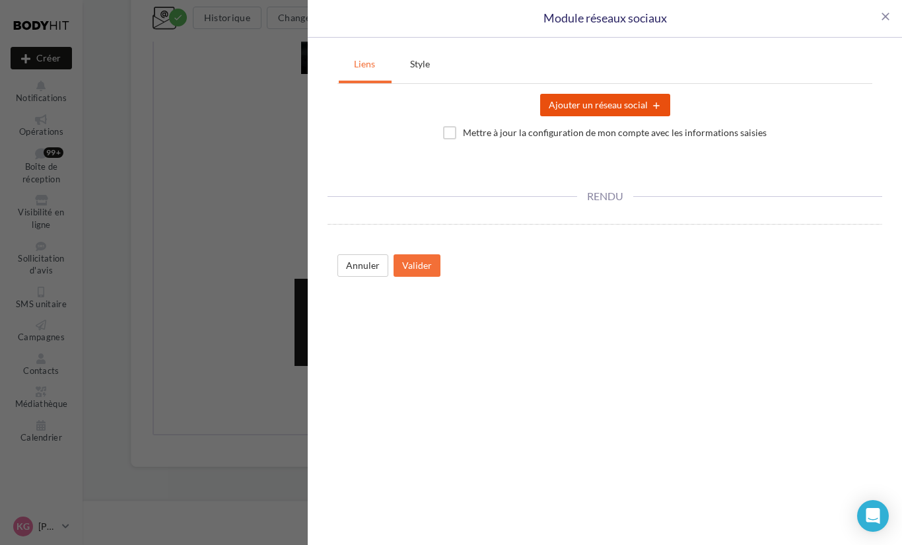
click at [600, 102] on button "Ajouter un réseau social add" at bounding box center [605, 105] width 130 height 22
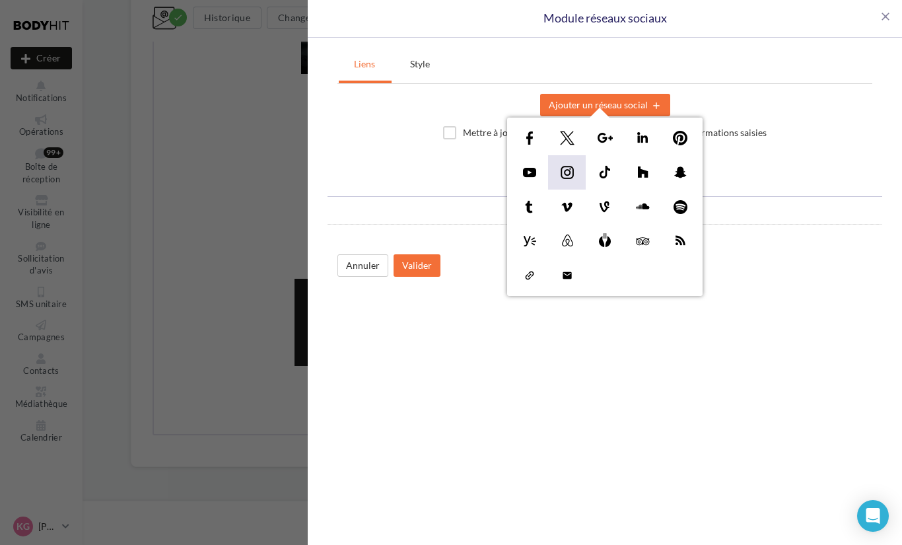
click at [571, 172] on img at bounding box center [567, 172] width 21 height 21
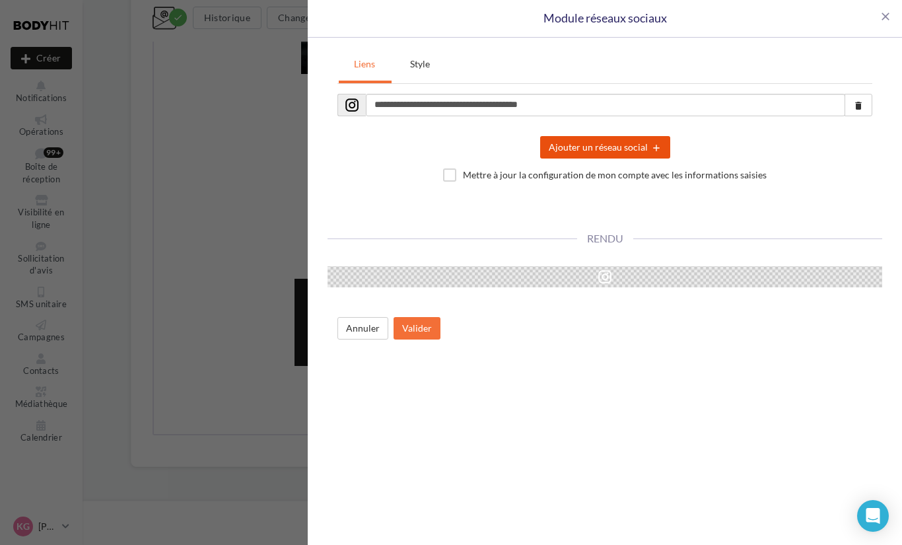
click at [575, 153] on button "Ajouter un réseau social add" at bounding box center [605, 147] width 130 height 22
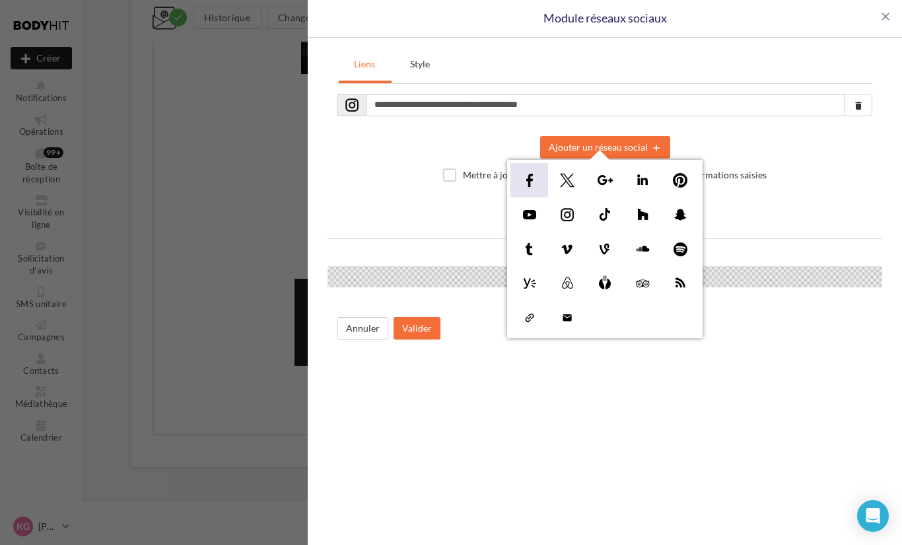
click at [534, 180] on img at bounding box center [529, 180] width 21 height 21
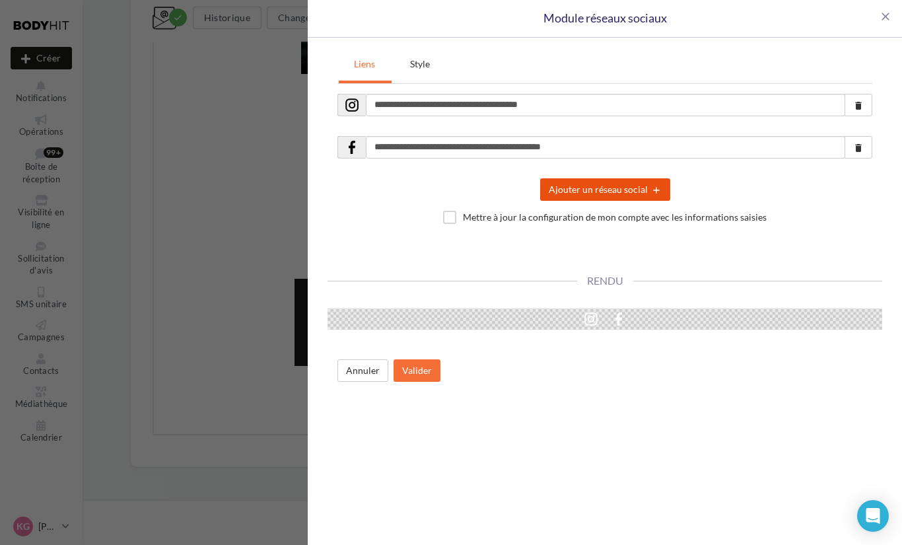
click at [569, 188] on button "Ajouter un réseau social add" at bounding box center [605, 189] width 130 height 22
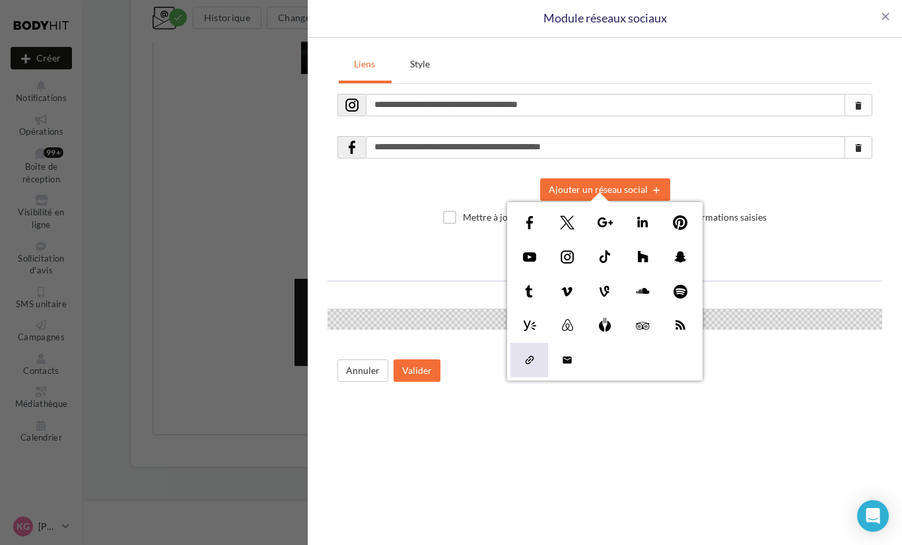
click at [529, 357] on img at bounding box center [529, 359] width 21 height 21
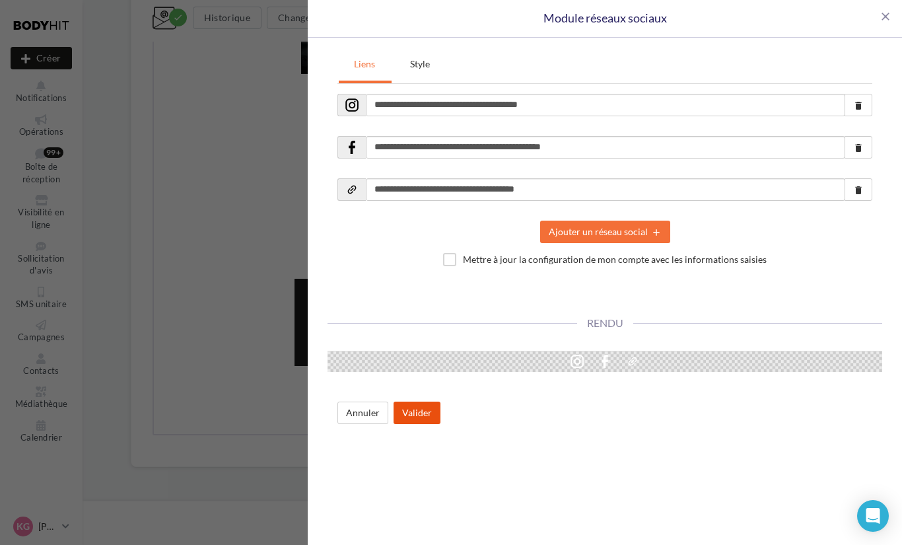
click at [422, 411] on button "Valider" at bounding box center [417, 412] width 47 height 22
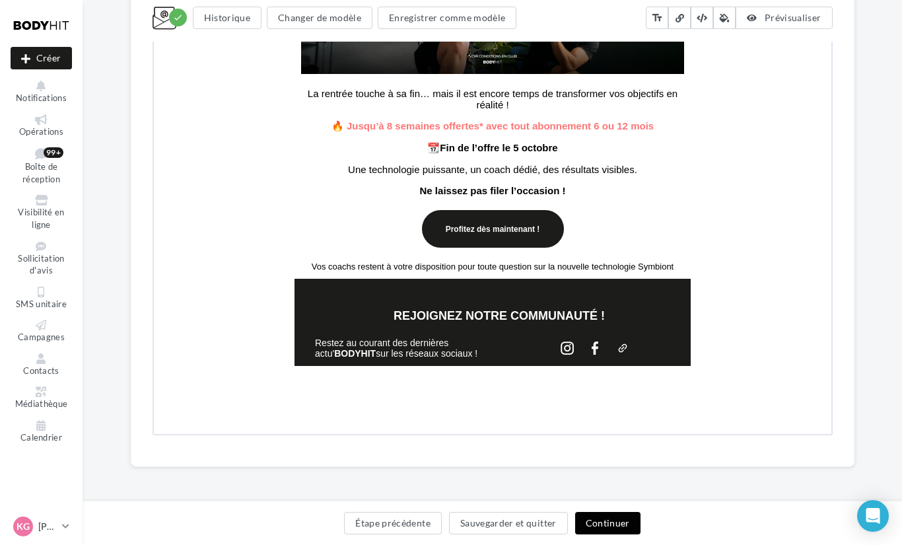
click at [590, 517] on button "Continuer" at bounding box center [607, 523] width 65 height 22
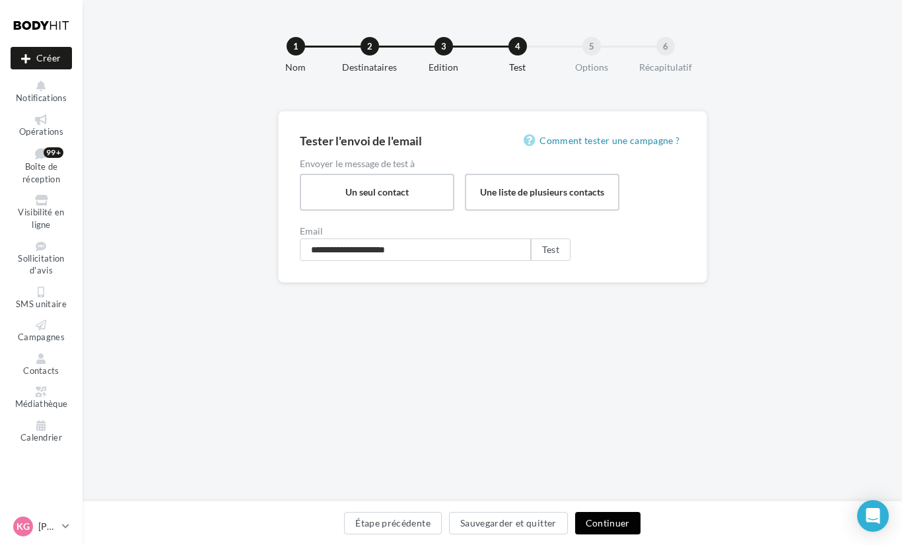
click at [625, 525] on button "Continuer" at bounding box center [607, 523] width 65 height 22
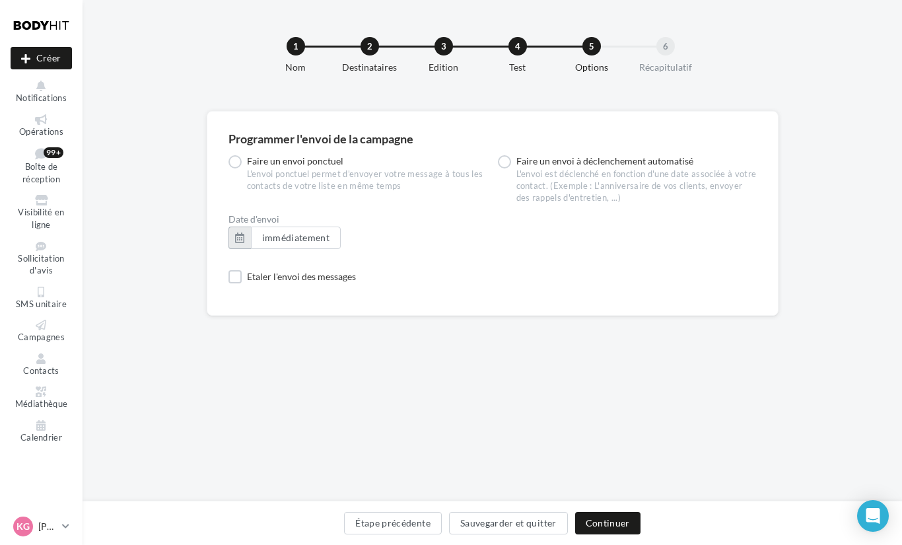
click at [240, 236] on button "button" at bounding box center [239, 238] width 22 height 22
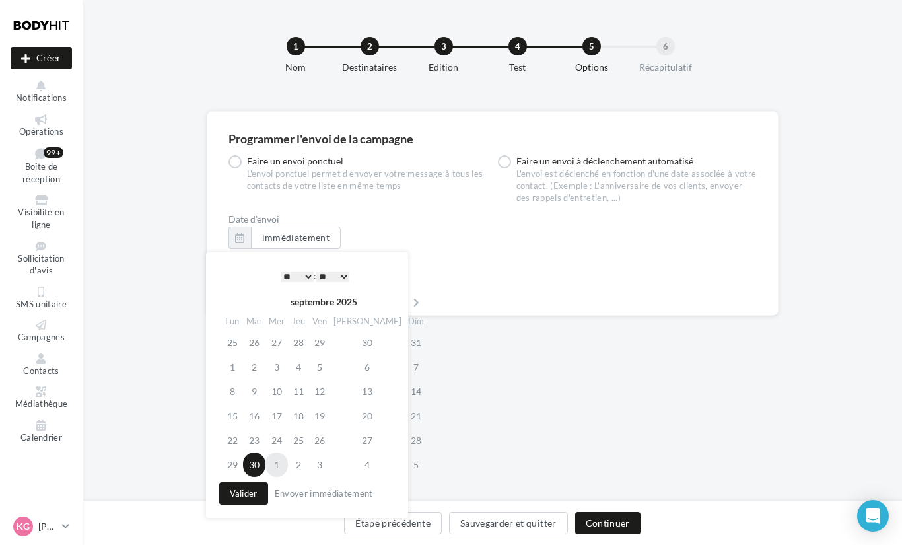
click at [281, 466] on td "1" at bounding box center [276, 464] width 22 height 24
click at [304, 278] on select "* * * * * * * * * * ** ** ** ** ** ** ** ** ** ** ** ** ** **" at bounding box center [297, 276] width 33 height 11
click at [333, 274] on select "** ** ** ** ** **" at bounding box center [332, 276] width 33 height 11
click at [318, 271] on select "** ** ** ** ** **" at bounding box center [332, 276] width 33 height 11
click at [300, 274] on select "* * * * * * * * * * ** ** ** ** ** ** ** ** ** ** ** ** ** **" at bounding box center [297, 276] width 33 height 11
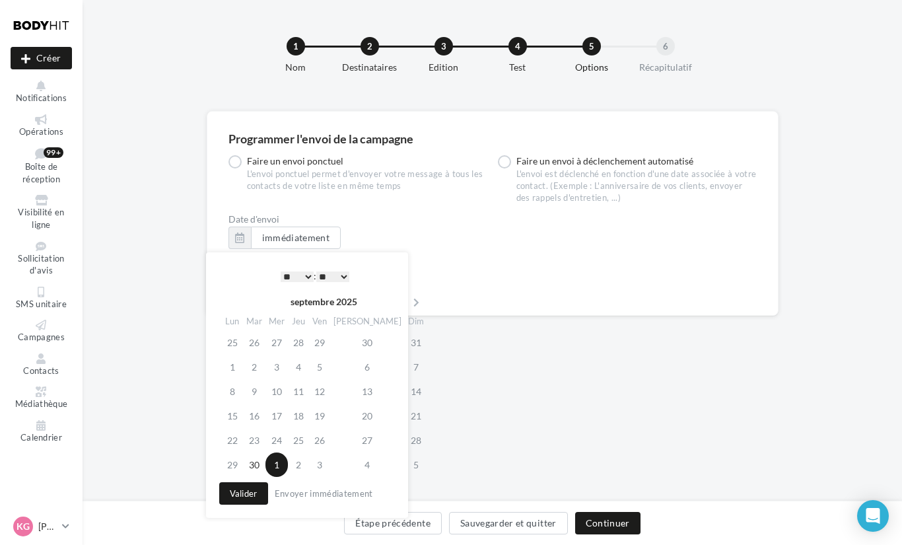
click at [339, 277] on select "** ** ** ** ** **" at bounding box center [332, 276] width 33 height 11
click at [608, 522] on button "Continuer" at bounding box center [607, 523] width 65 height 22
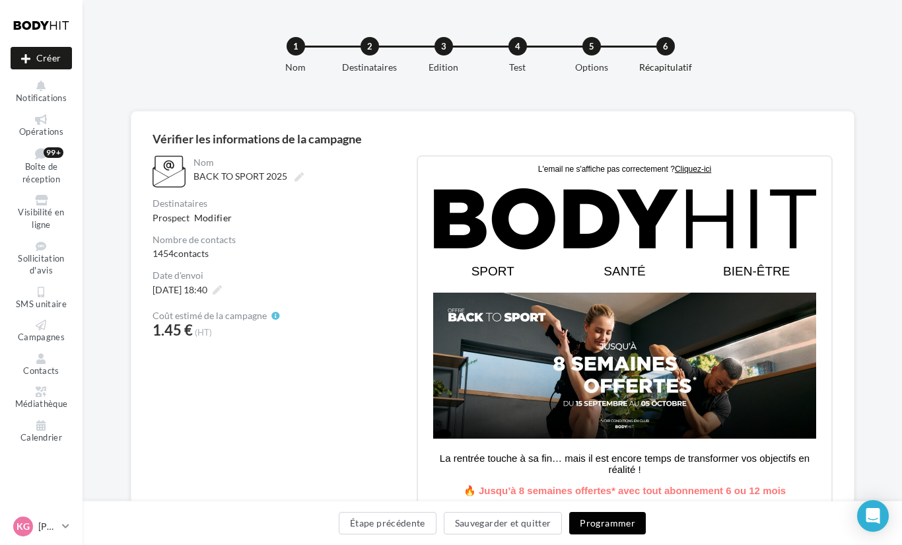
click at [608, 522] on button "Programmer" at bounding box center [607, 523] width 77 height 22
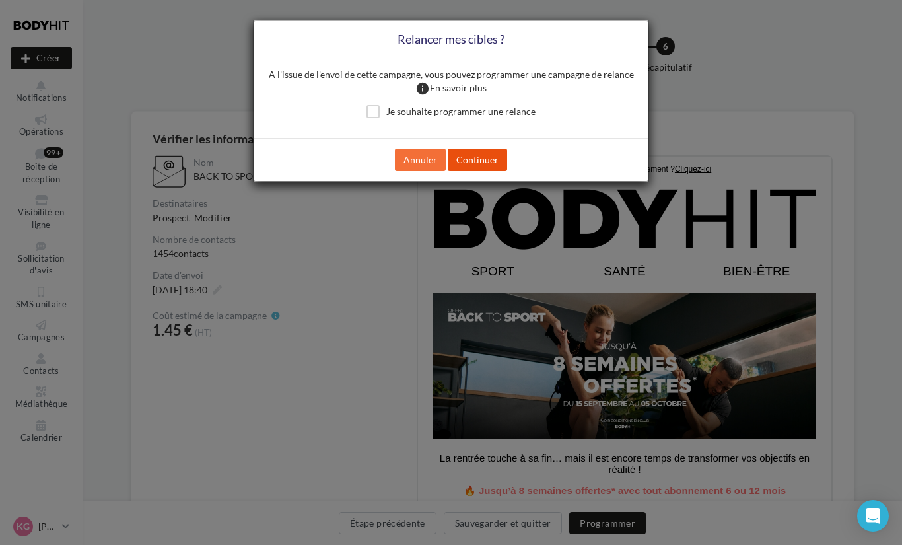
click at [473, 170] on button "Continuer" at bounding box center [477, 160] width 59 height 22
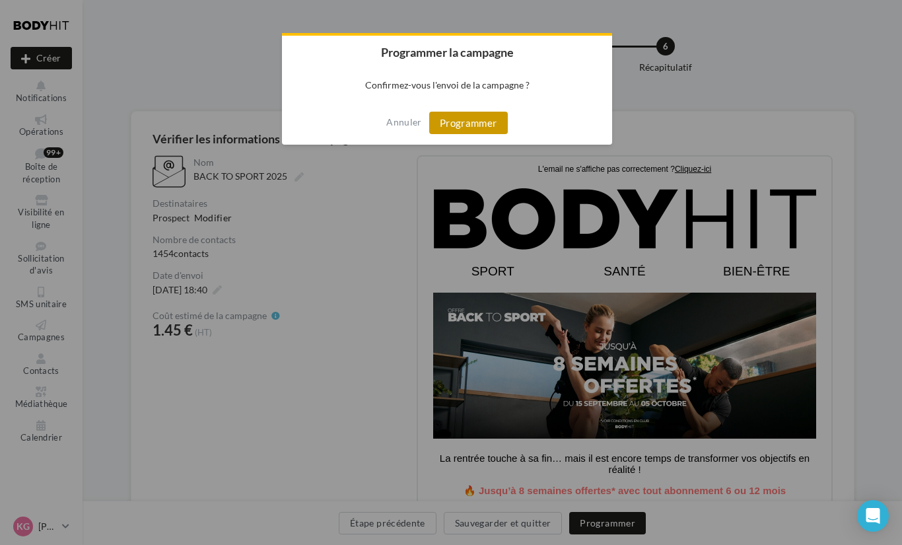
click at [473, 131] on button "Programmer" at bounding box center [468, 123] width 79 height 22
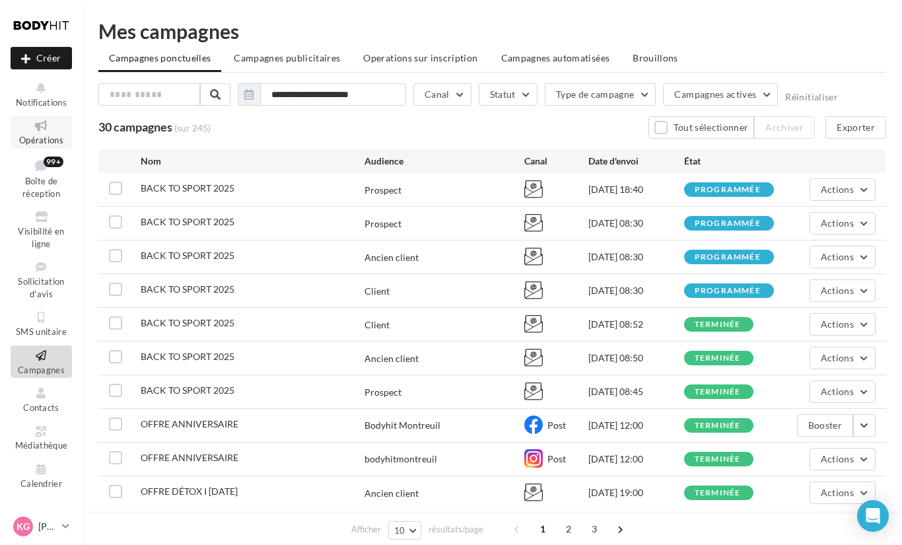
click at [40, 135] on span "Opérations" at bounding box center [41, 140] width 44 height 11
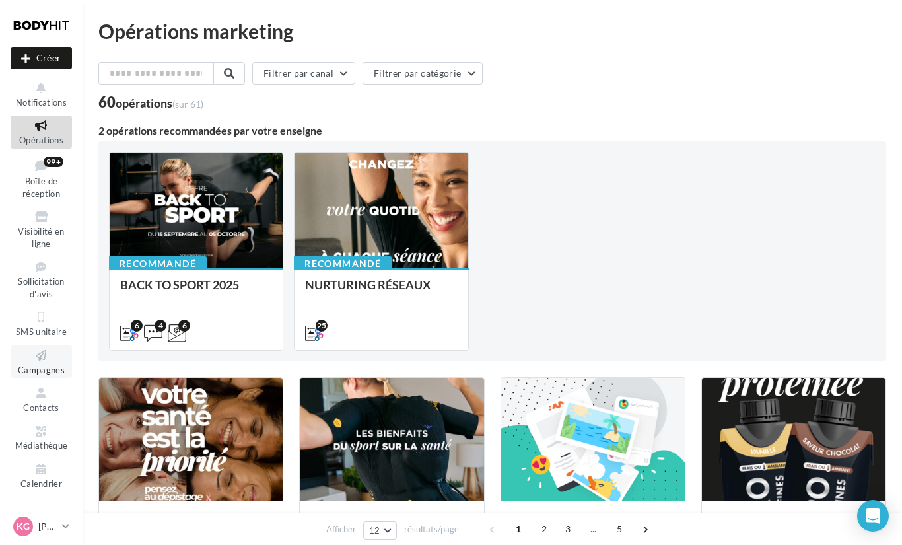
click at [49, 355] on icon at bounding box center [41, 355] width 53 height 15
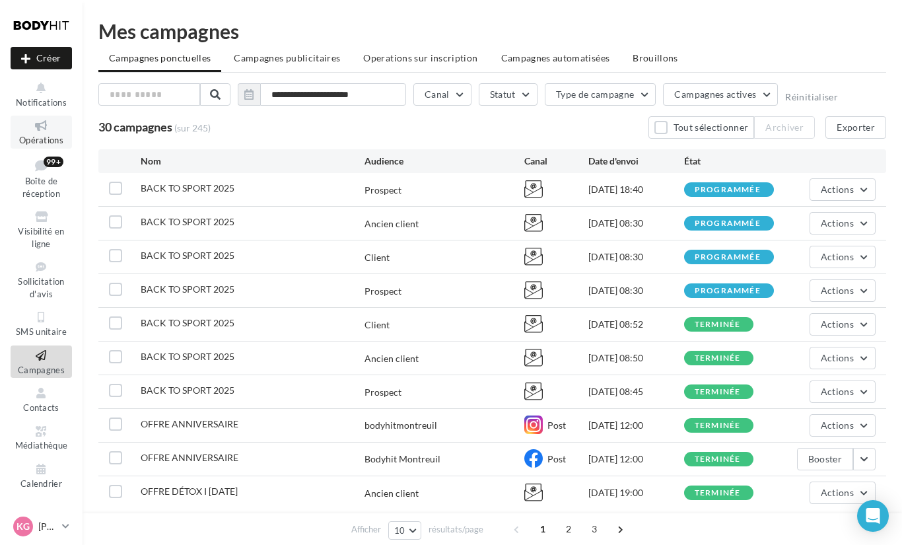
click at [36, 130] on icon at bounding box center [41, 125] width 53 height 15
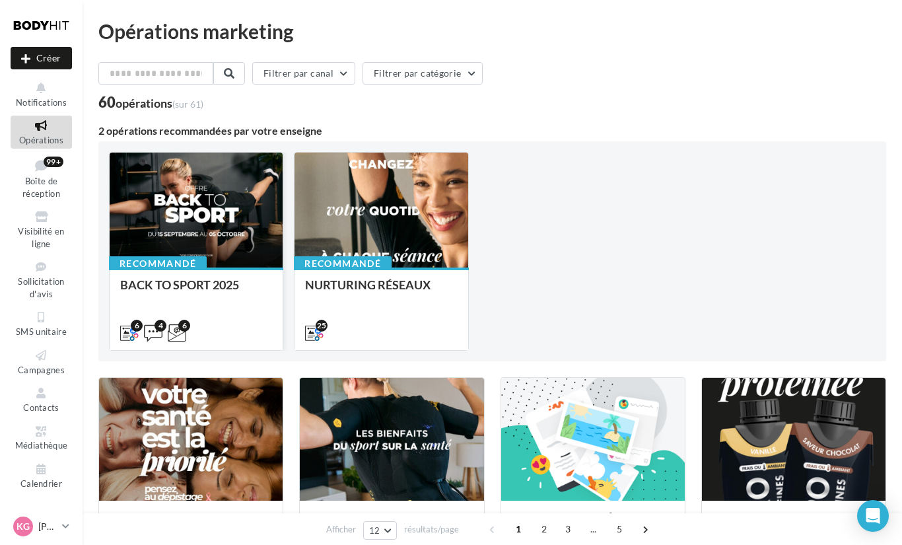
click at [223, 305] on div "BACK TO SPORT 2025" at bounding box center [196, 308] width 152 height 60
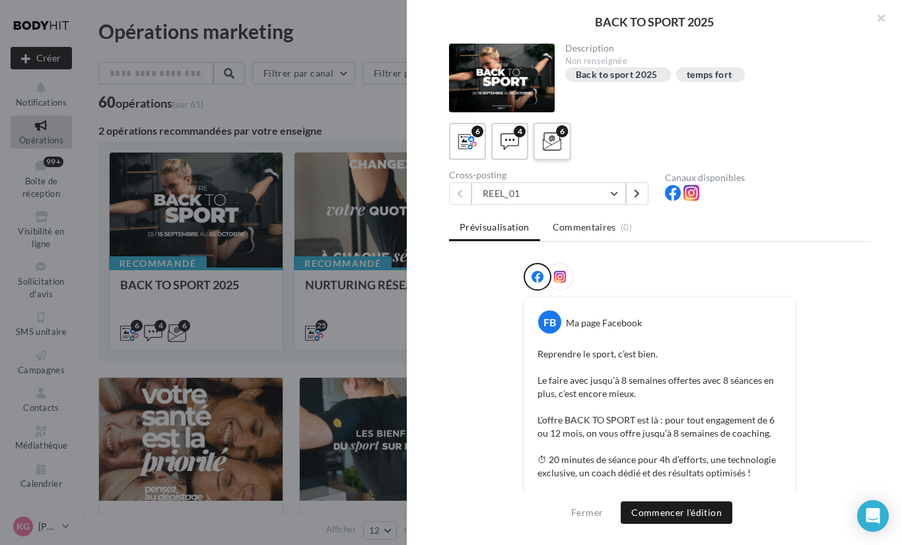
click at [554, 145] on icon at bounding box center [552, 141] width 19 height 19
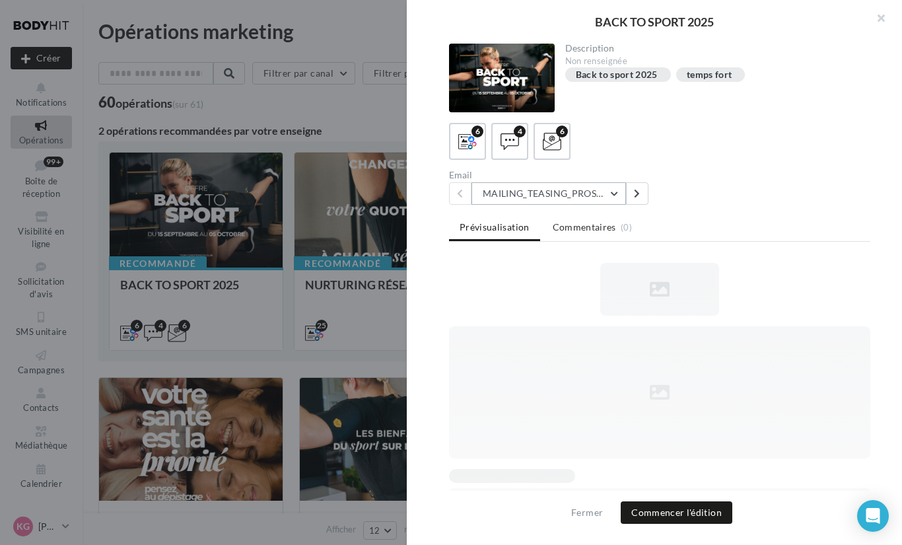
click at [554, 192] on button "MAILING_TEASING_PROSPECTS/ANCIENSCLIENTS" at bounding box center [548, 193] width 155 height 22
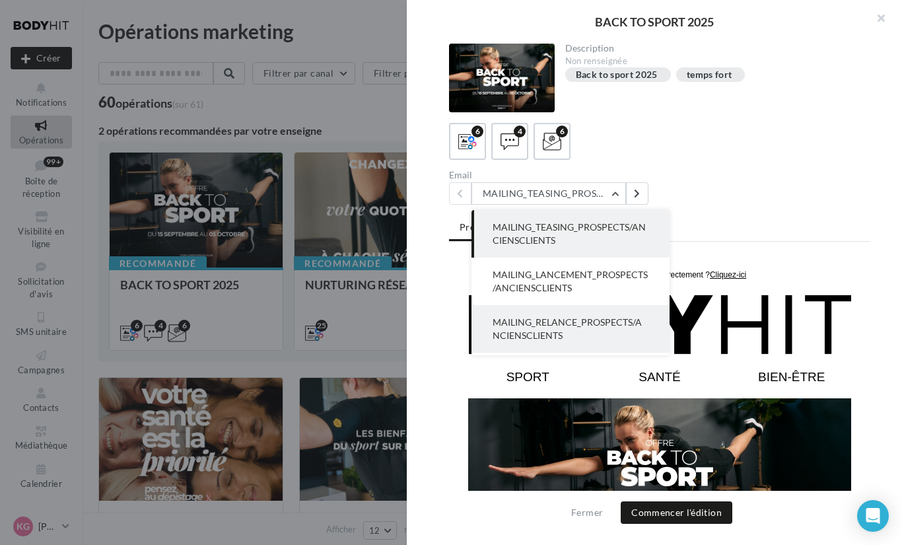
click at [559, 324] on span "MAILING_RELANCE_PROSPECTS/ANCIENSCLIENTS" at bounding box center [567, 328] width 149 height 24
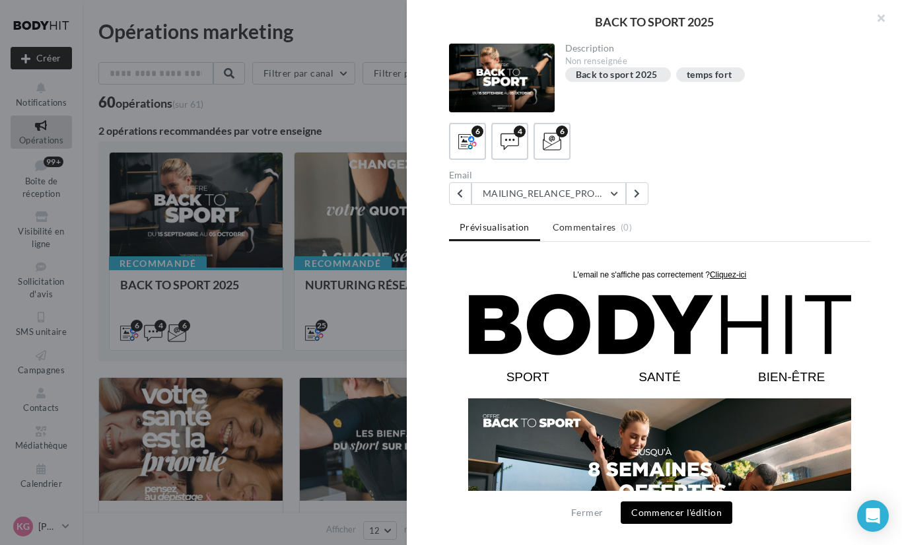
click at [672, 512] on button "Commencer l'édition" at bounding box center [677, 512] width 112 height 22
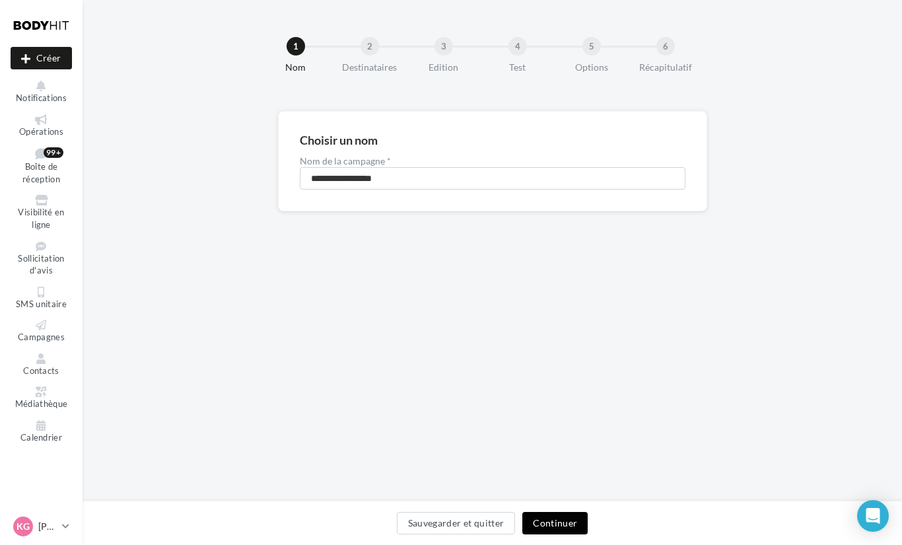
click at [561, 521] on button "Continuer" at bounding box center [554, 523] width 65 height 22
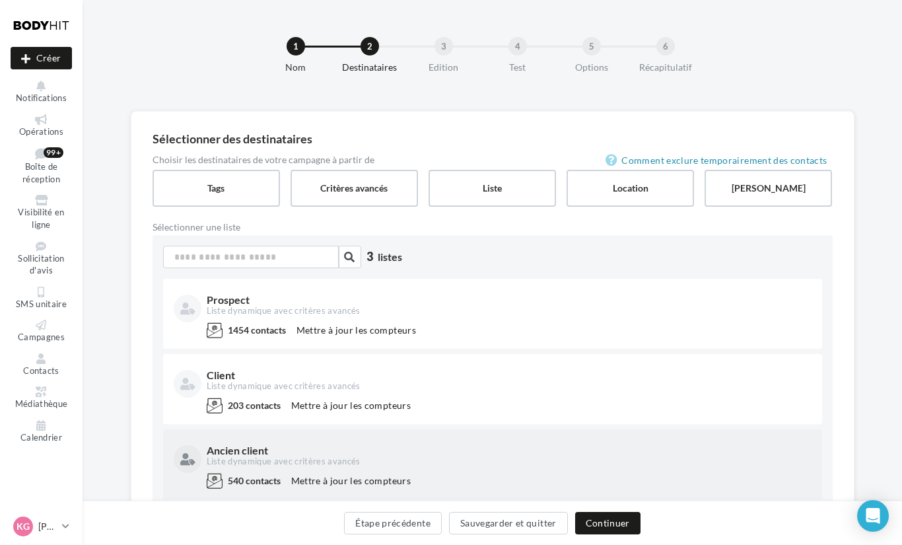
click at [417, 436] on div "Ancien client Liste dynamique avec critères avancés 540 contacts Mettre à jour …" at bounding box center [492, 464] width 659 height 70
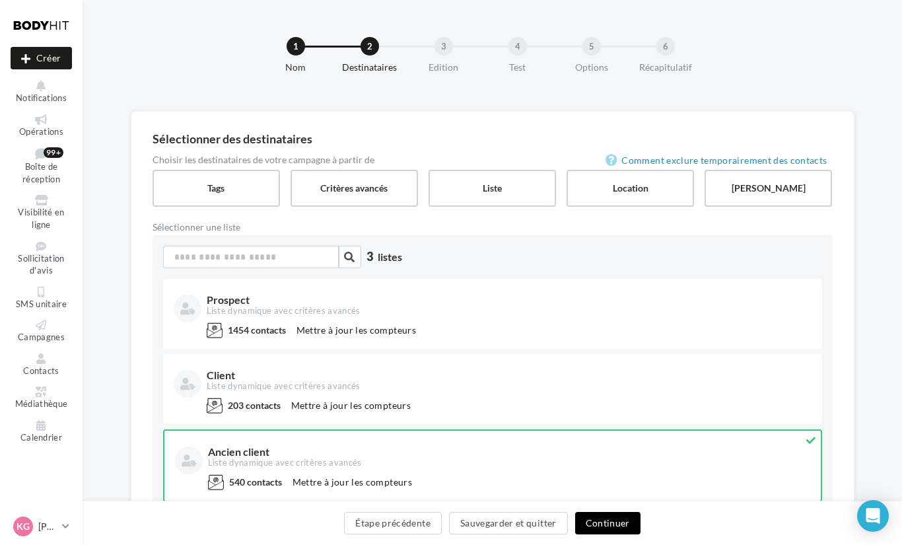
click at [616, 517] on button "Continuer" at bounding box center [607, 523] width 65 height 22
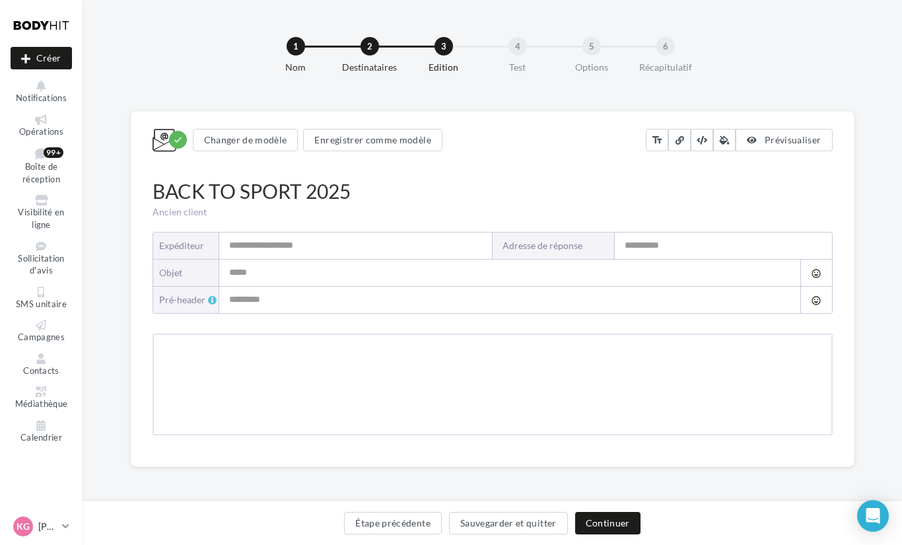
type input "**********"
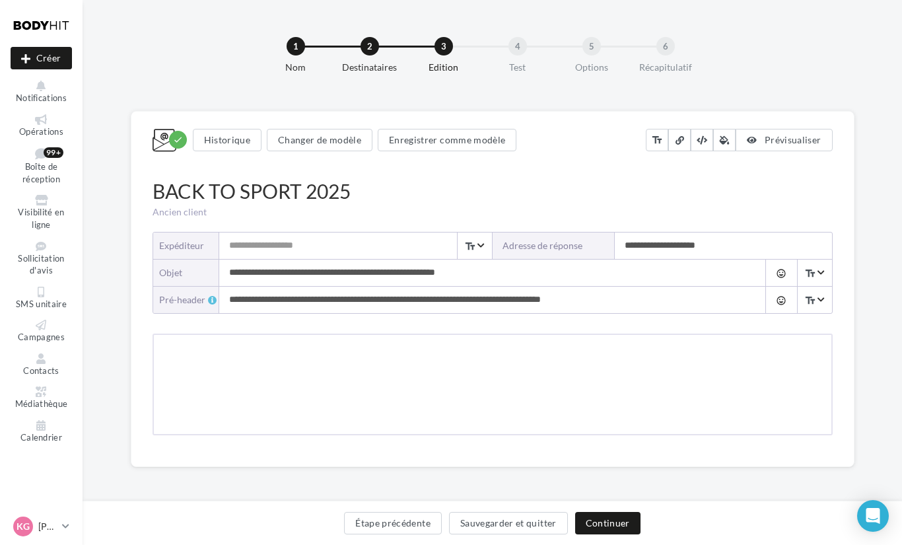
click at [372, 254] on input "Expéditeur" at bounding box center [355, 245] width 273 height 26
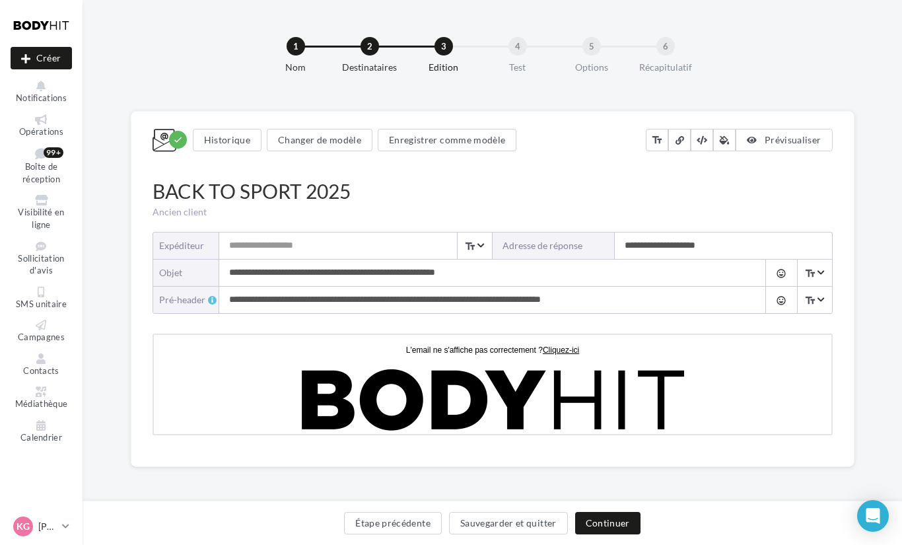
type input "**********"
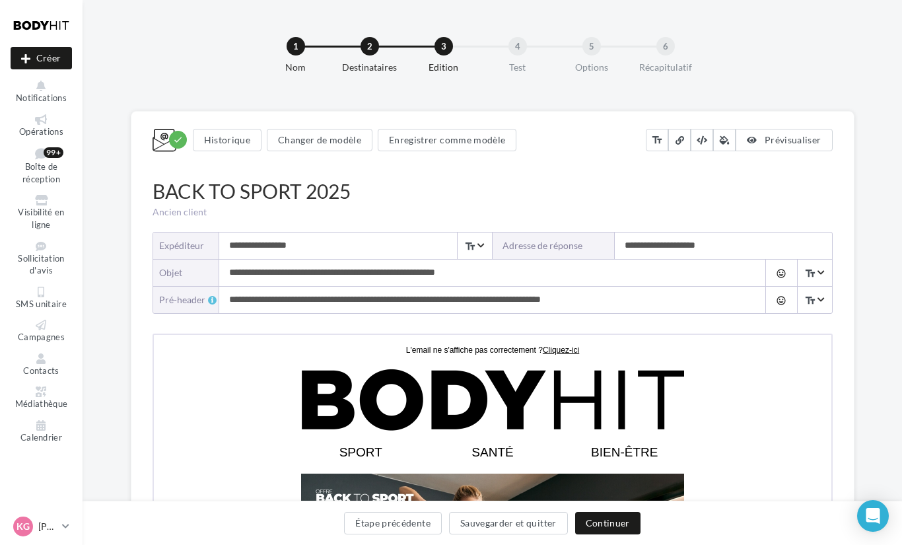
drag, startPoint x: 516, startPoint y: 281, endPoint x: 184, endPoint y: 279, distance: 331.5
click at [184, 279] on div "**********" at bounding box center [492, 273] width 679 height 26
type input "*"
type input "**********"
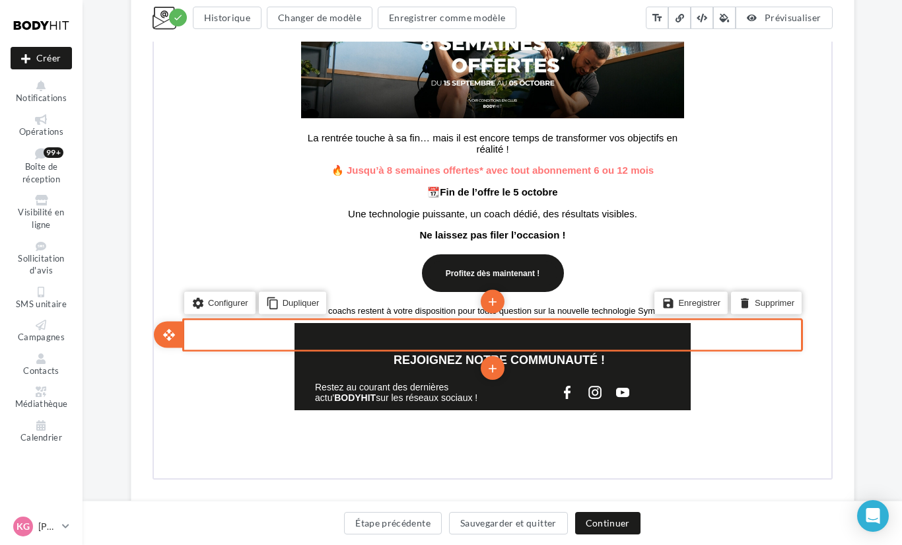
scroll to position [519, 0]
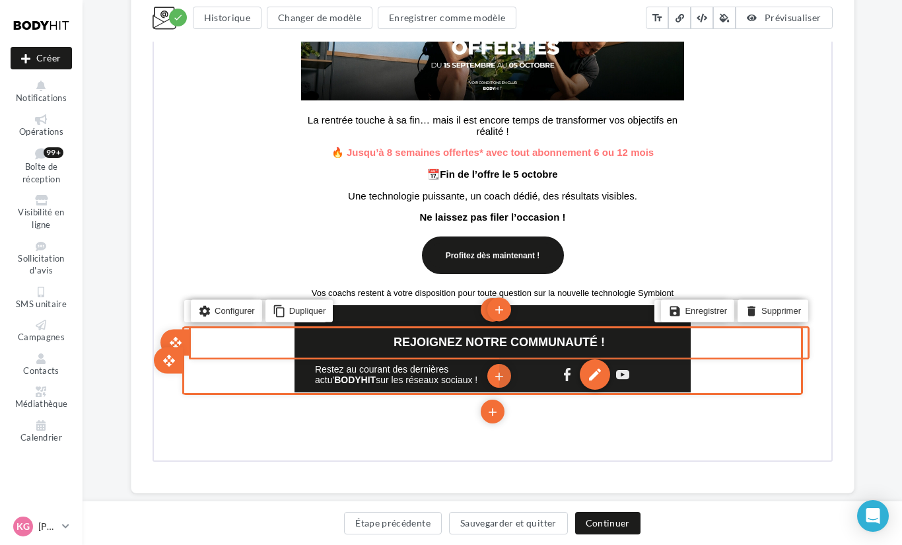
click at [600, 378] on div "edit" at bounding box center [593, 373] width 30 height 30
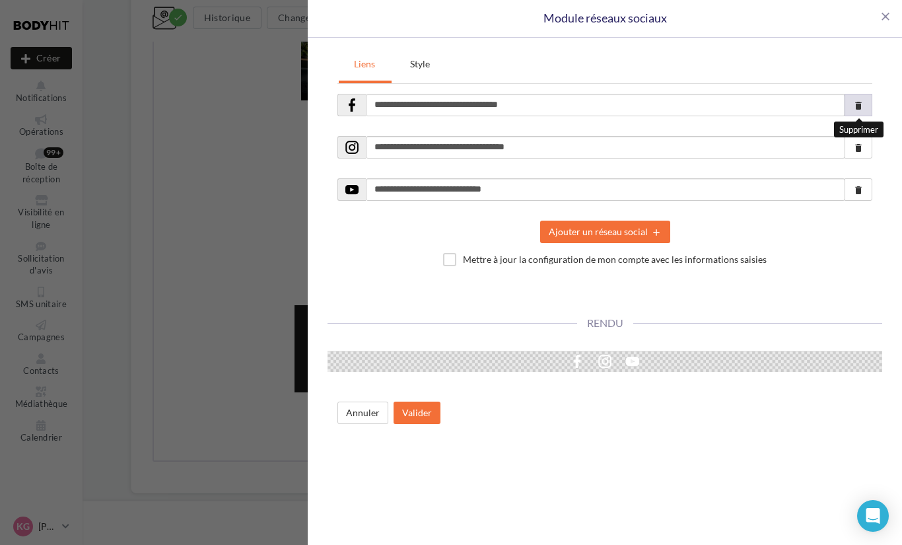
click at [853, 106] on icon "delete" at bounding box center [858, 105] width 11 height 11
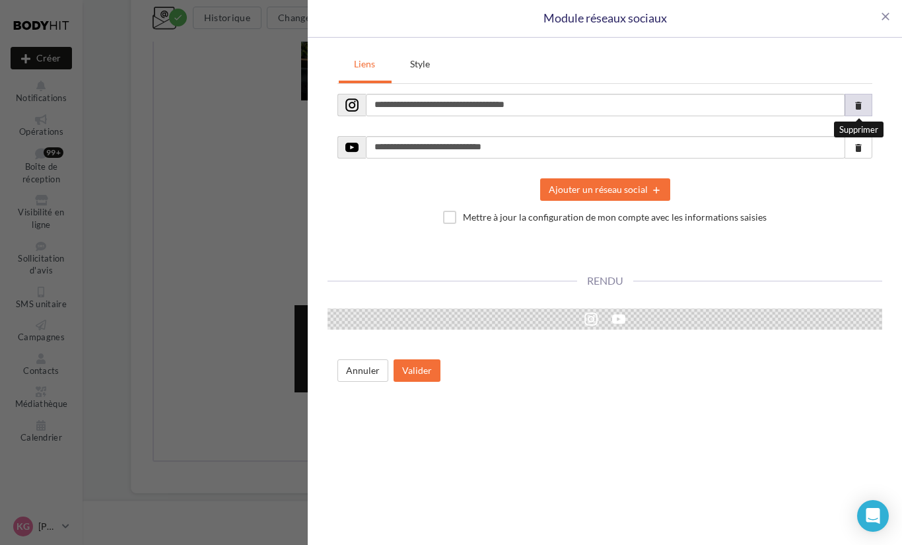
click at [853, 106] on icon "delete" at bounding box center [858, 105] width 11 height 11
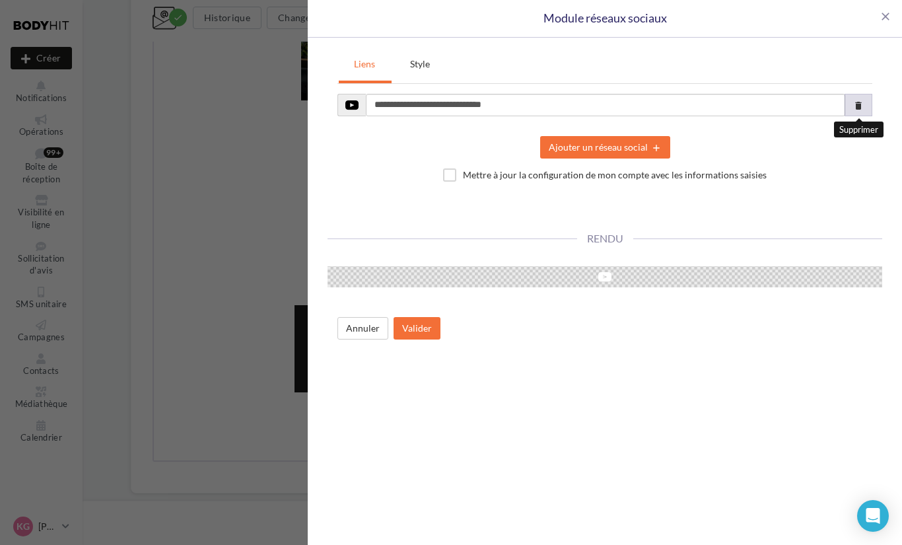
click at [853, 106] on icon "delete" at bounding box center [858, 105] width 11 height 11
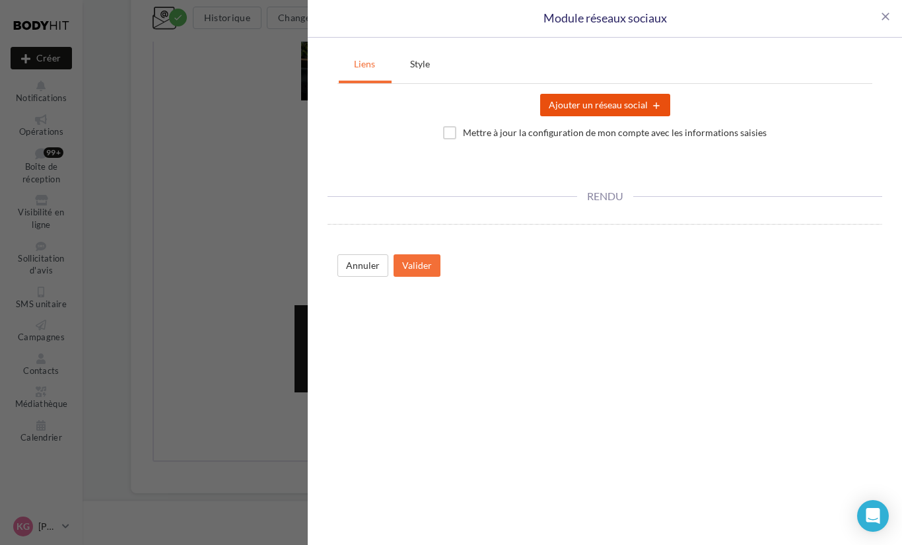
click at [617, 106] on button "Ajouter un réseau social add" at bounding box center [605, 105] width 130 height 22
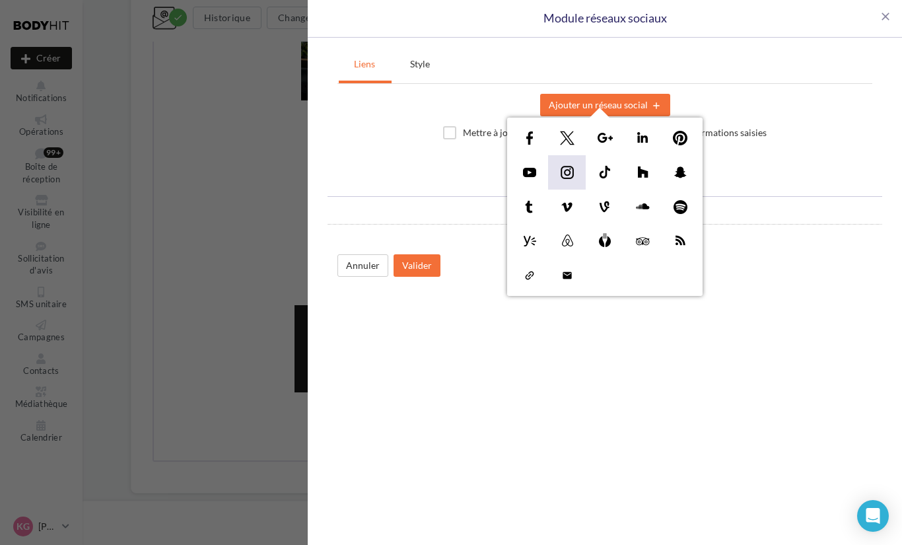
click at [562, 176] on img at bounding box center [567, 172] width 21 height 21
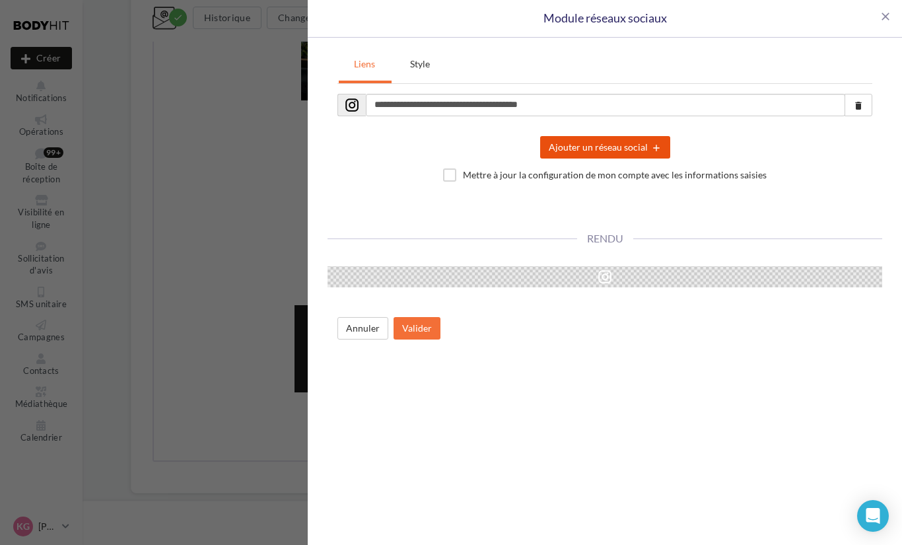
click at [582, 143] on button "Ajouter un réseau social add" at bounding box center [605, 147] width 130 height 22
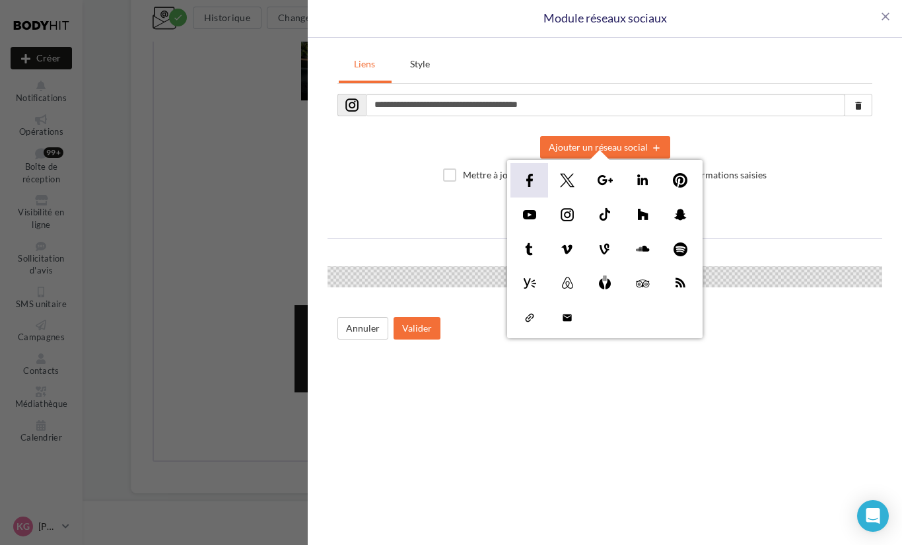
click at [524, 189] on img at bounding box center [529, 180] width 21 height 21
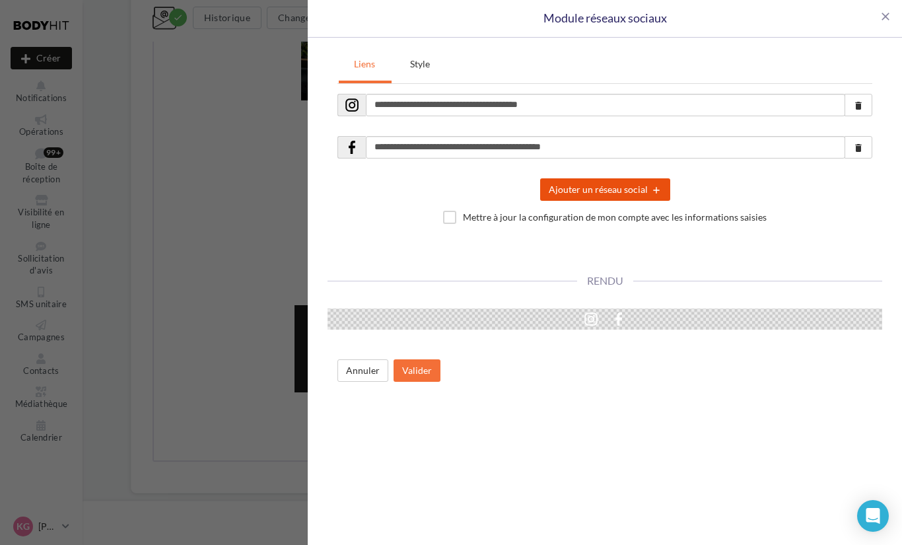
click at [573, 193] on button "Ajouter un réseau social add" at bounding box center [605, 189] width 130 height 22
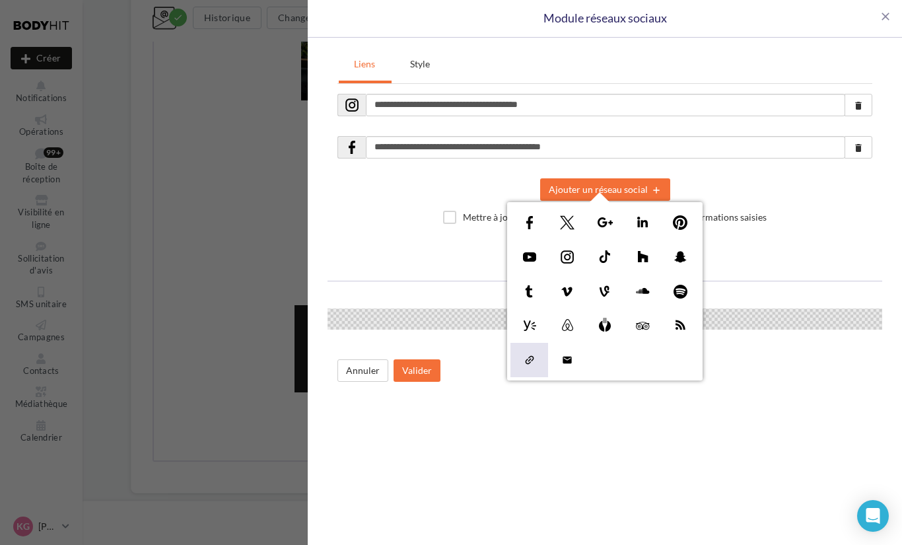
click at [530, 354] on img at bounding box center [529, 359] width 21 height 21
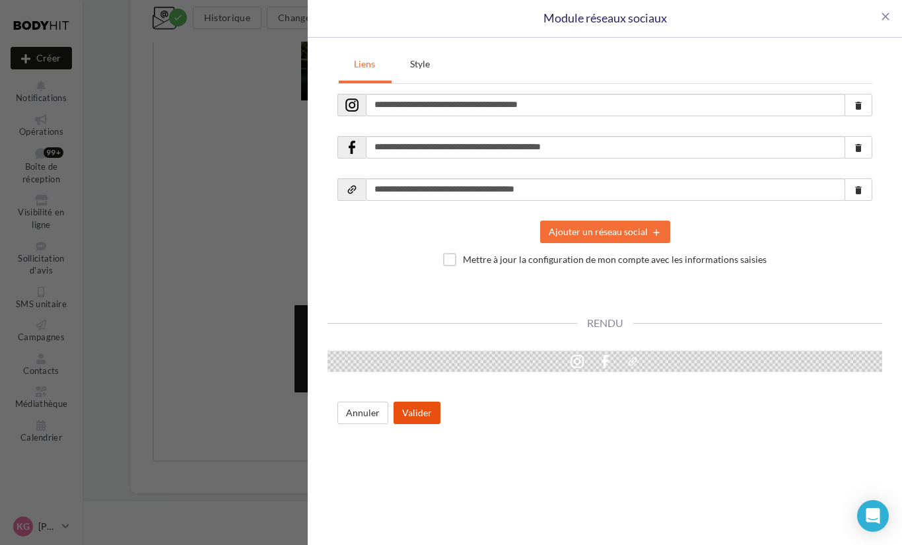
click at [420, 419] on button "Valider" at bounding box center [417, 412] width 47 height 22
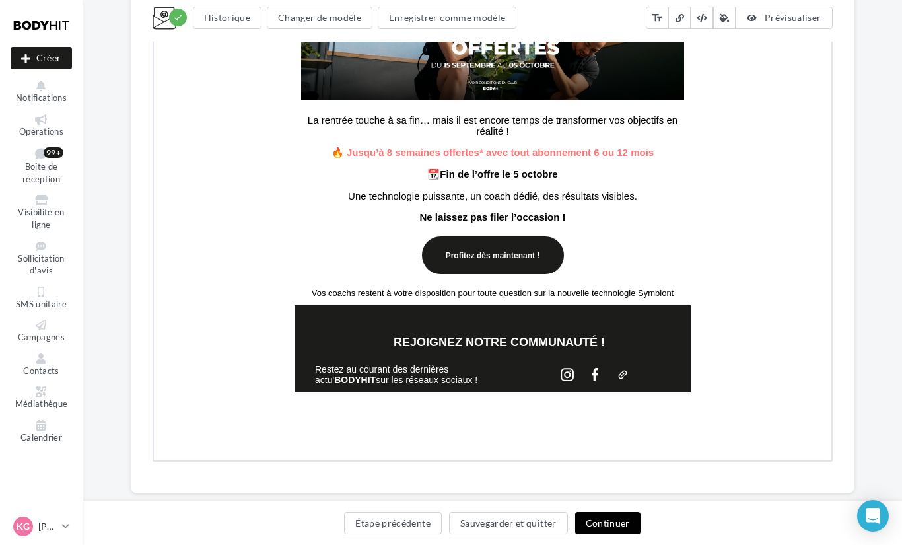
click at [607, 520] on button "Continuer" at bounding box center [607, 523] width 65 height 22
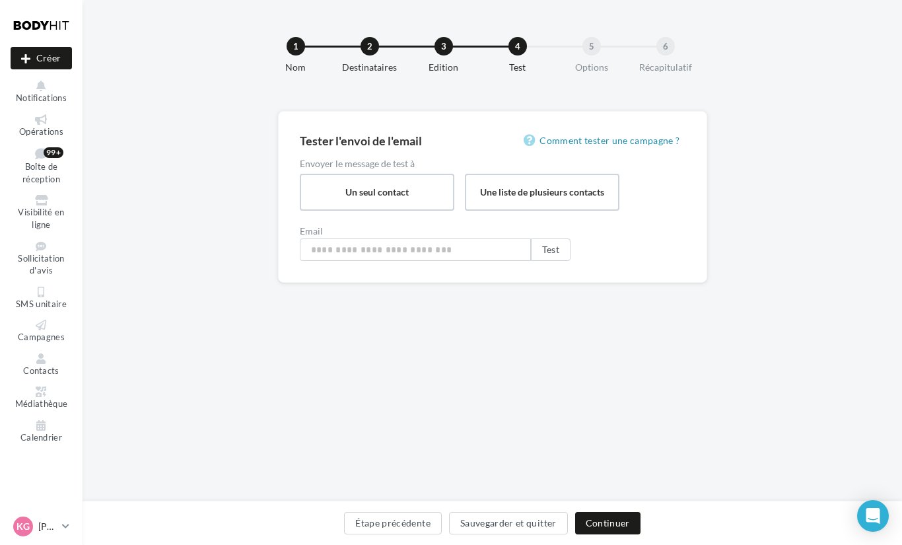
type input "**********"
click at [621, 522] on button "Continuer" at bounding box center [607, 523] width 65 height 22
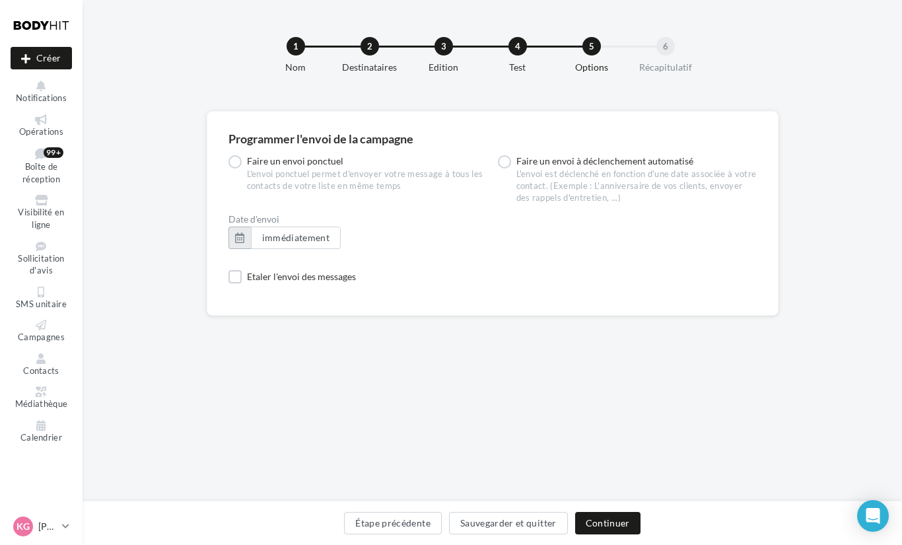
click at [242, 230] on button "button" at bounding box center [239, 238] width 22 height 22
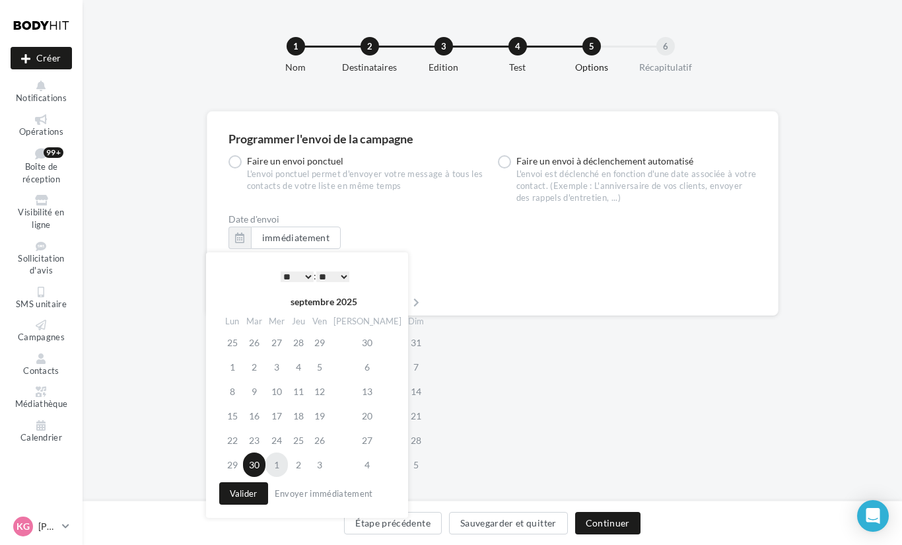
click at [283, 466] on td "1" at bounding box center [276, 464] width 22 height 24
click at [292, 274] on select "* * * * * * * * * * ** ** ** ** ** ** ** ** ** ** ** ** ** **" at bounding box center [297, 276] width 33 height 11
click at [330, 274] on select "** ** ** ** ** **" at bounding box center [332, 276] width 33 height 11
click at [250, 497] on button "Valider" at bounding box center [243, 493] width 49 height 22
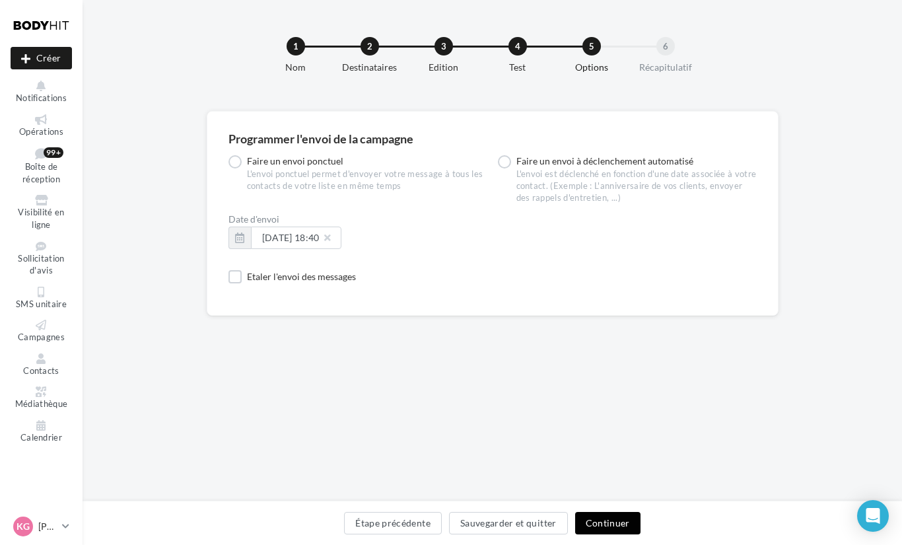
click at [625, 521] on button "Continuer" at bounding box center [607, 523] width 65 height 22
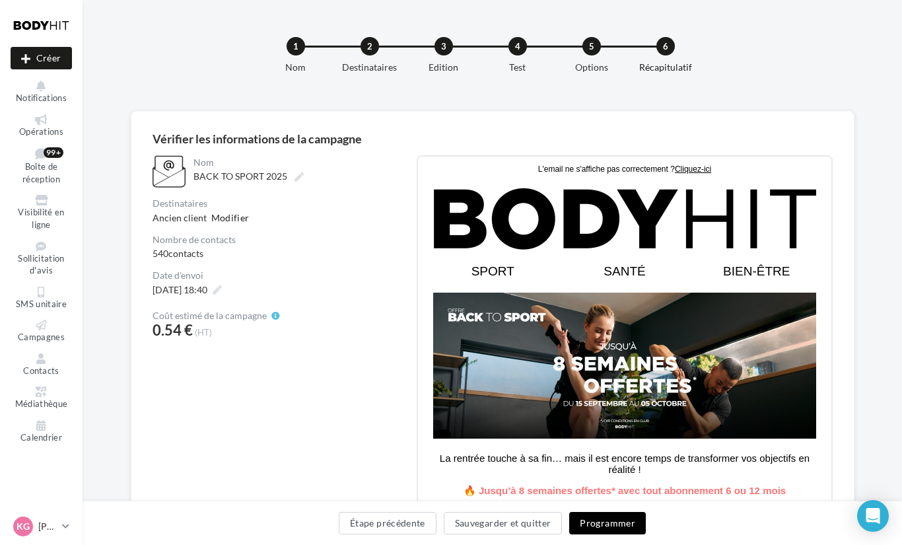
click at [600, 526] on button "Programmer" at bounding box center [607, 523] width 77 height 22
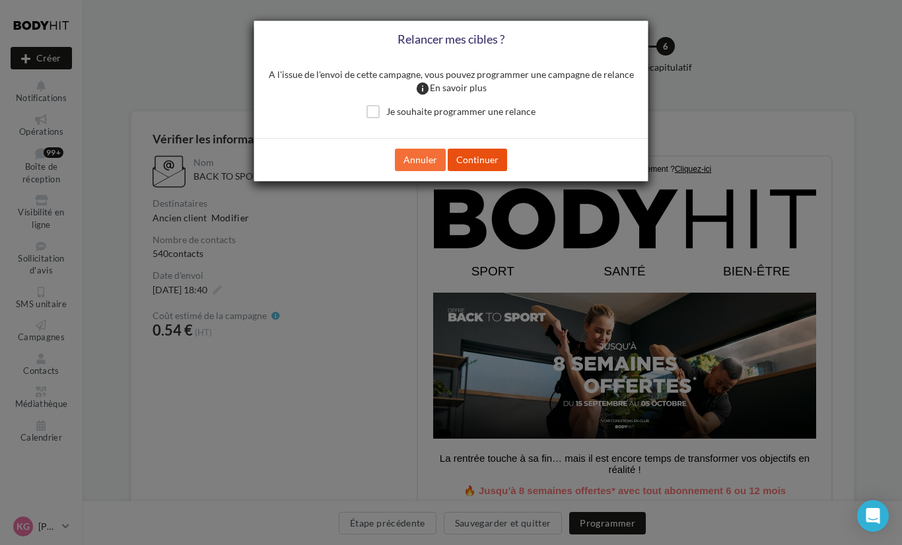
click at [487, 171] on button "Continuer" at bounding box center [477, 160] width 59 height 22
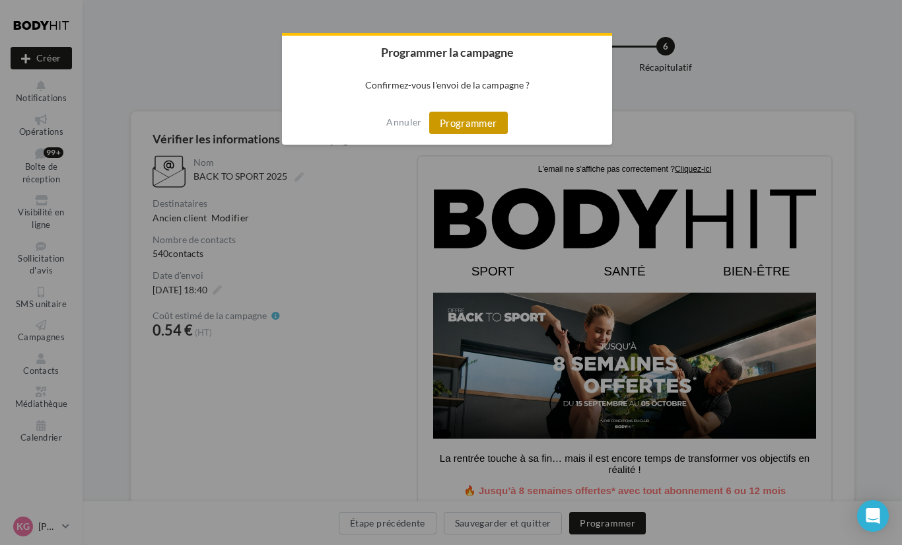
click at [466, 124] on button "Programmer" at bounding box center [468, 123] width 79 height 22
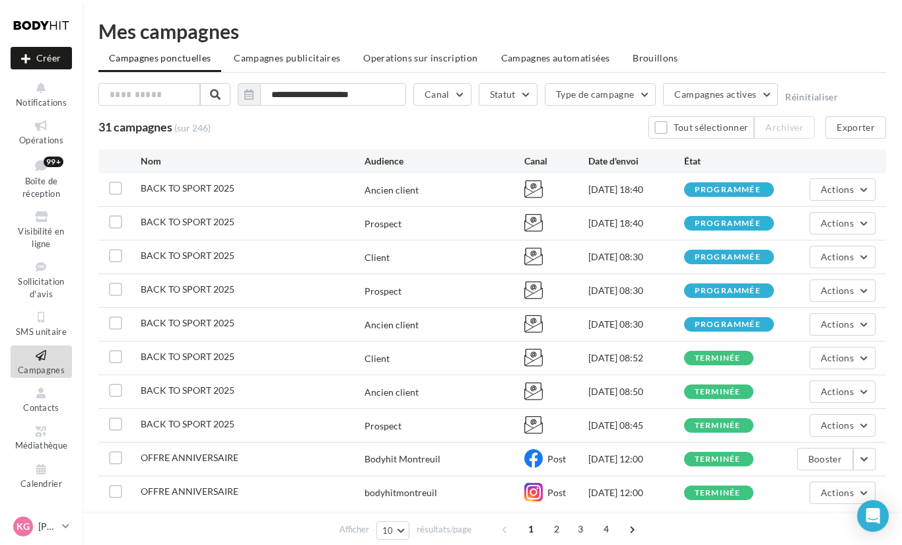
click at [792, 48] on ul "Campagnes ponctuelles Campagnes publicitaires Operations sur inscription Campag…" at bounding box center [492, 59] width 788 height 26
